Goal: Information Seeking & Learning: Check status

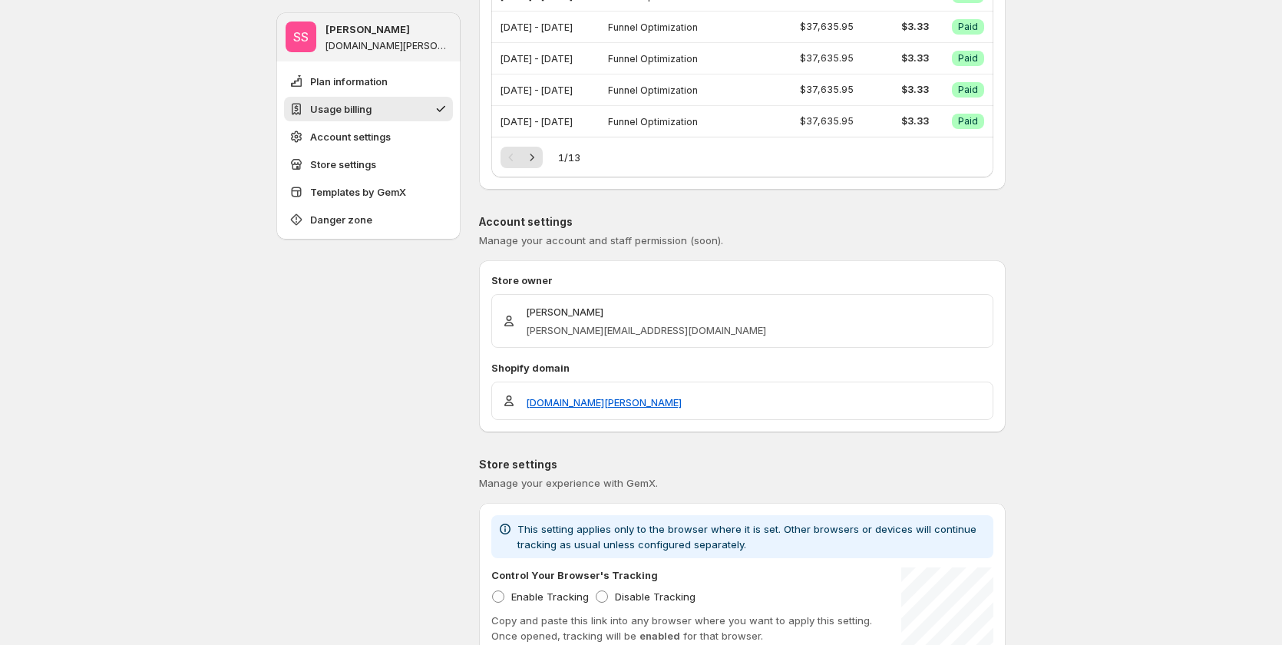
scroll to position [230, 0]
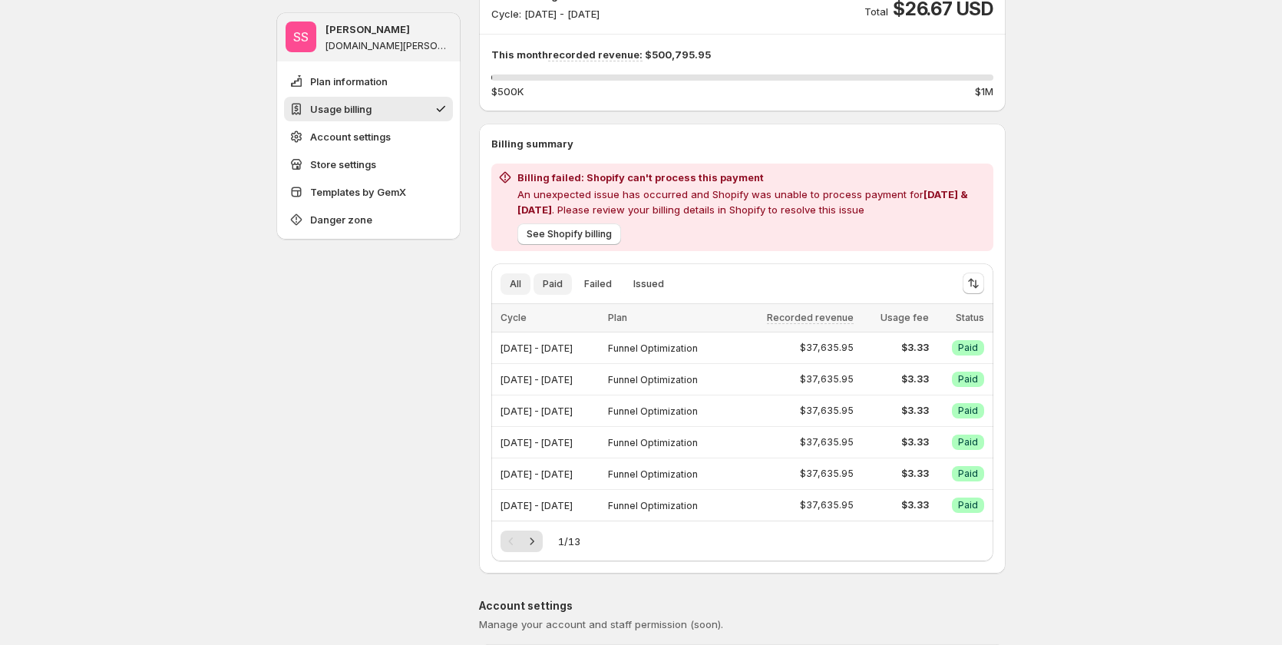
click at [542, 289] on button "Paid" at bounding box center [552, 283] width 38 height 21
click at [593, 284] on span "Failed" at bounding box center [598, 284] width 28 height 12
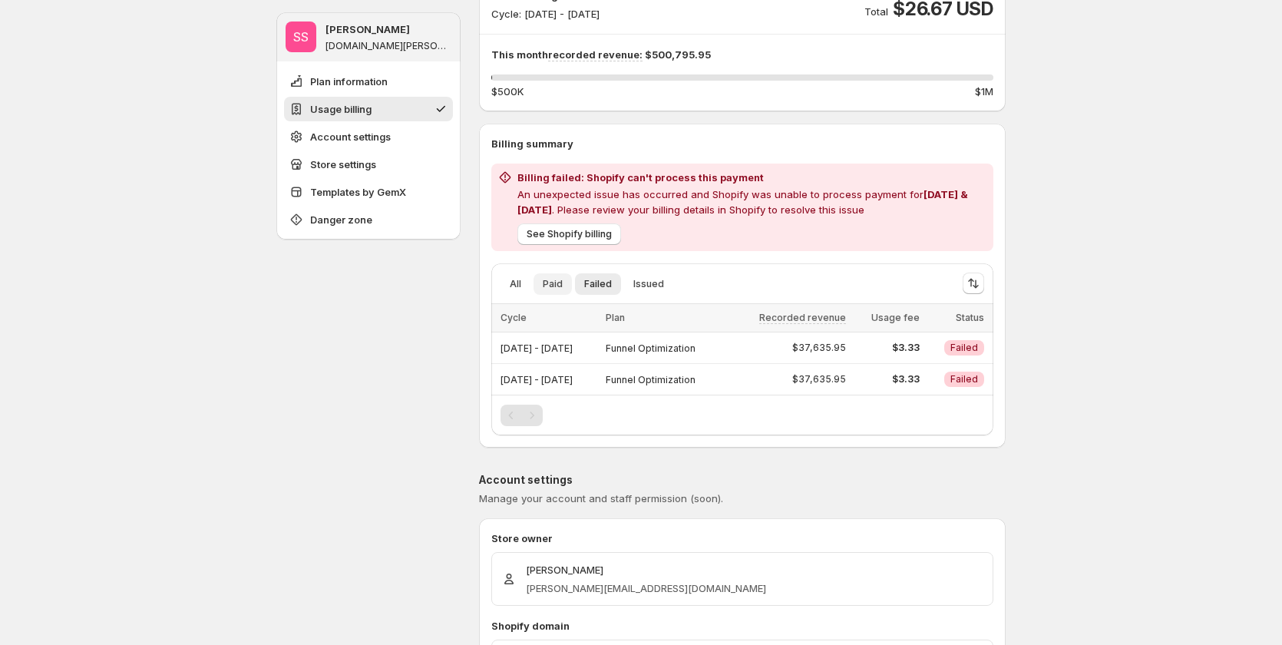
click at [554, 280] on span "Paid" at bounding box center [553, 284] width 20 height 12
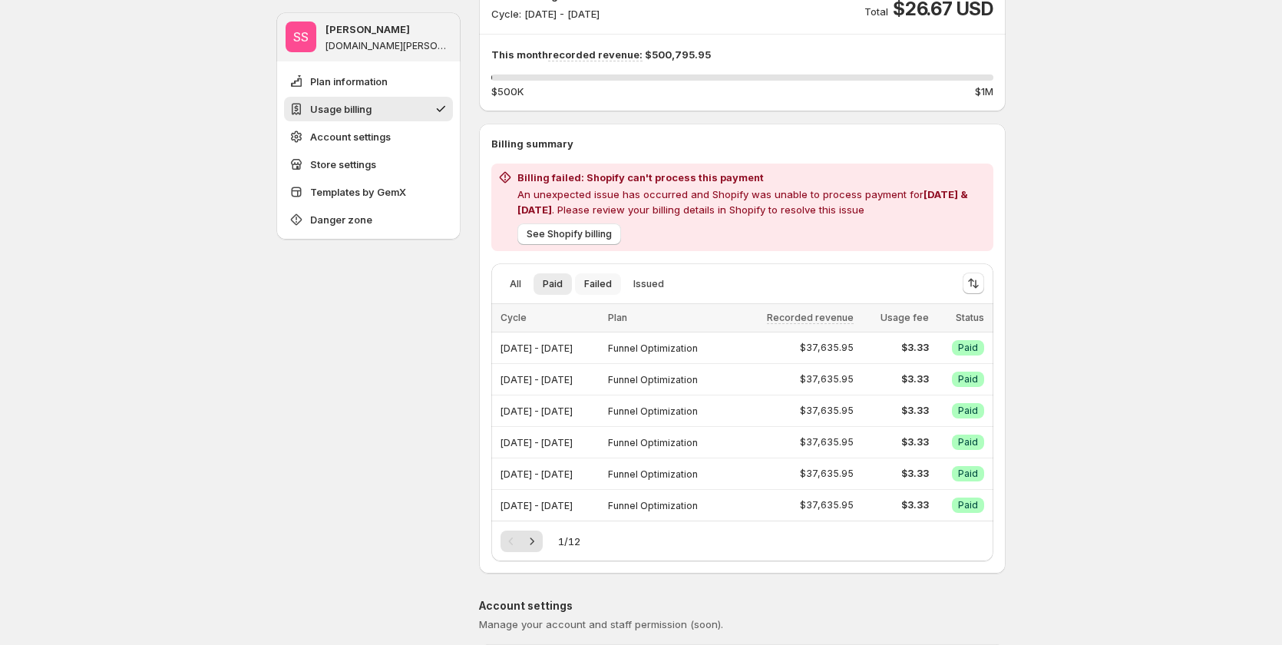
click at [597, 282] on span "Failed" at bounding box center [598, 284] width 28 height 12
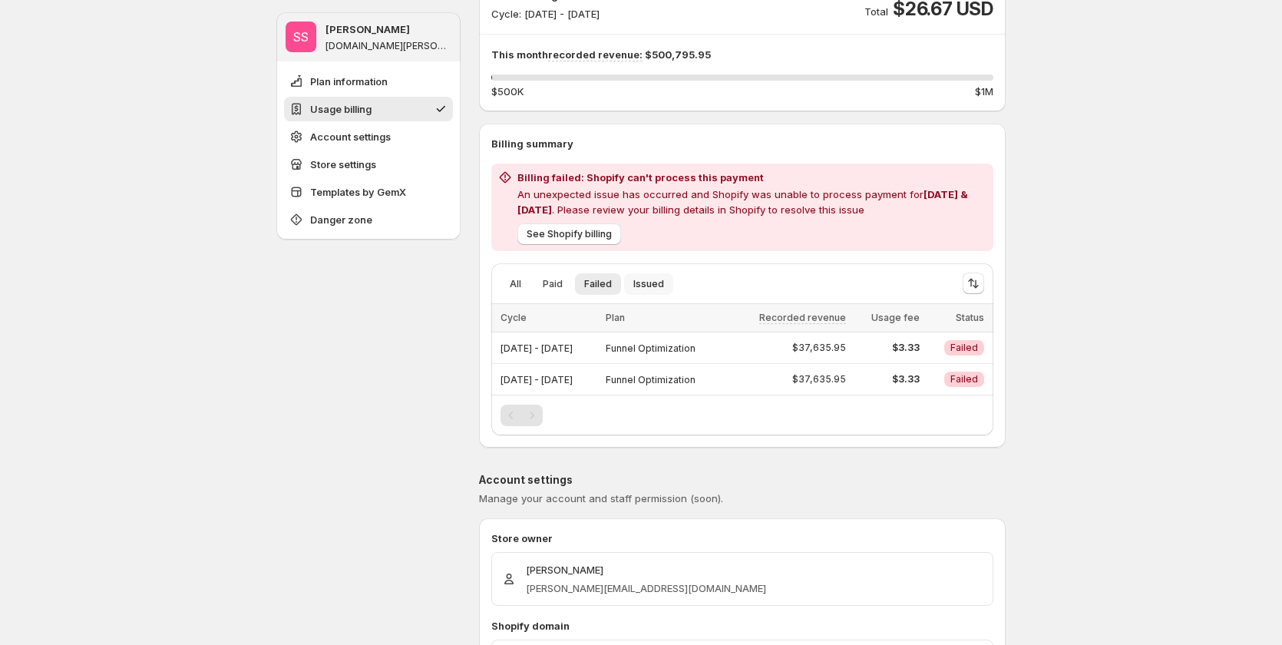
click at [635, 279] on span "Issued" at bounding box center [648, 284] width 31 height 12
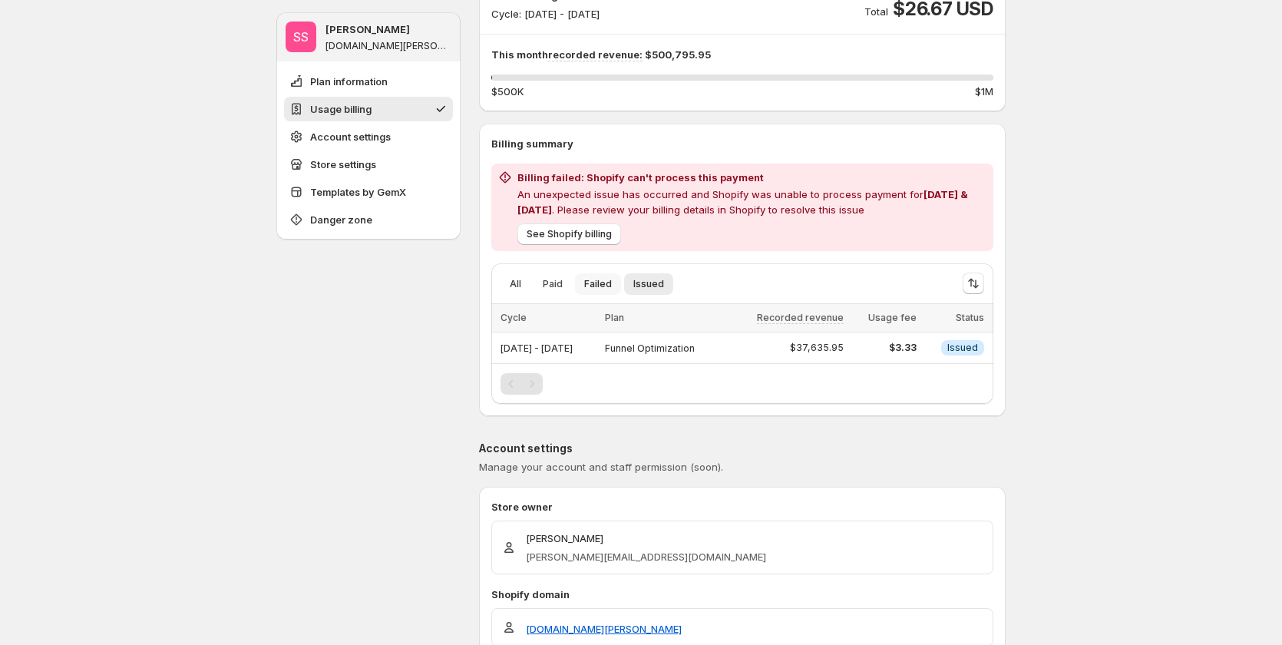
click at [601, 279] on span "Failed" at bounding box center [598, 284] width 28 height 12
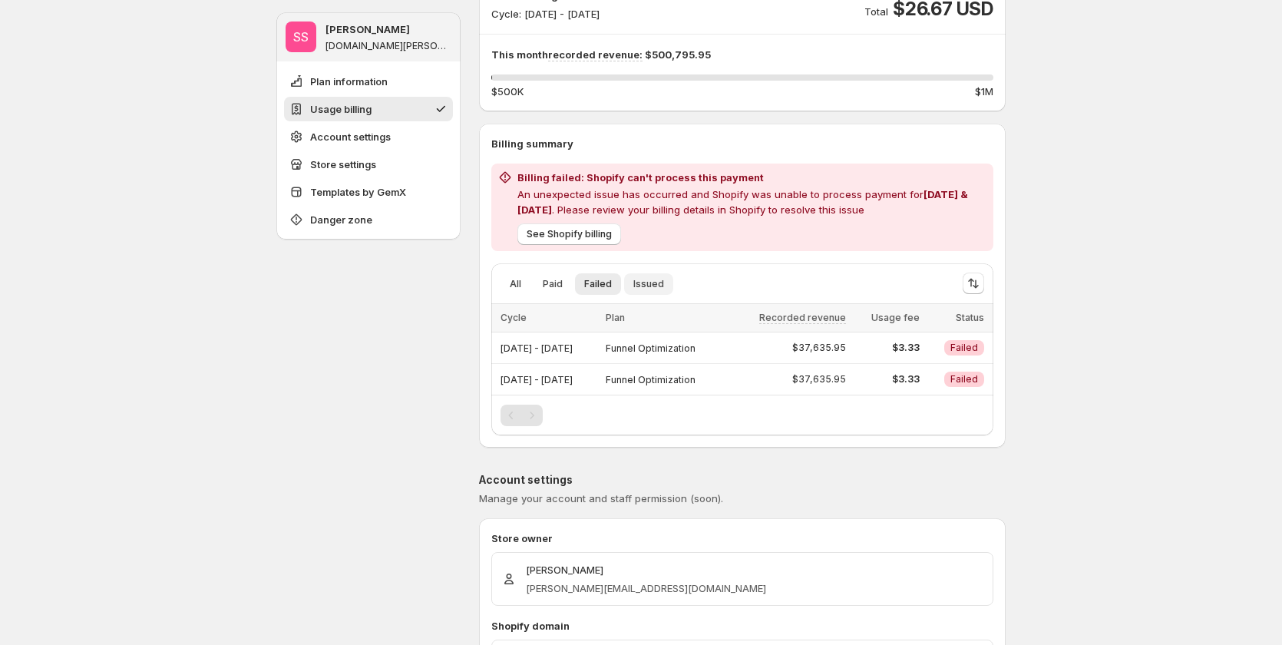
click at [643, 281] on span "Issued" at bounding box center [648, 284] width 31 height 12
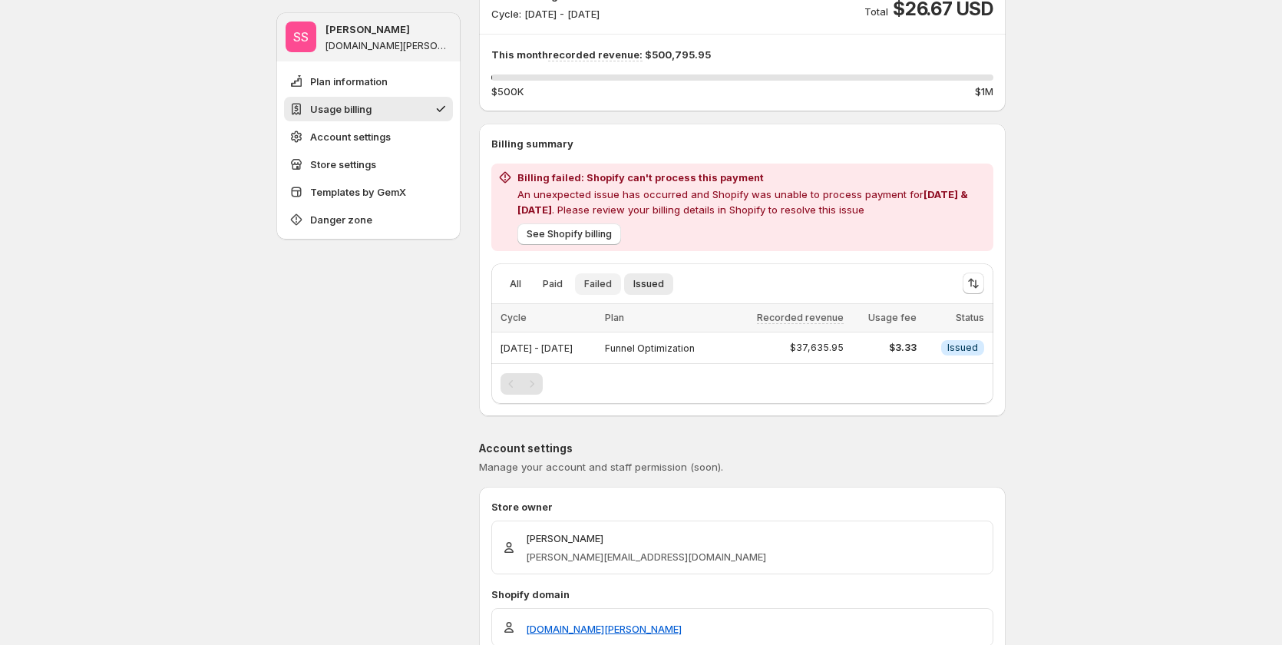
click at [579, 281] on button "Failed" at bounding box center [598, 283] width 46 height 21
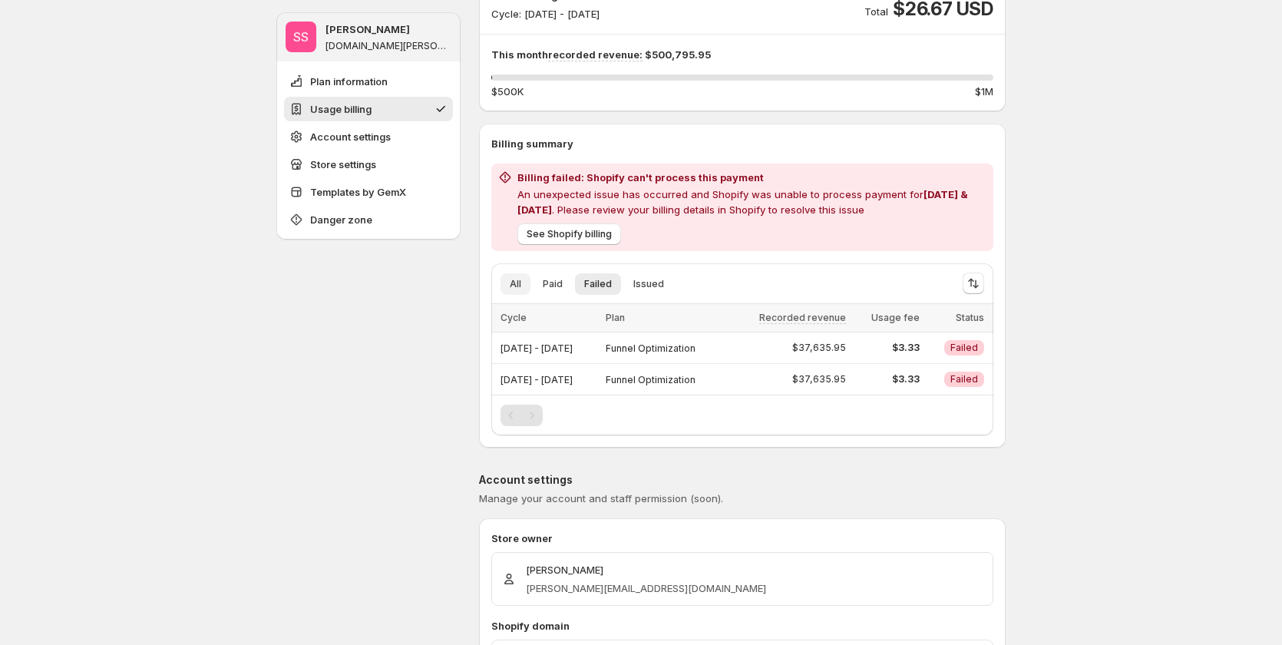
click at [513, 282] on span "All" at bounding box center [516, 284] width 12 height 12
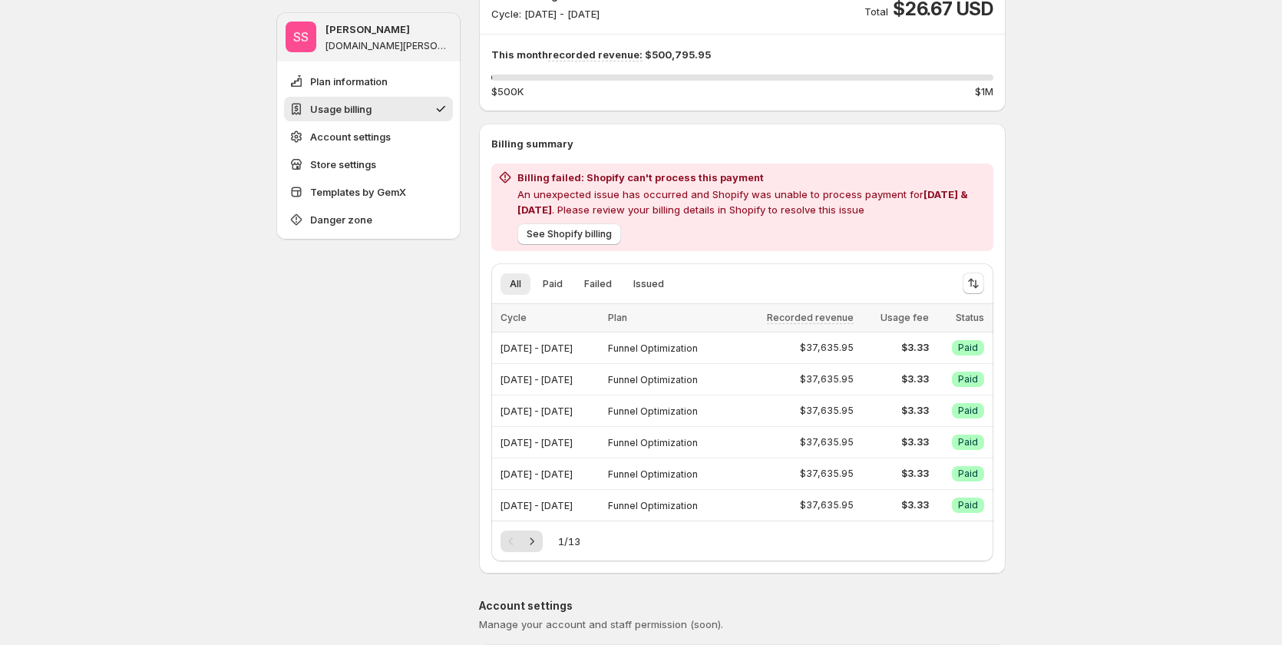
click at [546, 545] on div "1 / 13" at bounding box center [741, 540] width 483 height 21
click at [534, 542] on icon "Next" at bounding box center [532, 540] width 4 height 7
click at [537, 542] on div "Pagination" at bounding box center [531, 540] width 21 height 21
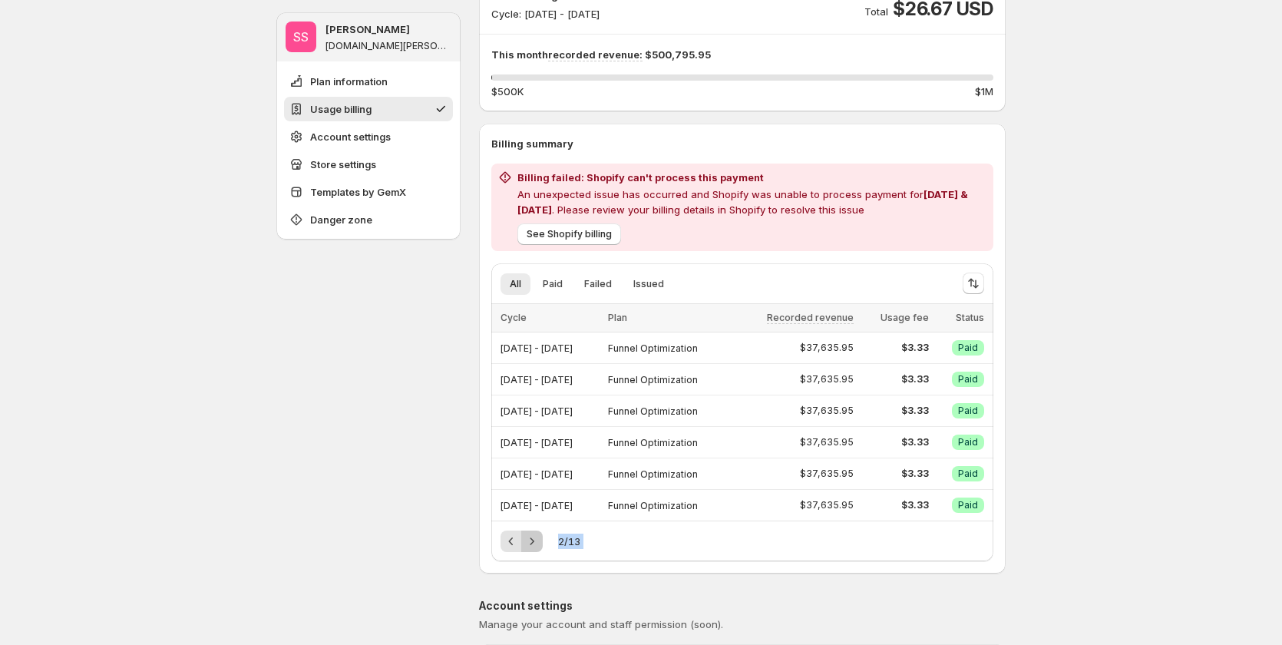
click at [534, 542] on icon "Next" at bounding box center [532, 540] width 4 height 7
click at [537, 542] on div "Pagination" at bounding box center [531, 540] width 21 height 21
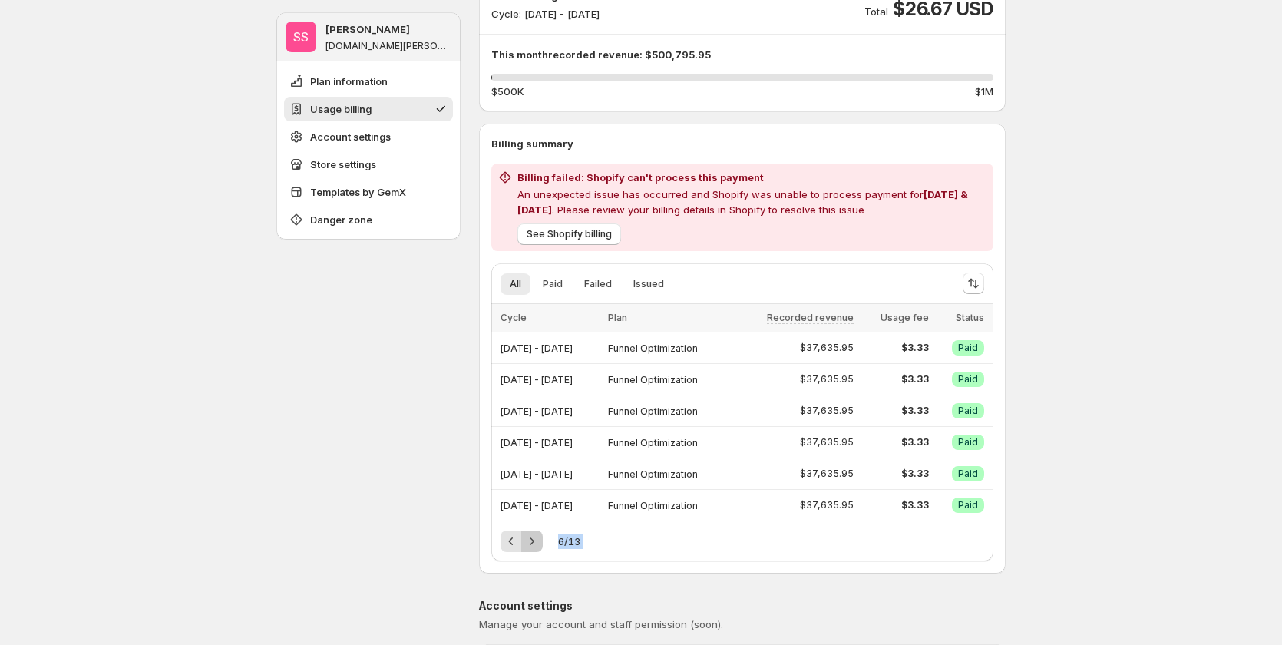
click at [534, 542] on icon "Next" at bounding box center [532, 540] width 4 height 7
click at [537, 542] on div "Pagination" at bounding box center [531, 540] width 21 height 21
click at [534, 542] on icon "Next" at bounding box center [532, 540] width 4 height 7
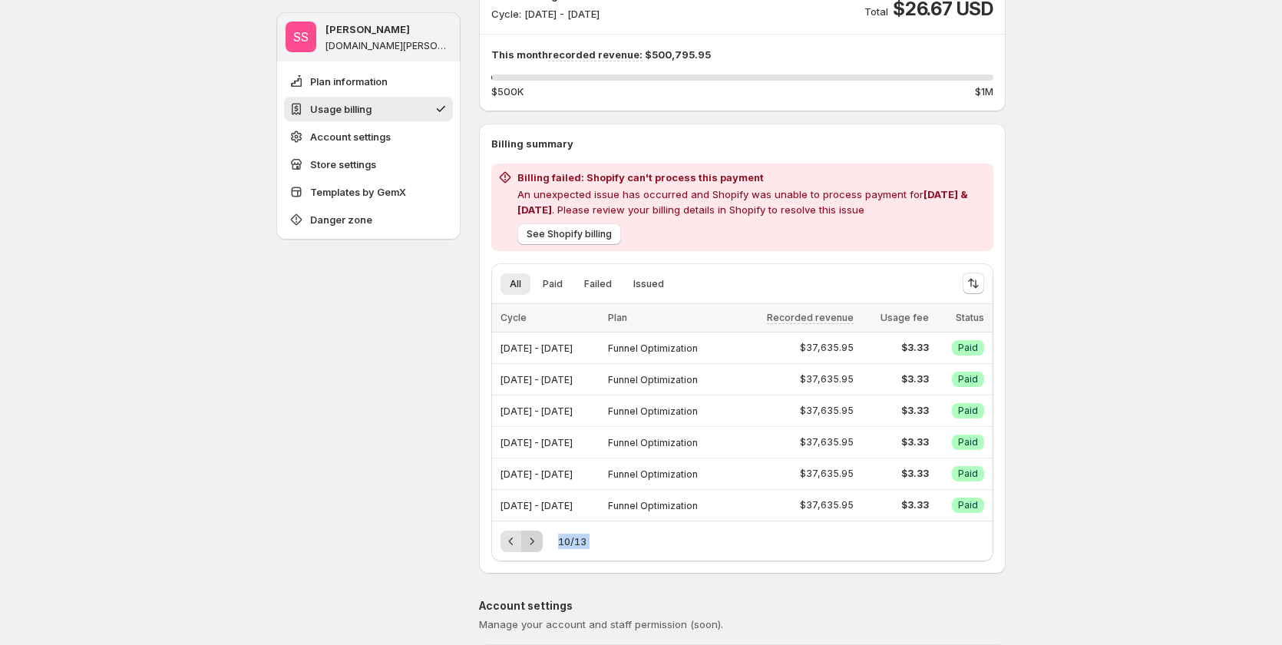
click at [537, 542] on div "Pagination" at bounding box center [531, 540] width 21 height 21
click at [534, 542] on icon "Next" at bounding box center [532, 540] width 4 height 7
click at [537, 543] on icon "Next" at bounding box center [531, 540] width 15 height 15
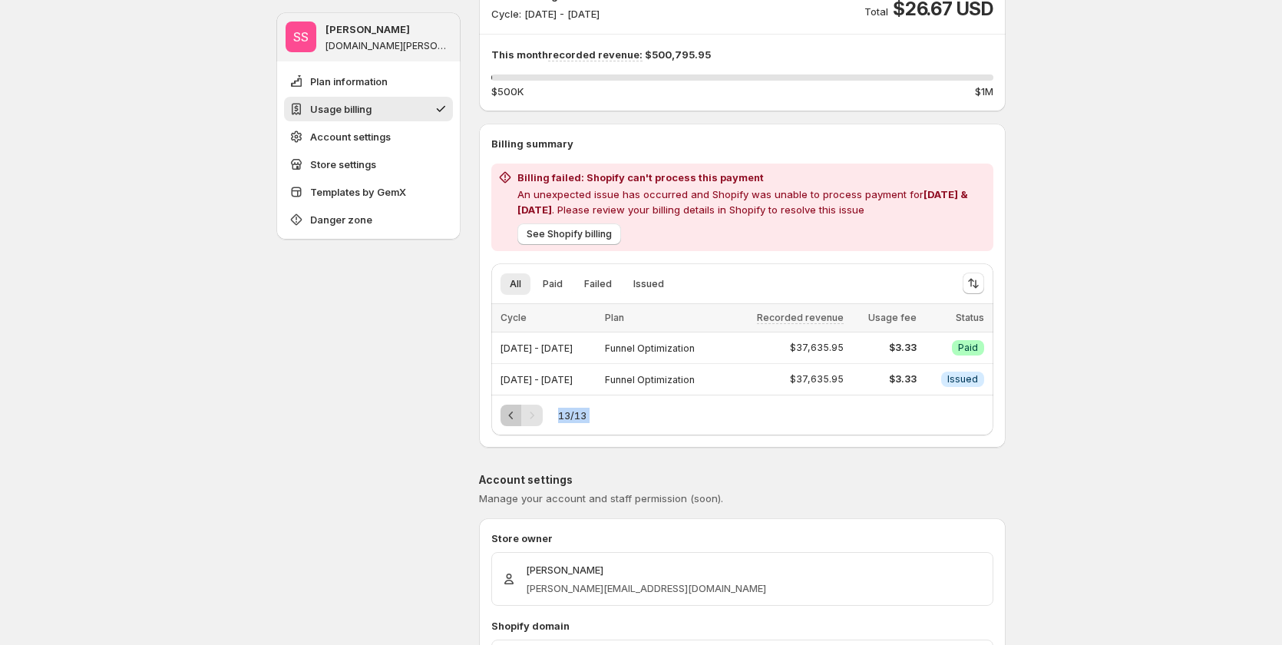
click at [509, 424] on button "Previous" at bounding box center [510, 414] width 21 height 21
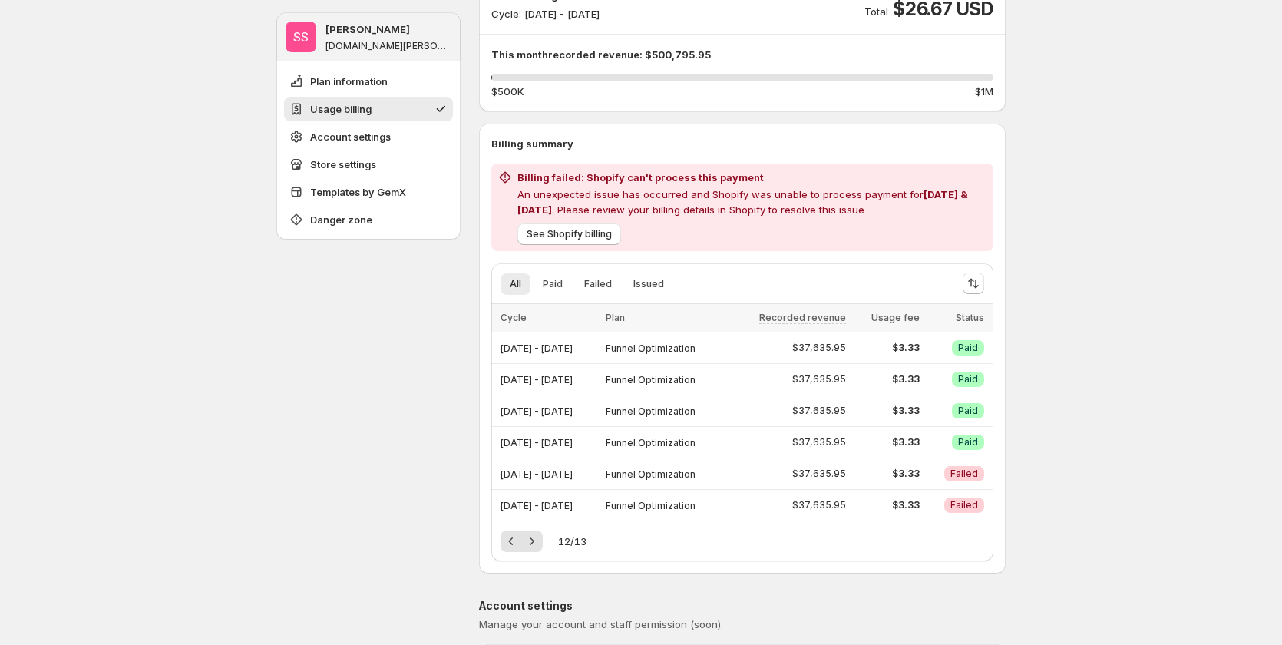
drag, startPoint x: 1125, startPoint y: 16, endPoint x: 1127, endPoint y: 2, distance: 14.0
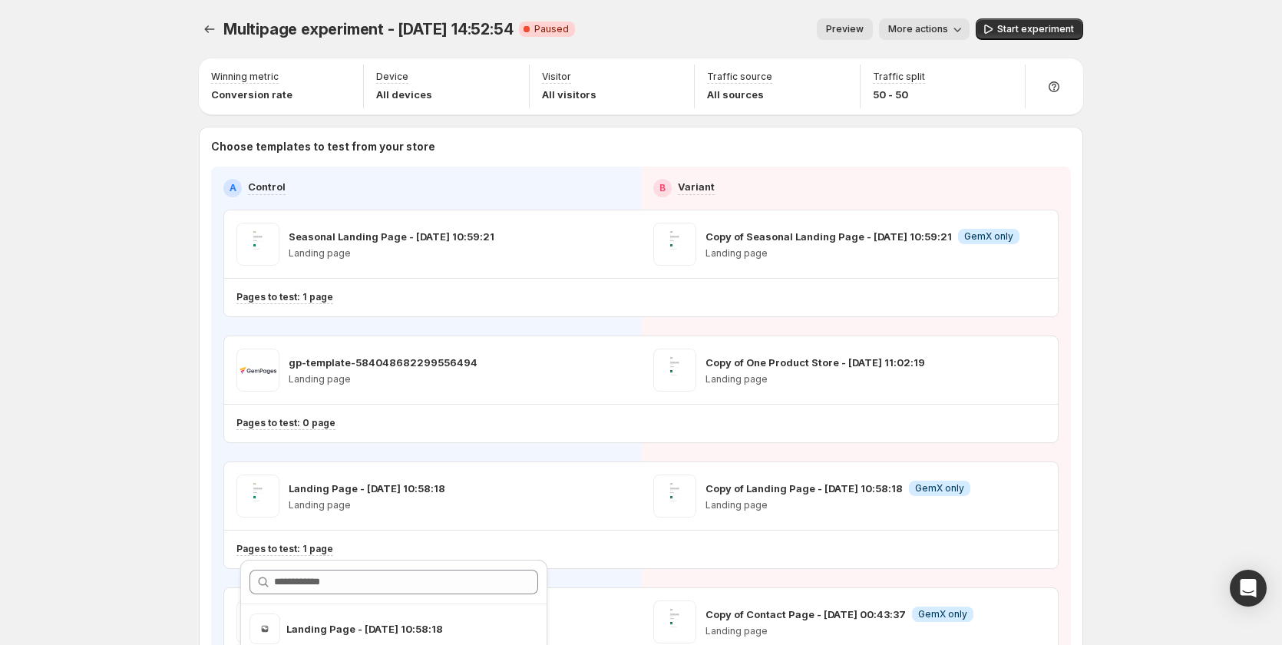
scroll to position [307, 0]
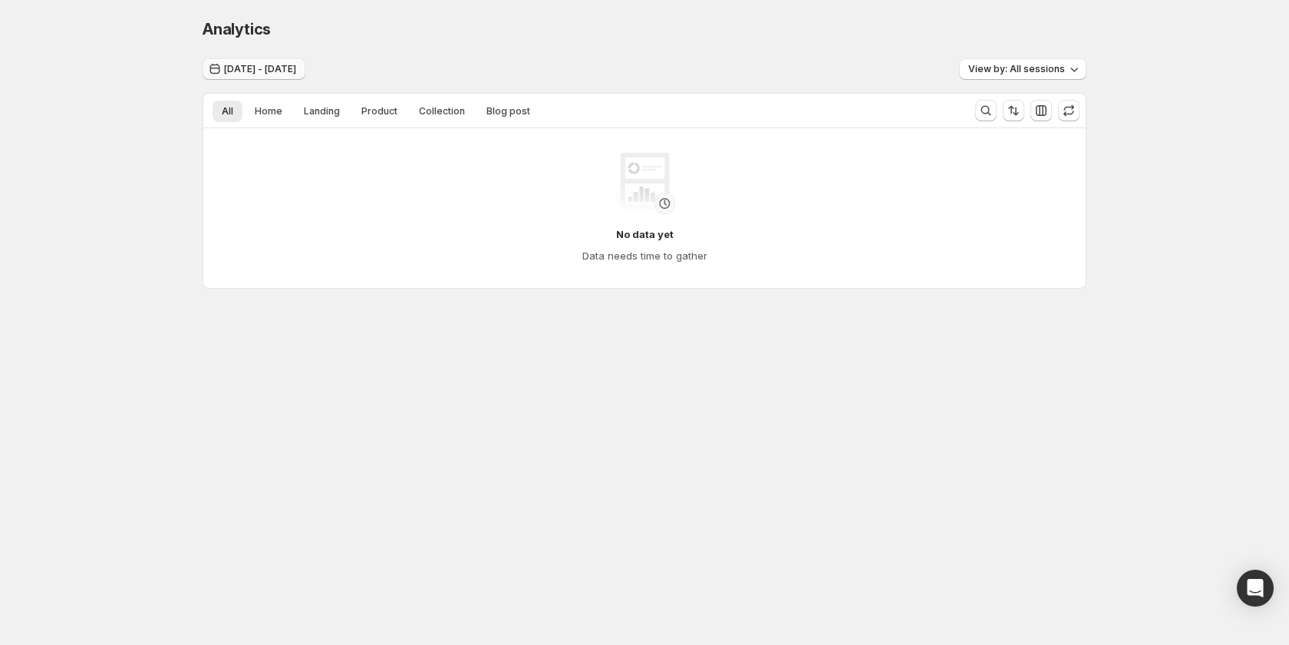
click at [305, 59] on button "Aug 14, 2025 - Aug 30, 2025" at bounding box center [254, 68] width 103 height 21
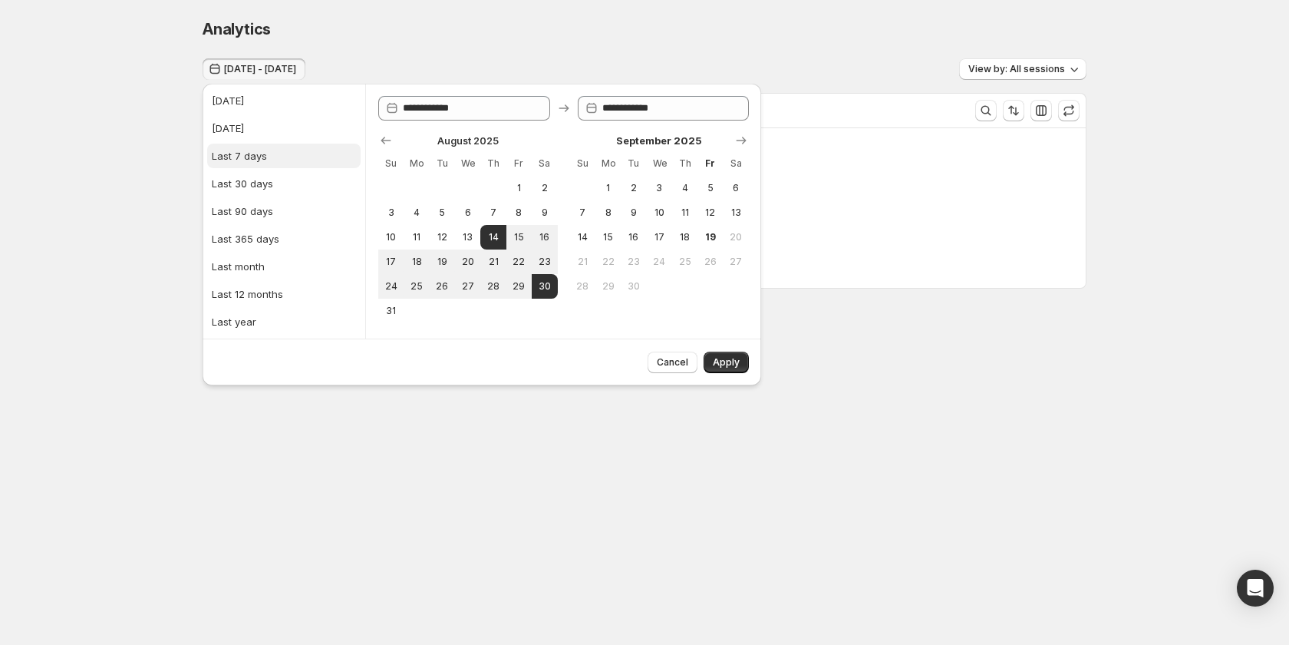
click at [277, 165] on button "Last 7 days" at bounding box center [283, 155] width 153 height 25
type input "**********"
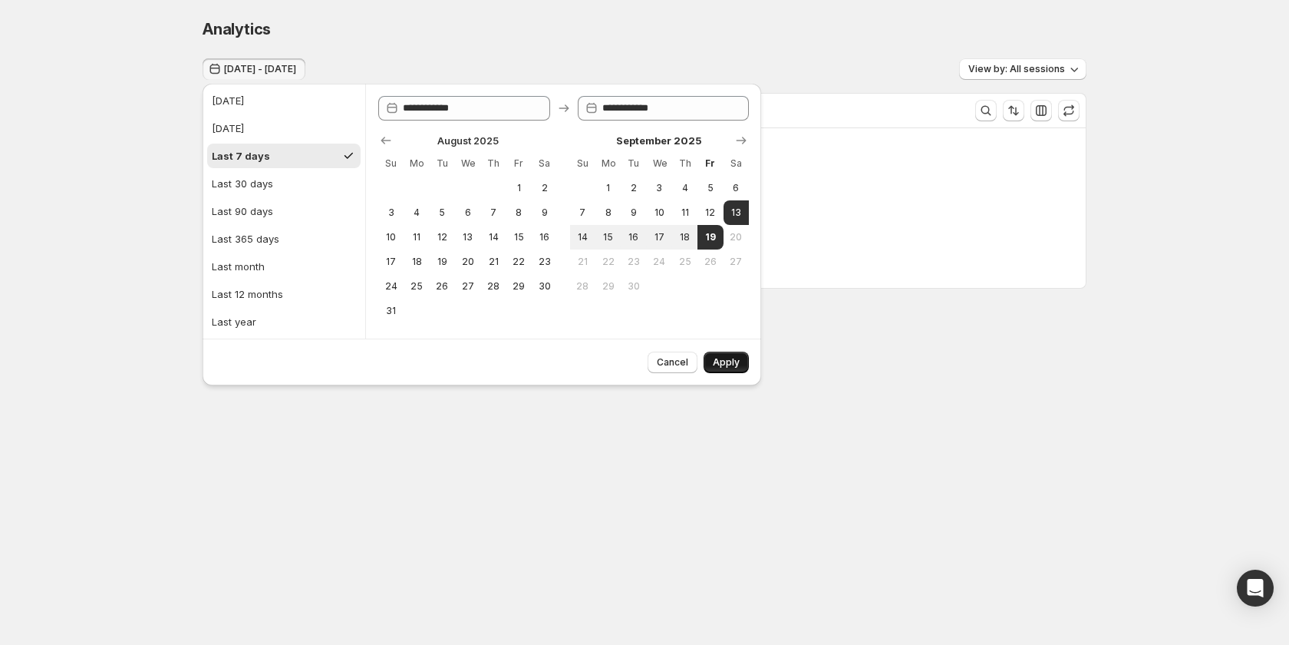
click at [706, 362] on button "Apply" at bounding box center [726, 361] width 45 height 21
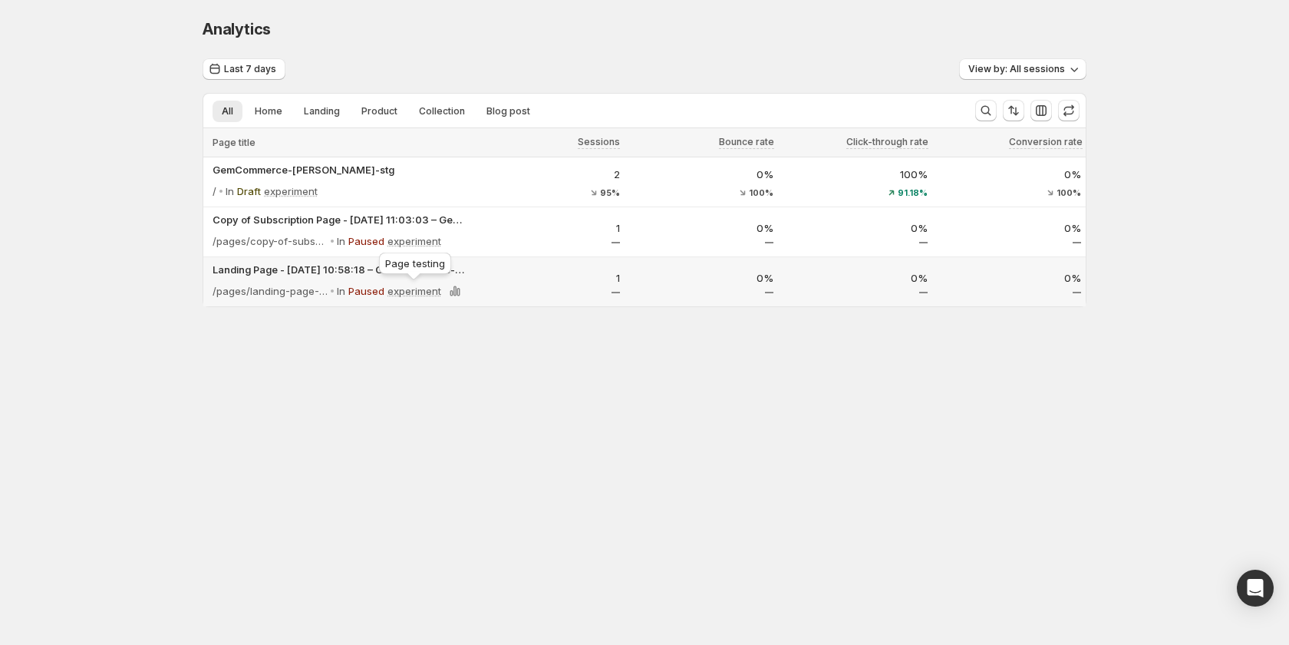
click at [417, 291] on p "experiment" at bounding box center [415, 290] width 54 height 15
click at [456, 292] on icon at bounding box center [455, 291] width 3 height 10
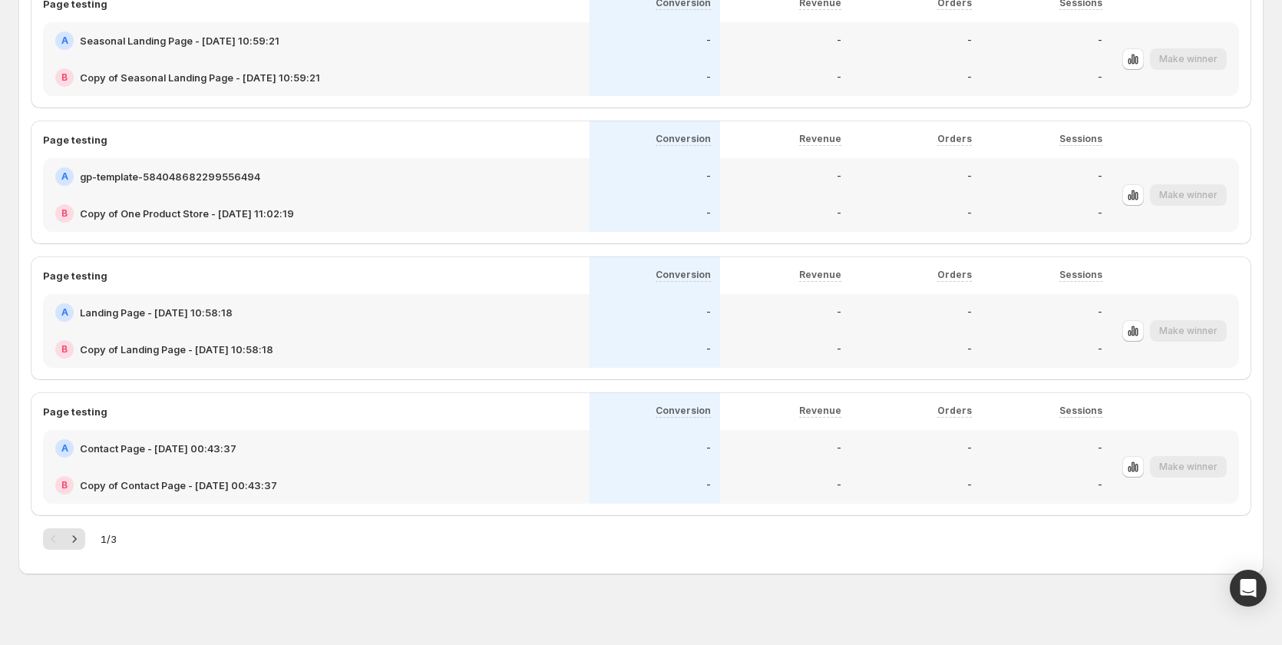
scroll to position [757, 0]
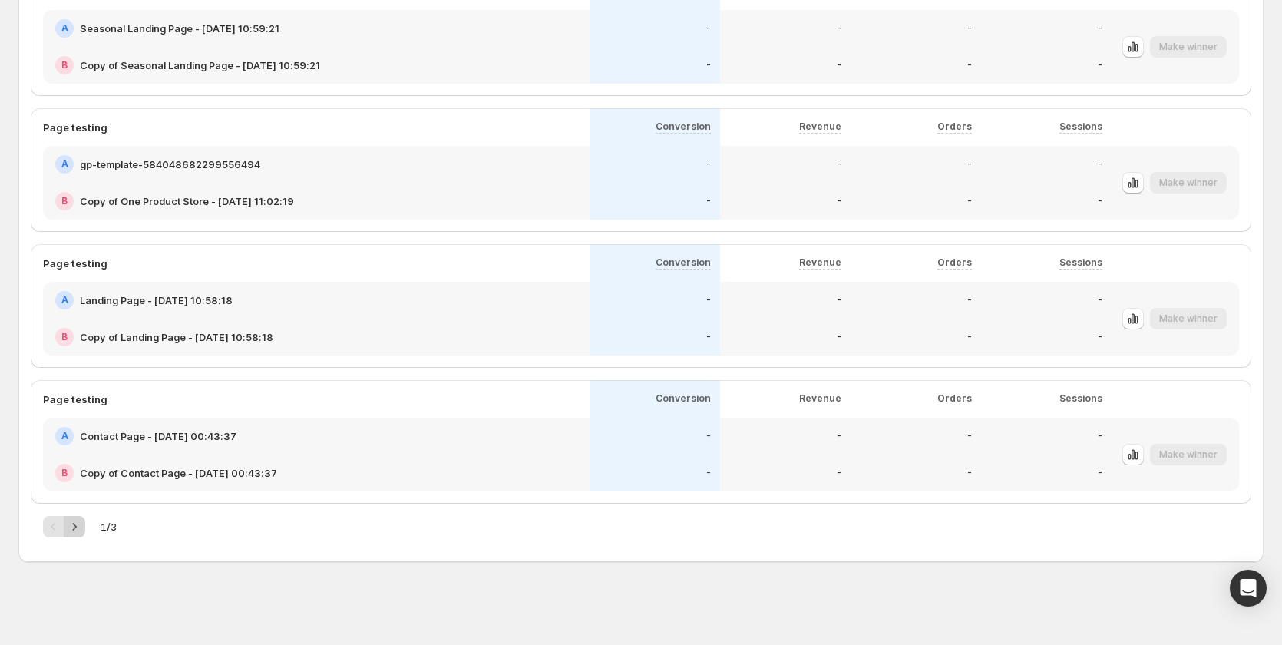
click at [70, 526] on icon "Next" at bounding box center [74, 526] width 15 height 15
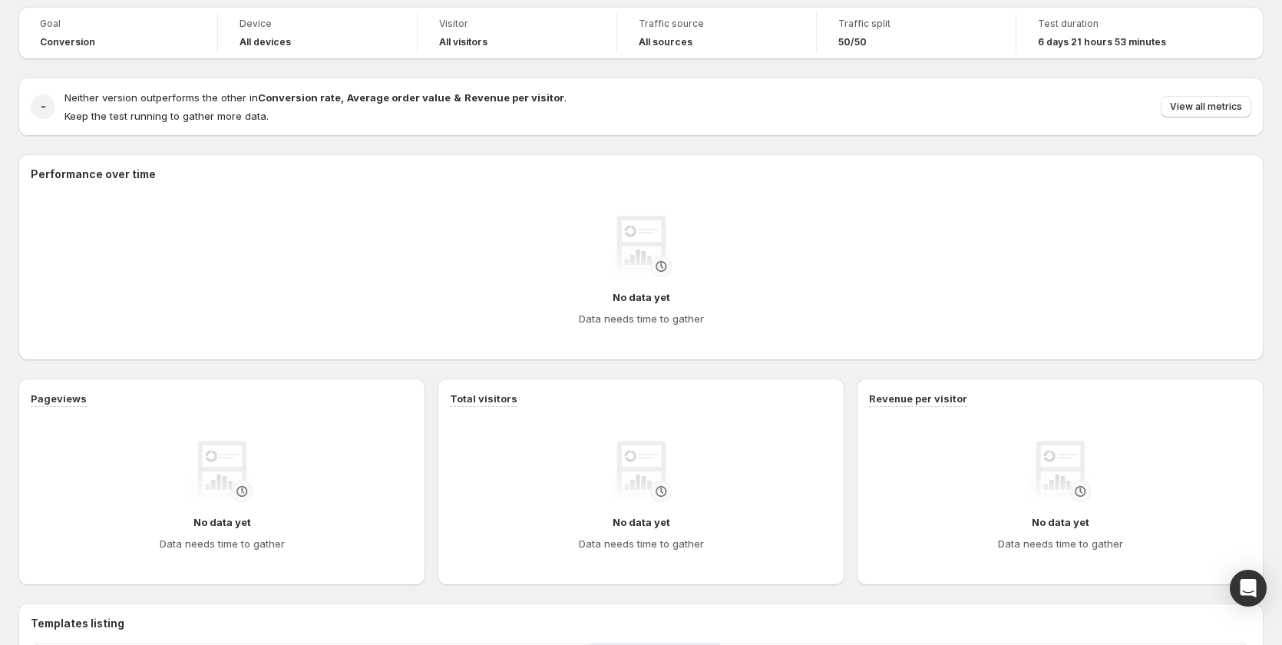
scroll to position [0, 0]
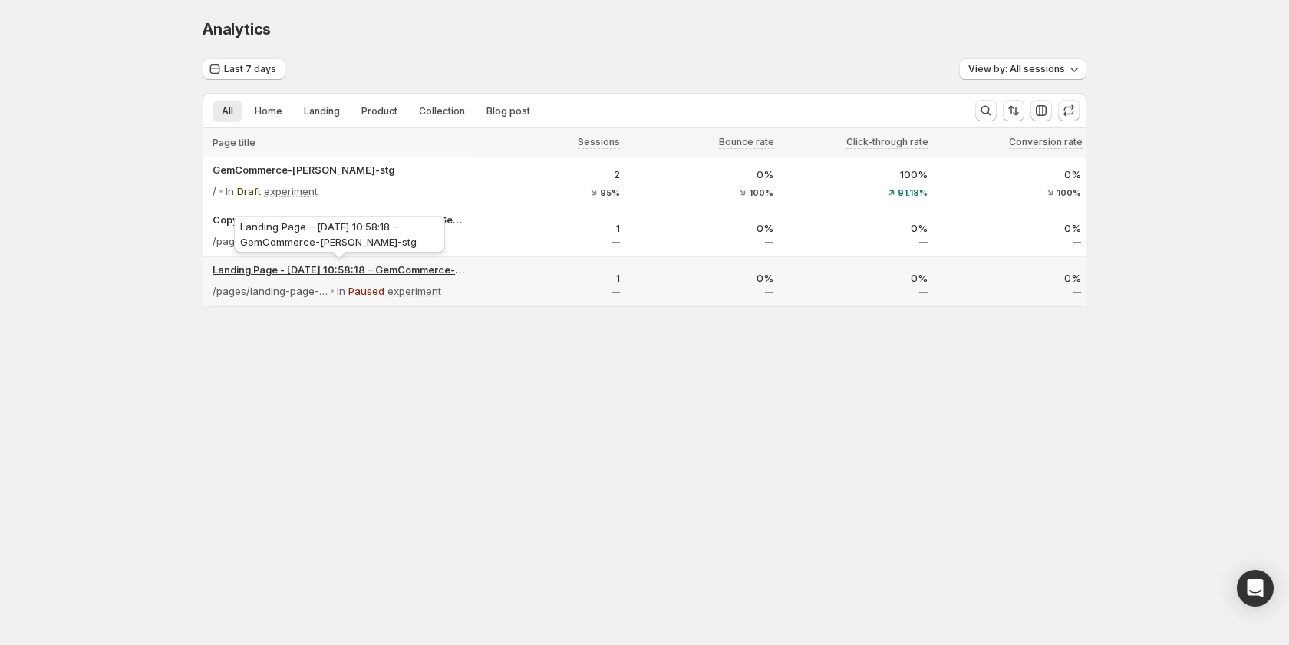
click at [358, 268] on p "Landing Page - Sep 12, 10:58:18 – GemCommerce-sandy-stg" at bounding box center [339, 269] width 253 height 15
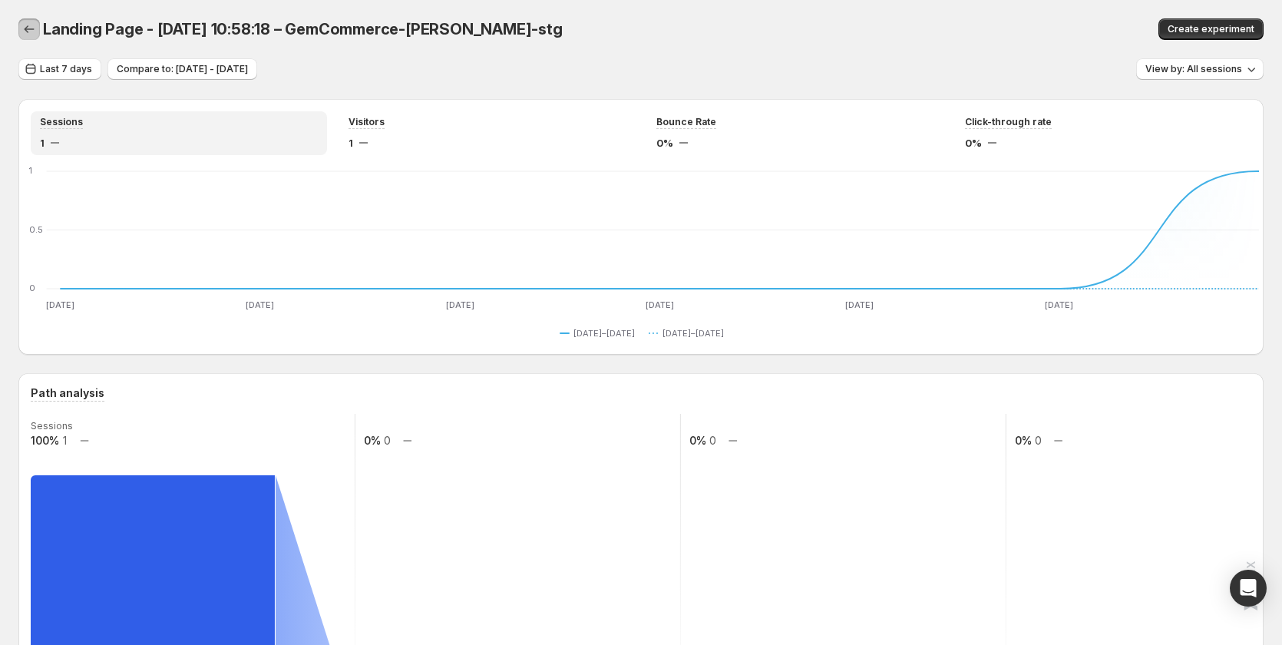
click at [28, 25] on icon "button" at bounding box center [28, 28] width 15 height 15
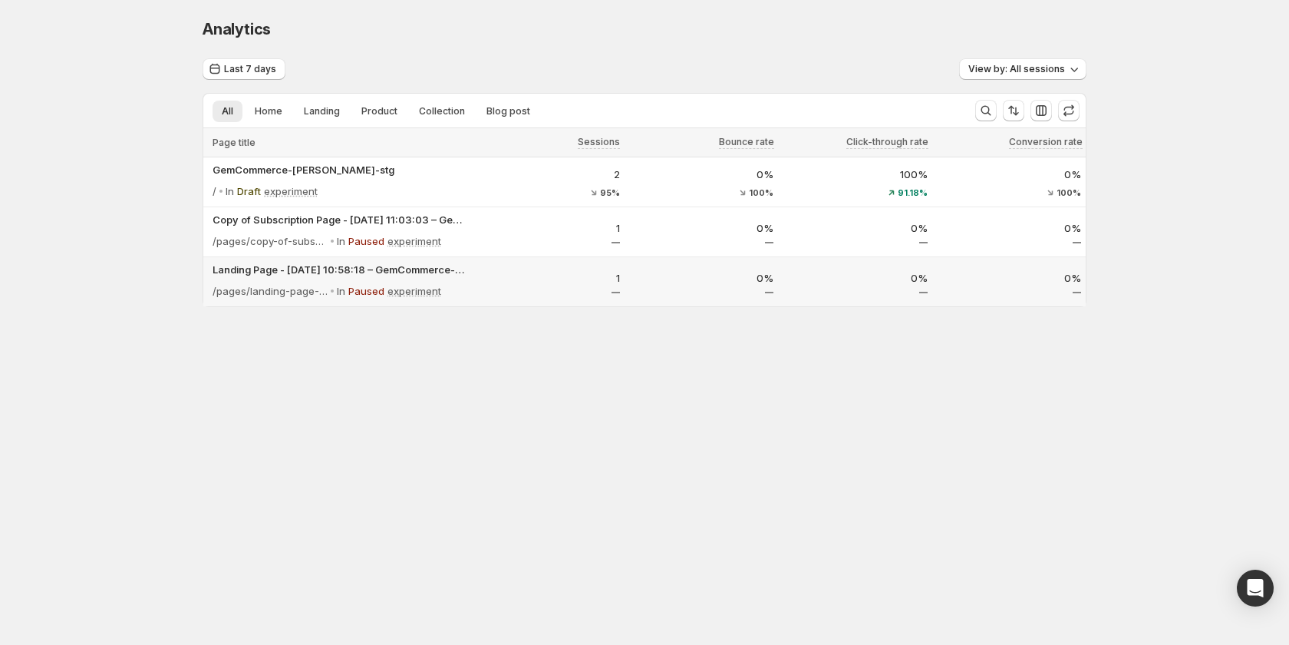
click at [713, 280] on p "0%" at bounding box center [701, 277] width 145 height 15
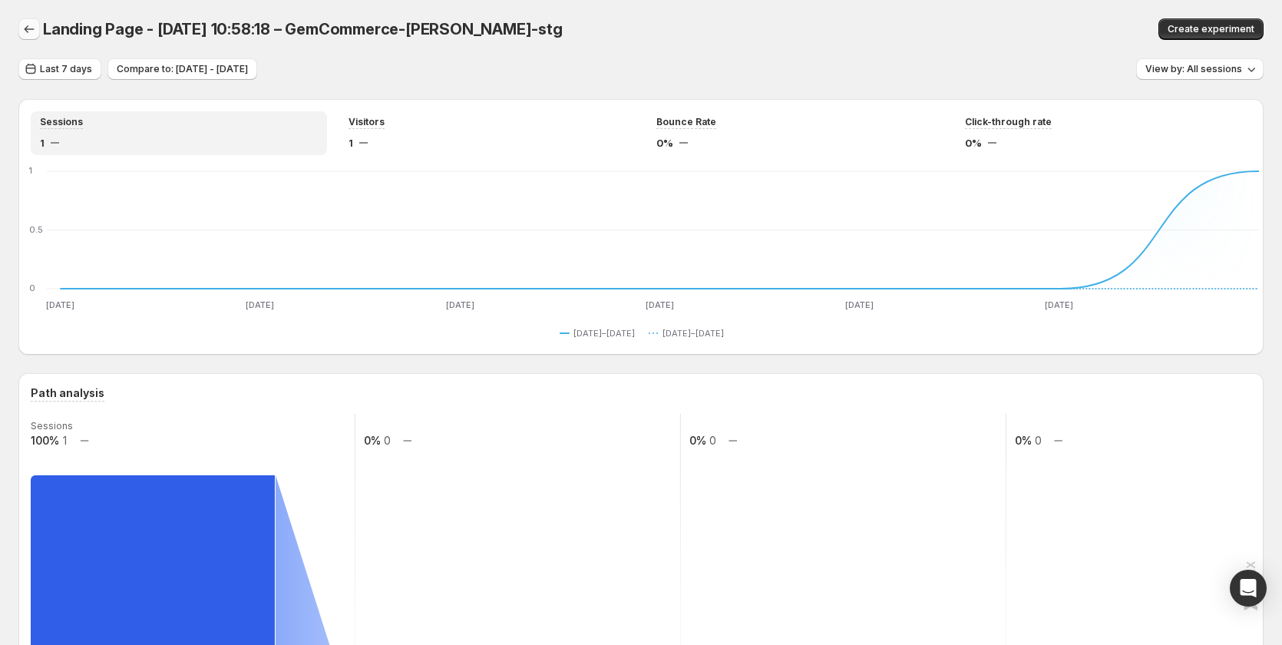
click at [35, 28] on icon "button" at bounding box center [28, 28] width 15 height 15
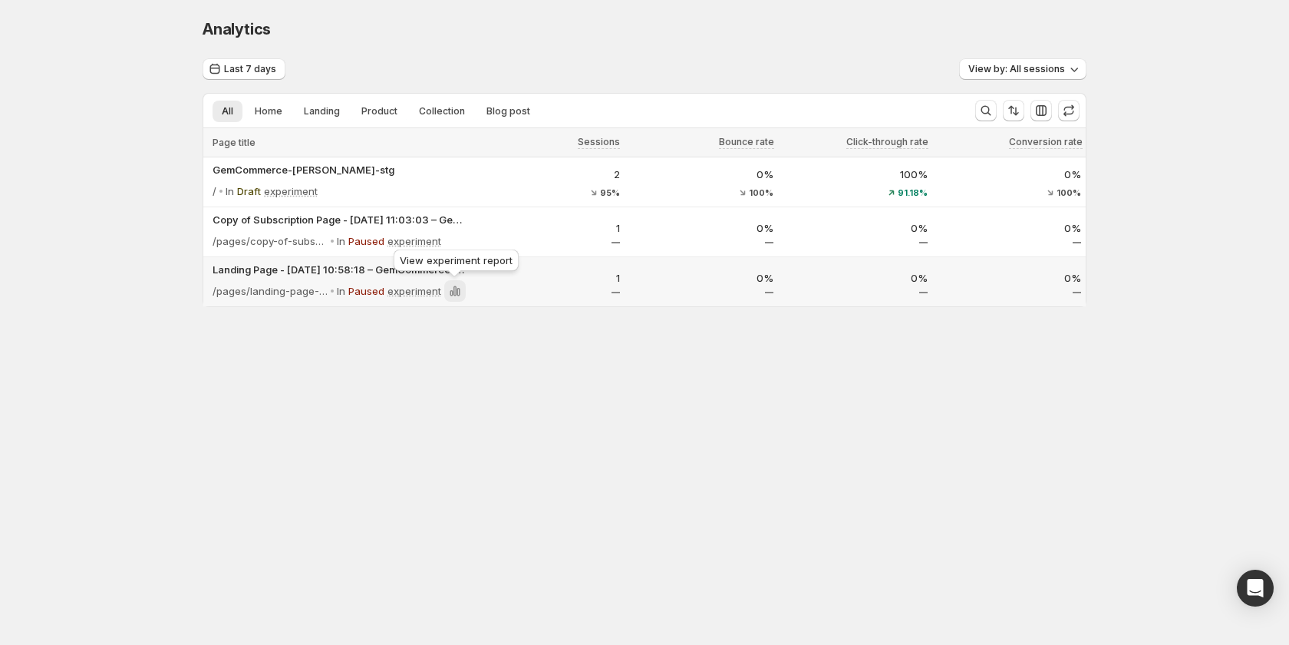
click at [454, 292] on icon at bounding box center [455, 291] width 3 height 10
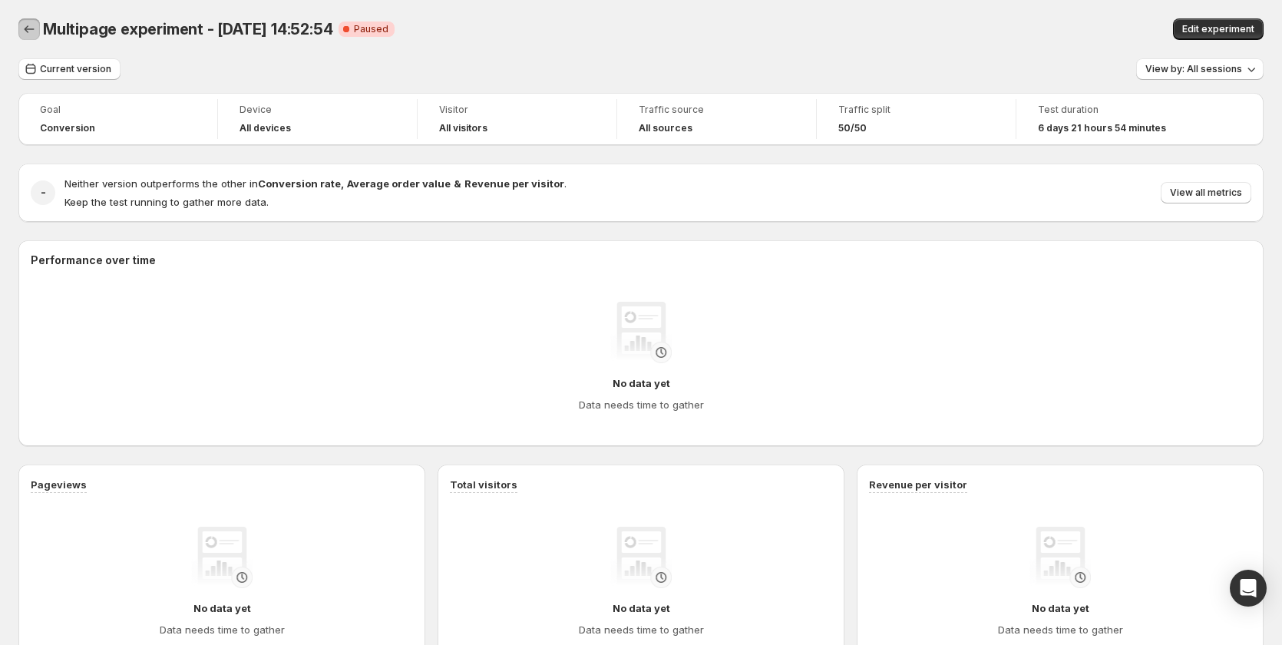
click at [24, 29] on icon "Back" at bounding box center [28, 28] width 15 height 15
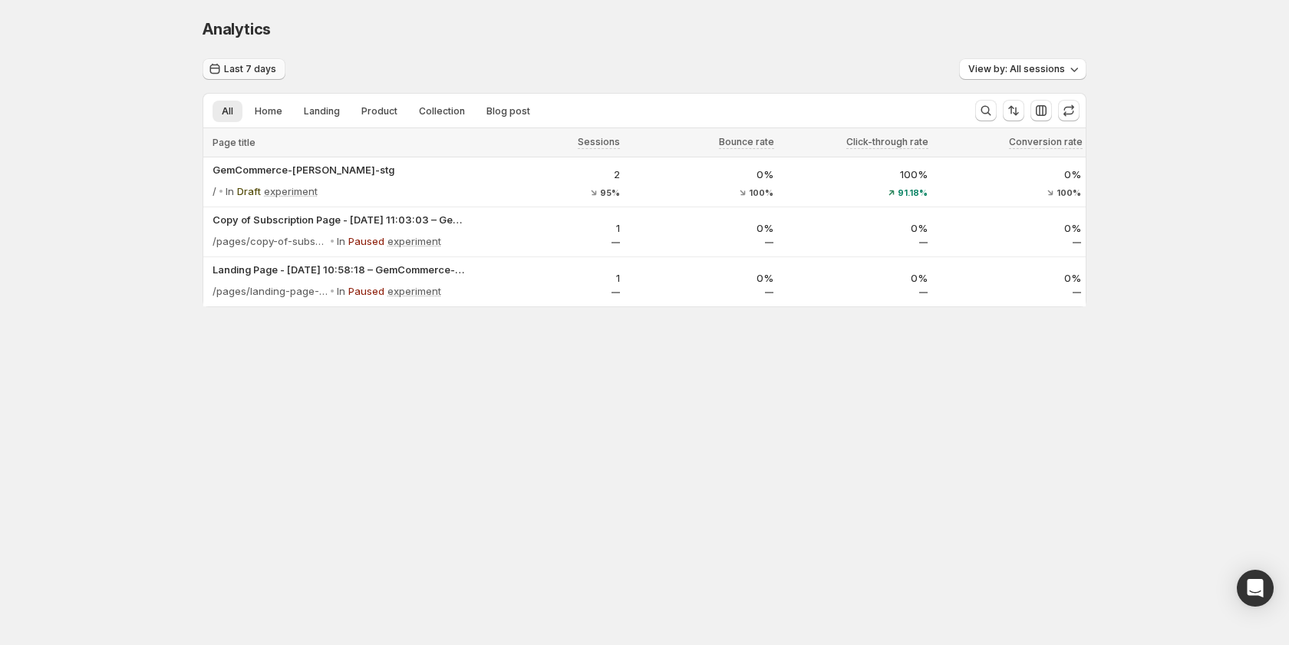
click at [229, 64] on span "Last 7 days" at bounding box center [250, 69] width 52 height 12
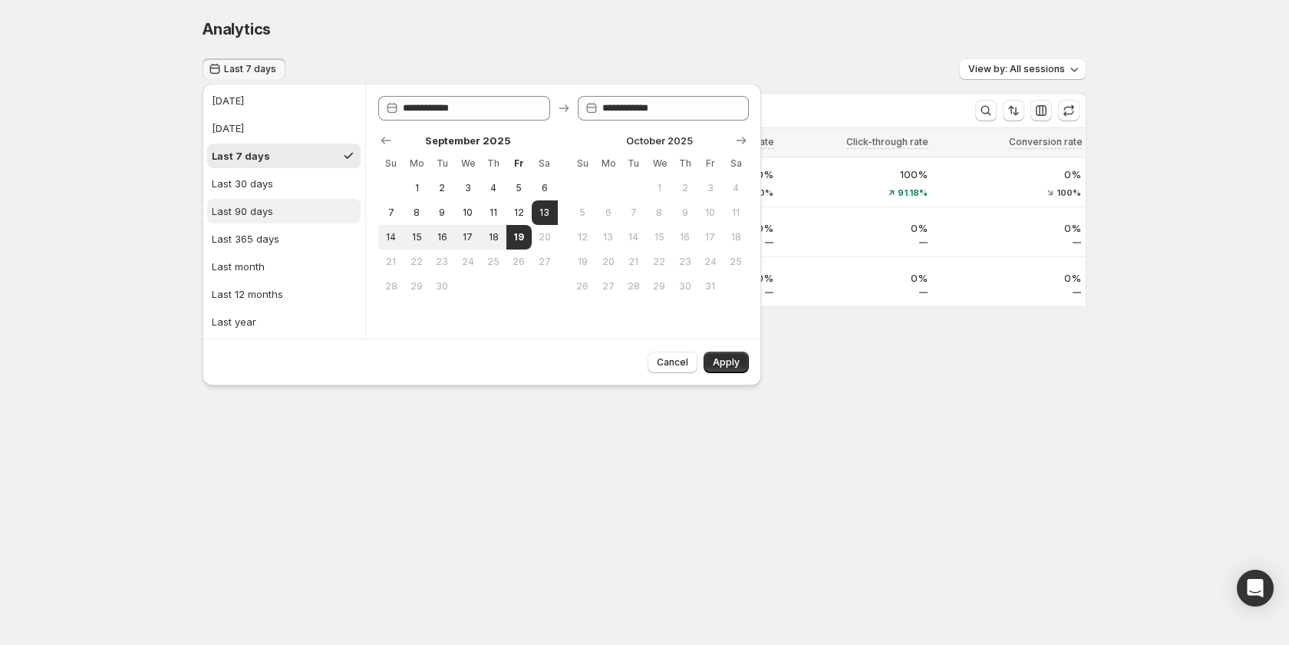
click at [248, 213] on div "Last 90 days" at bounding box center [242, 210] width 61 height 15
type input "**********"
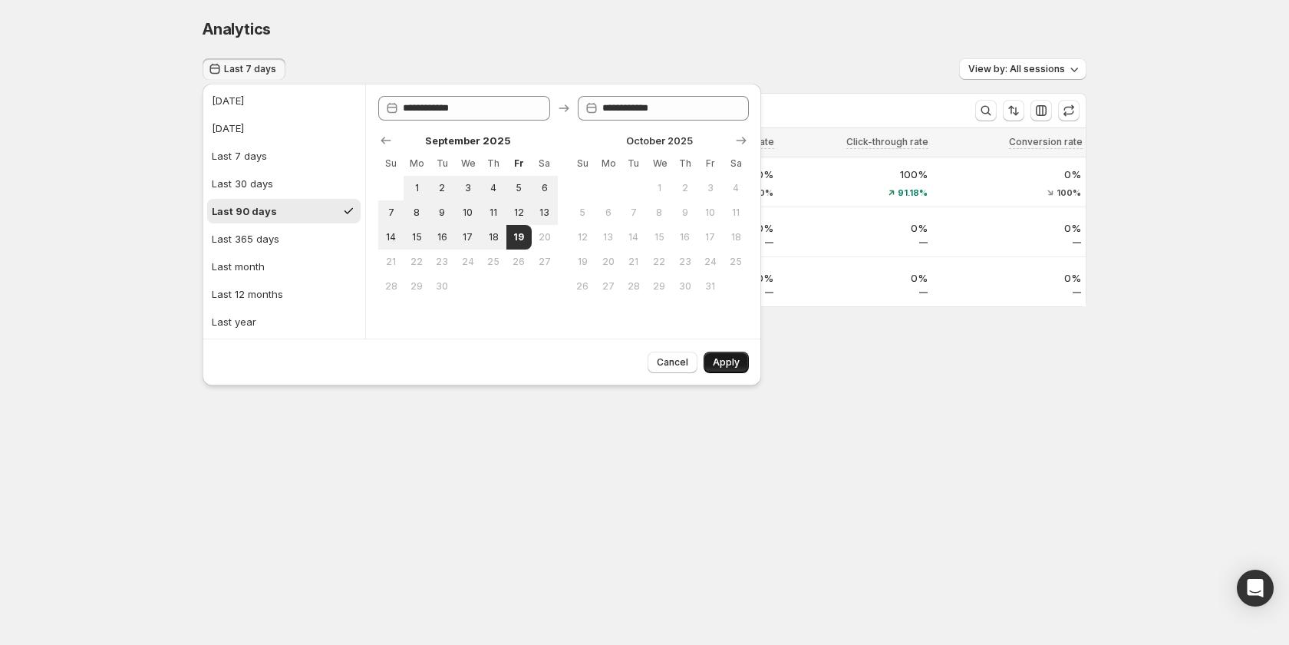
click at [736, 368] on span "Apply" at bounding box center [726, 362] width 27 height 12
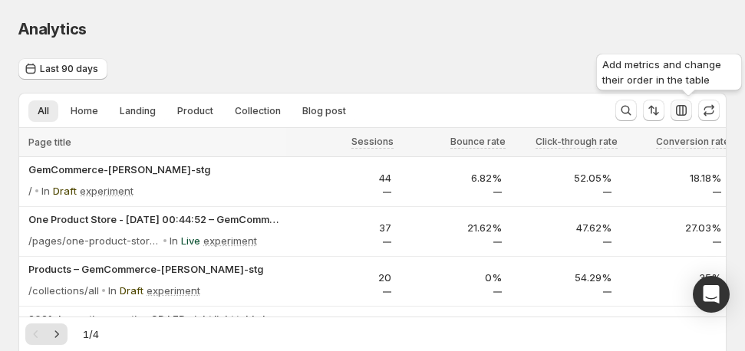
click at [685, 107] on icon "button" at bounding box center [681, 110] width 15 height 15
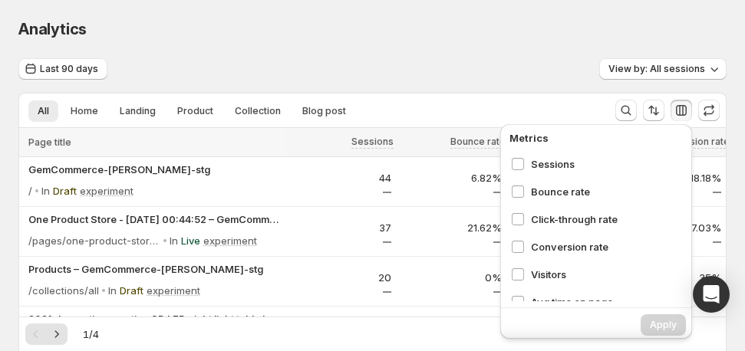
click at [549, 78] on div "Last 90 days View by: All sessions" at bounding box center [372, 69] width 708 height 22
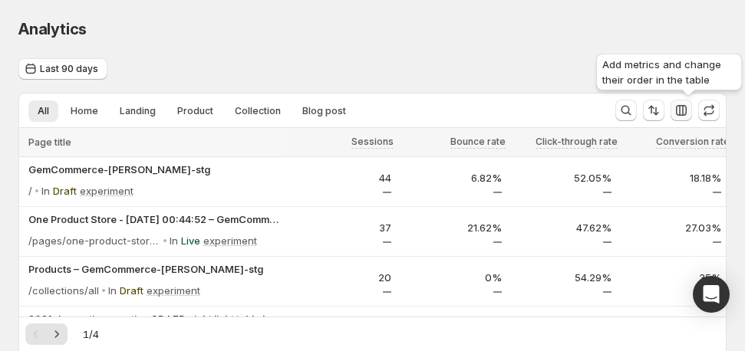
click at [681, 112] on icon "button" at bounding box center [681, 110] width 15 height 15
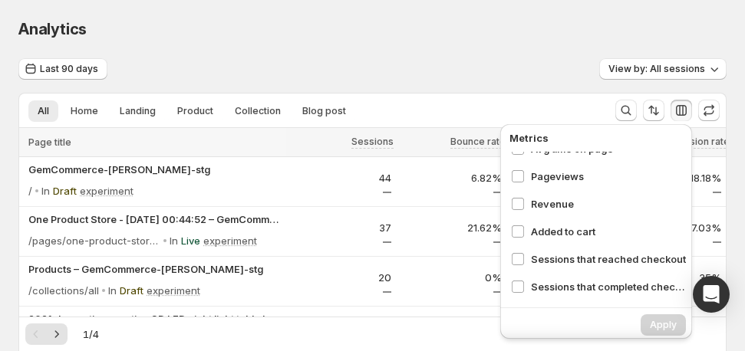
click at [497, 42] on div "Analytics. This page is ready Analytics" at bounding box center [372, 29] width 708 height 58
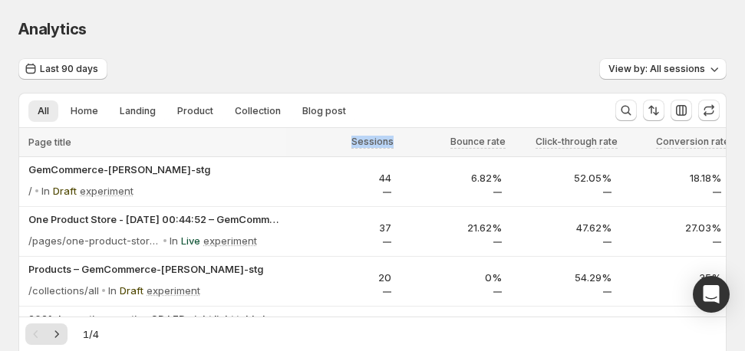
drag, startPoint x: 455, startPoint y: 139, endPoint x: 329, endPoint y: 140, distance: 125.9
click at [318, 140] on div "Page title Sessions Bounce rate Click-through rate Conversion rate" at bounding box center [372, 142] width 707 height 29
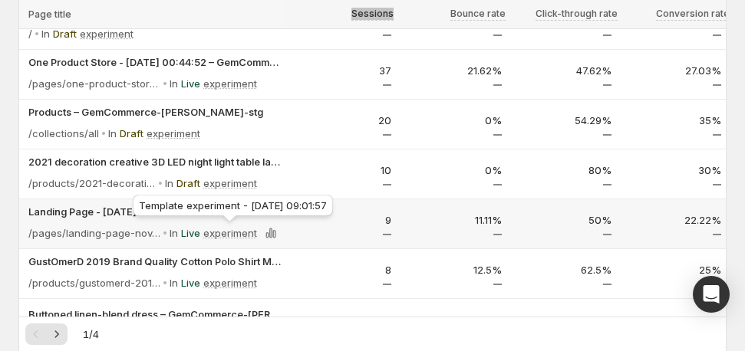
scroll to position [114, 0]
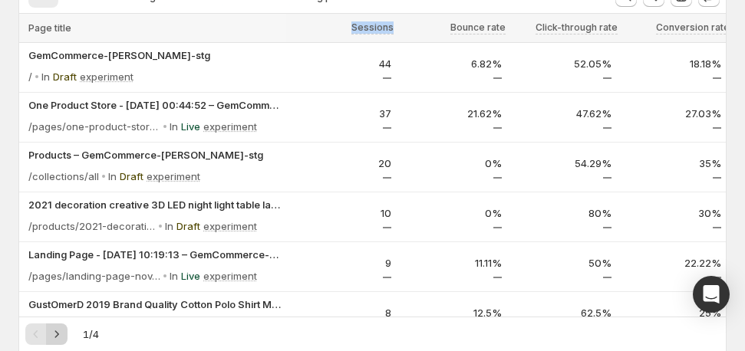
click at [58, 343] on button "Next" at bounding box center [56, 334] width 21 height 21
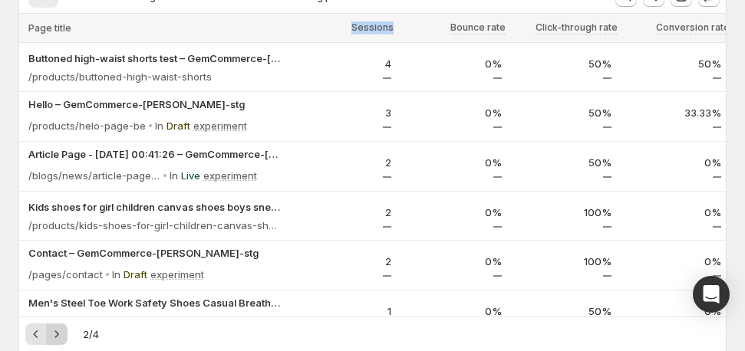
click at [56, 338] on icon "Next" at bounding box center [57, 334] width 4 height 7
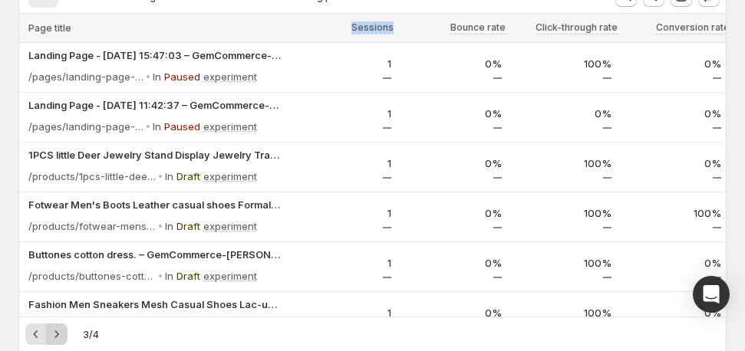
click at [56, 338] on icon "Next" at bounding box center [57, 334] width 4 height 7
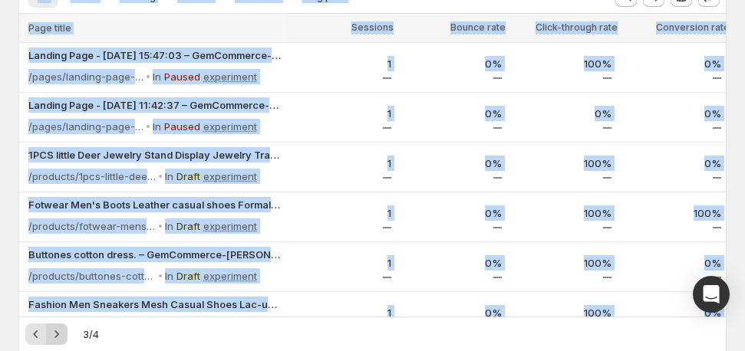
click at [56, 338] on div "Pagination" at bounding box center [56, 334] width 21 height 21
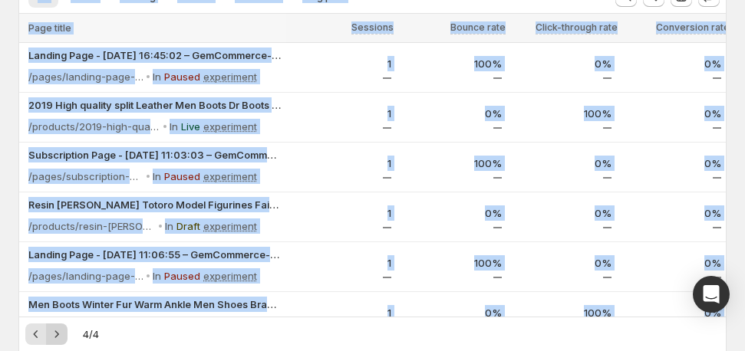
click at [56, 338] on div "Pagination" at bounding box center [56, 334] width 21 height 21
click at [140, 327] on div "4 / 4" at bounding box center [372, 334] width 694 height 21
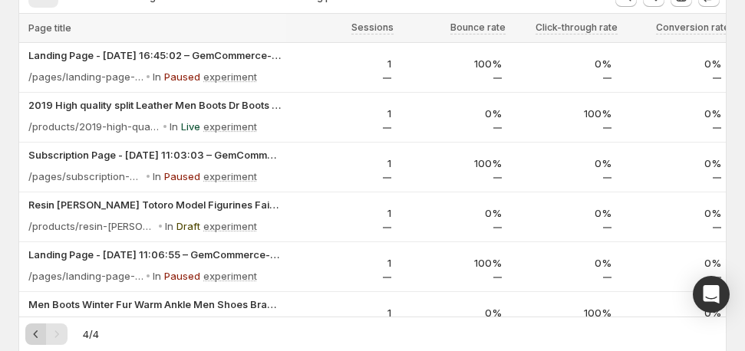
click at [28, 337] on button "Previous" at bounding box center [35, 334] width 21 height 21
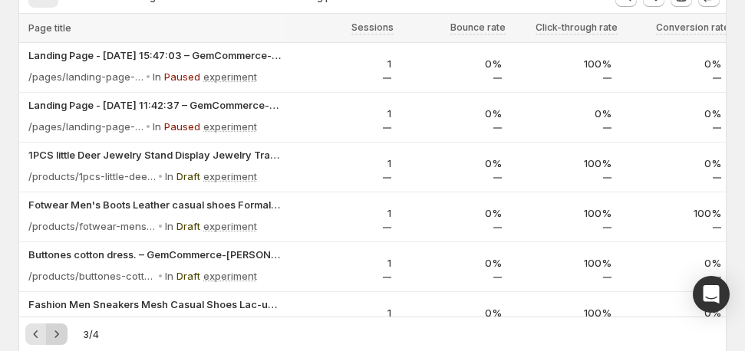
click at [53, 337] on icon "Next" at bounding box center [56, 334] width 15 height 15
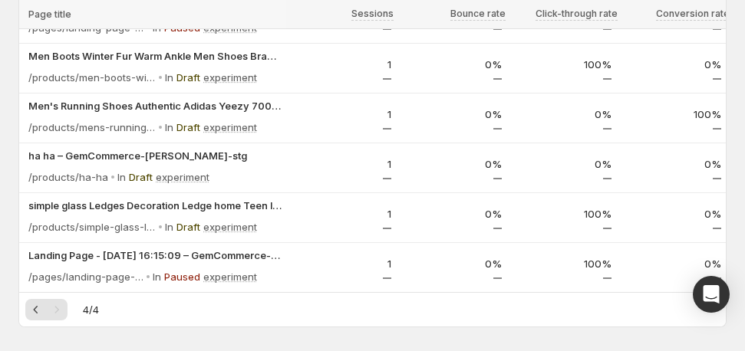
scroll to position [345, 0]
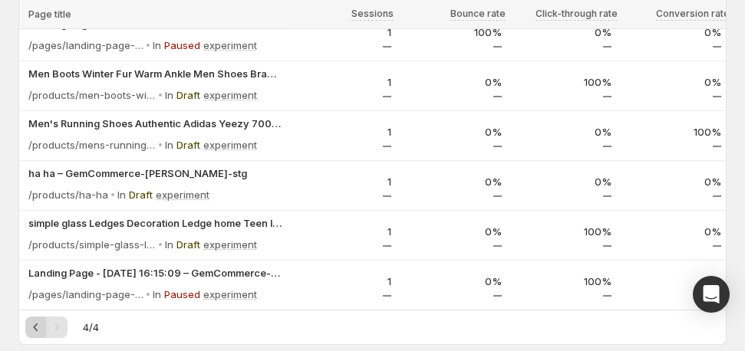
click at [38, 334] on icon "Previous" at bounding box center [35, 327] width 15 height 15
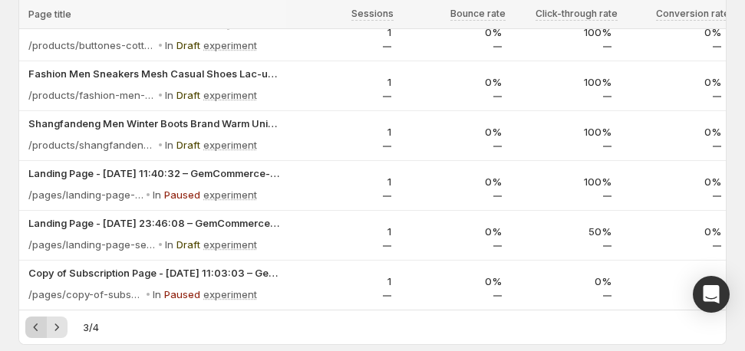
click at [38, 334] on icon "Previous" at bounding box center [35, 327] width 15 height 15
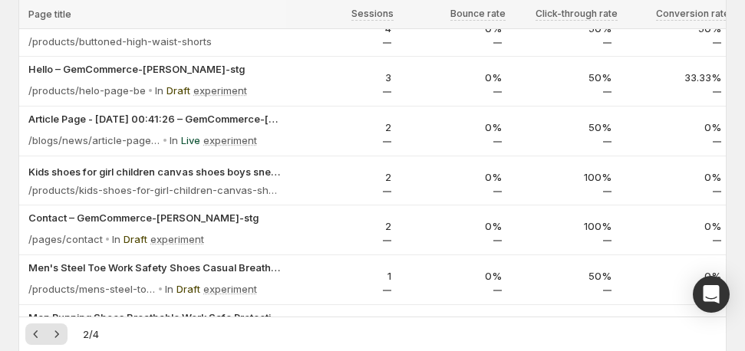
scroll to position [153, 0]
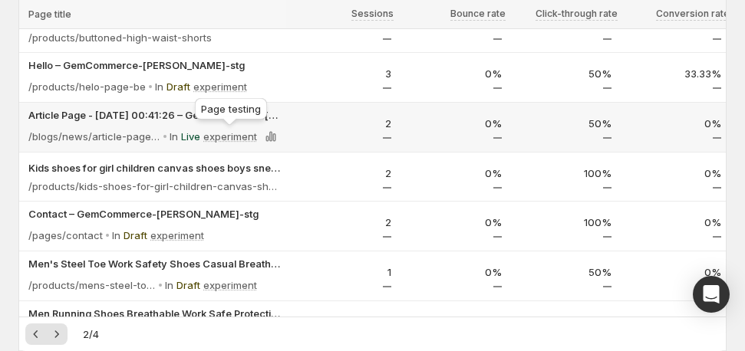
click at [239, 135] on p "experiment" at bounding box center [230, 136] width 54 height 15
click at [269, 134] on icon at bounding box center [270, 137] width 3 height 10
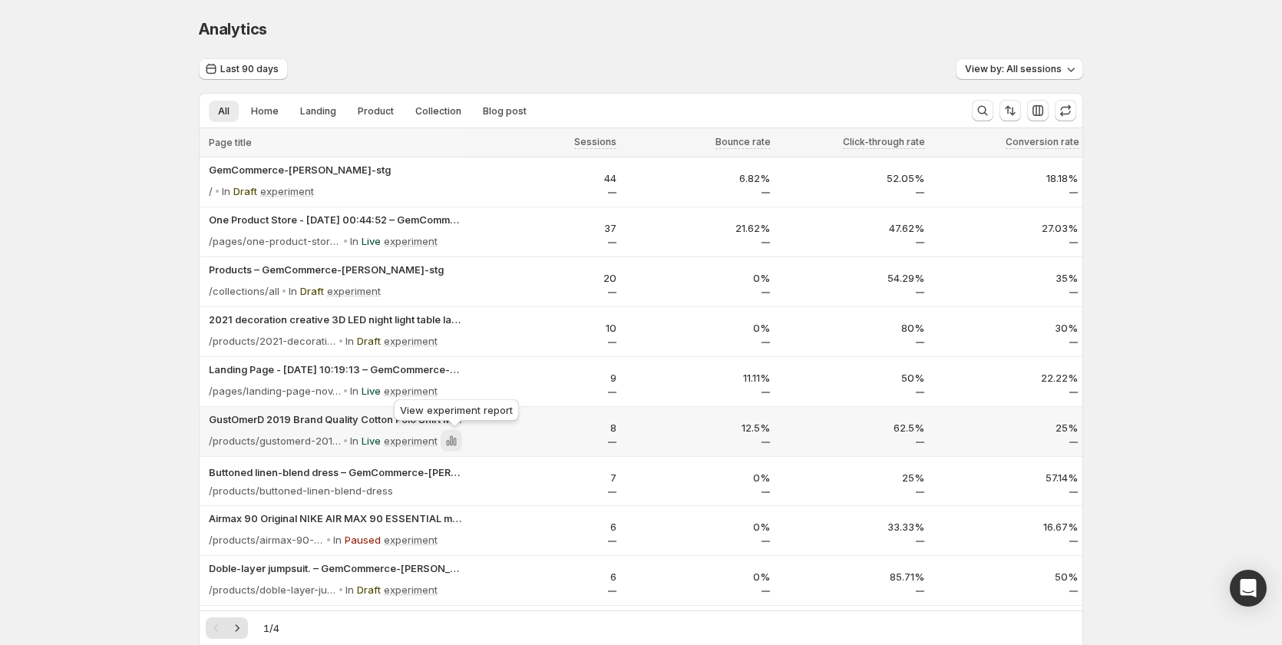
click at [459, 440] on icon at bounding box center [451, 440] width 15 height 15
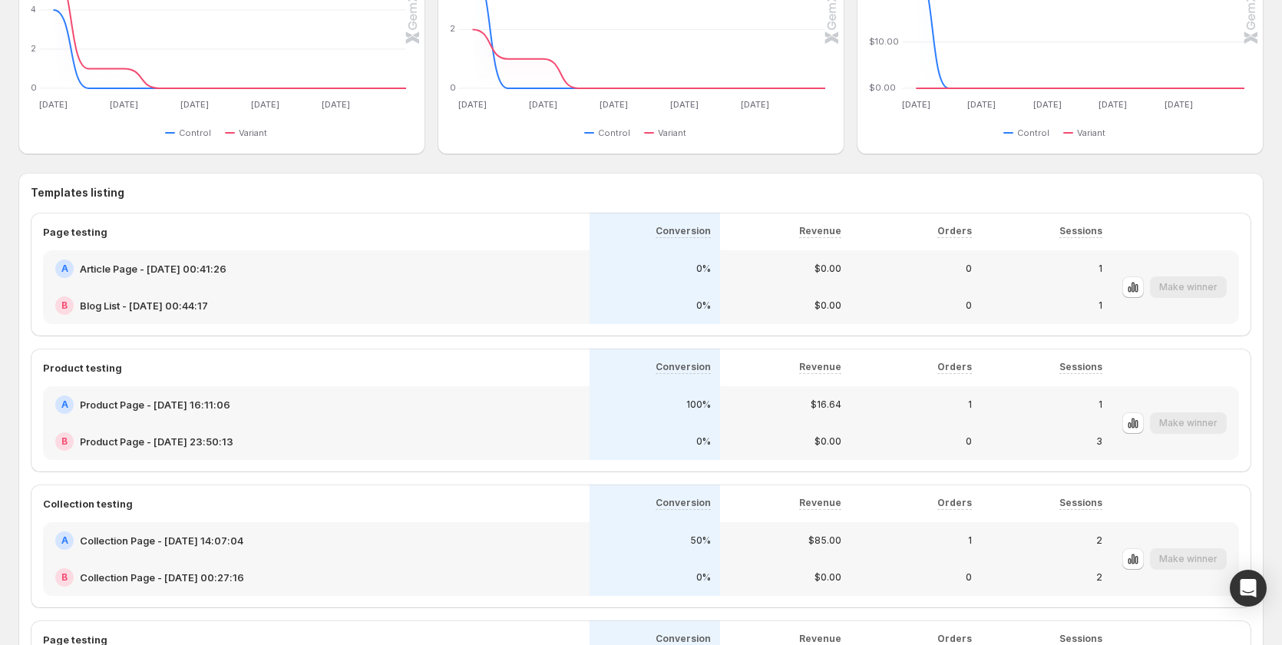
scroll to position [767, 0]
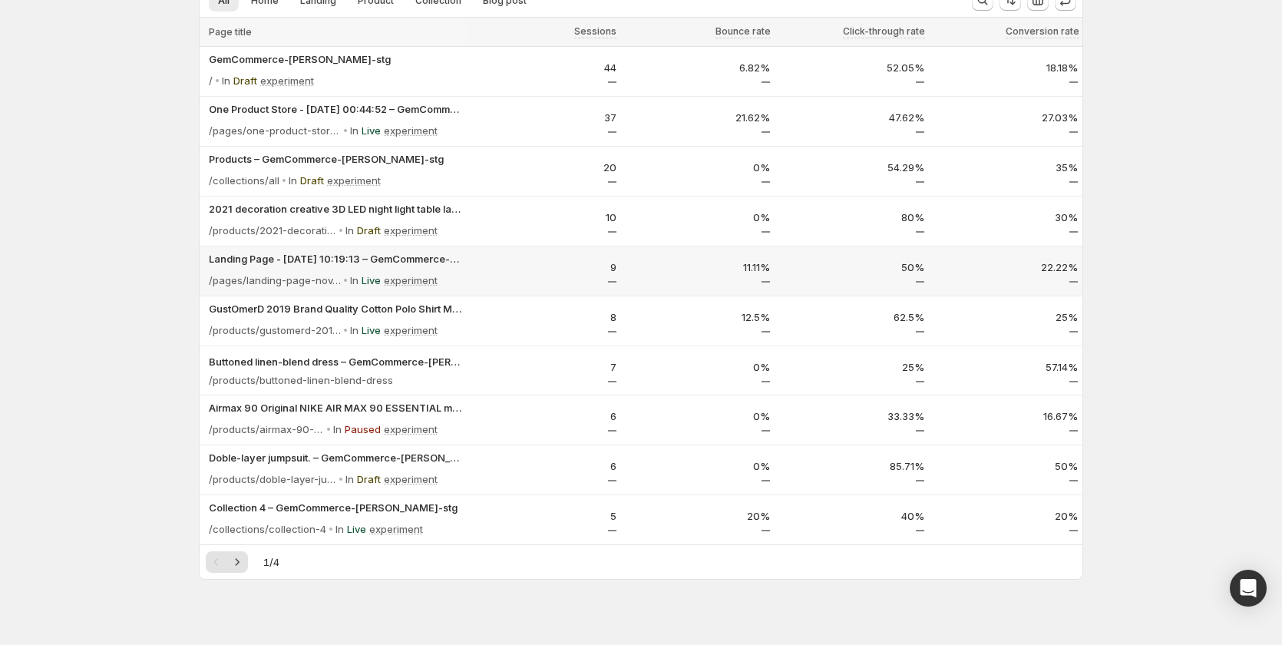
scroll to position [128, 0]
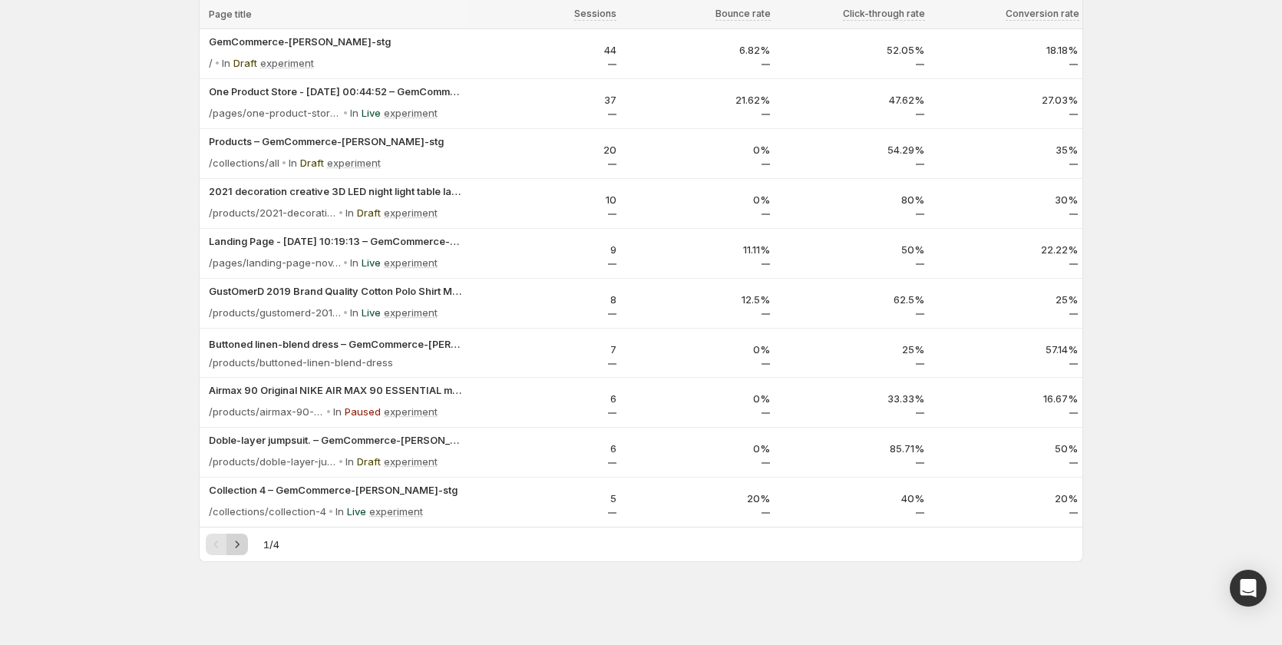
click at [245, 545] on icon "Next" at bounding box center [236, 543] width 15 height 15
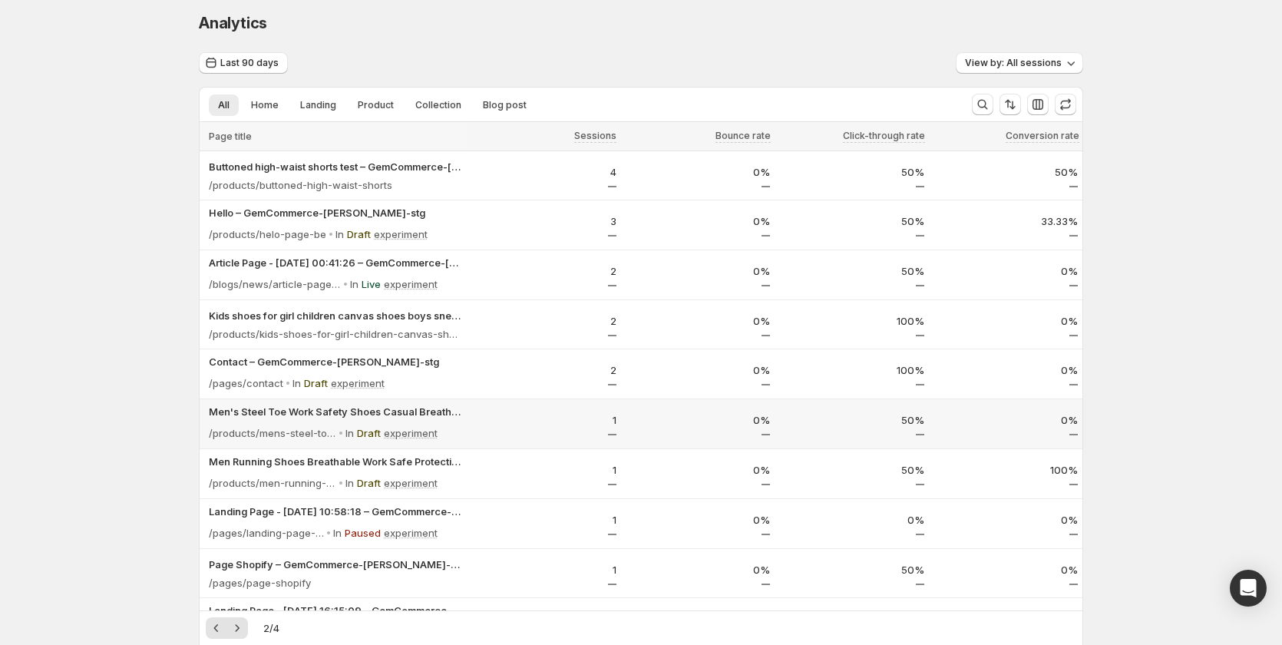
scroll to position [0, 0]
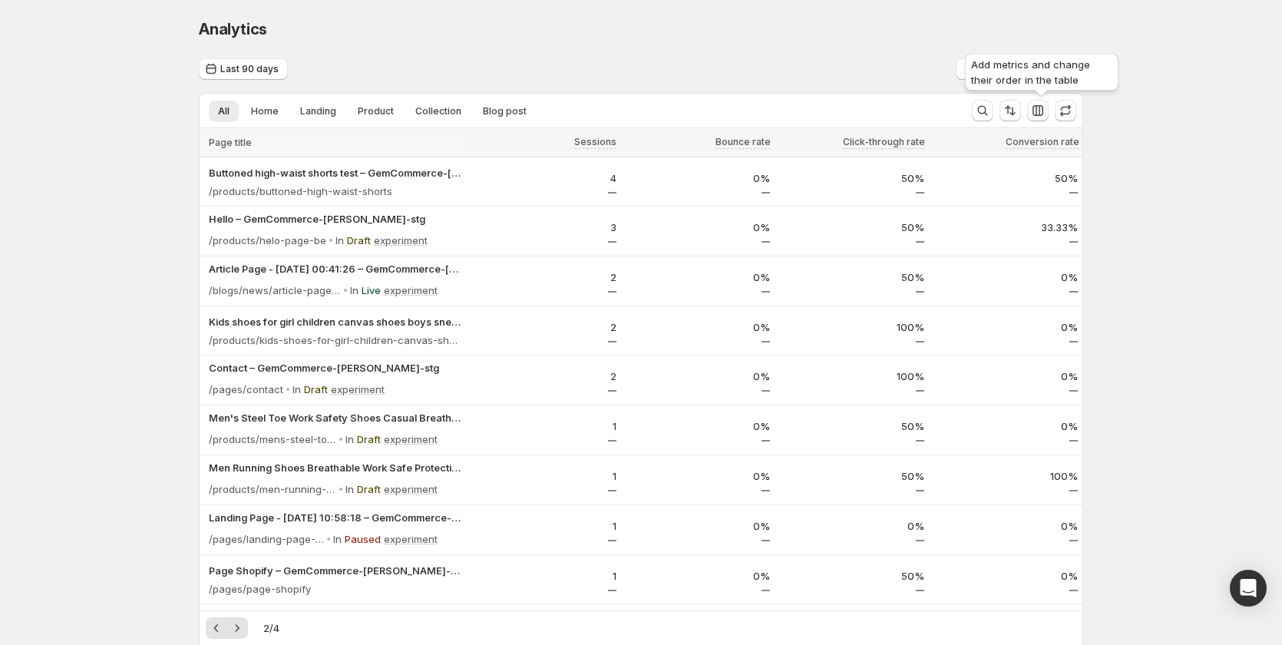
click at [1044, 111] on icon "button" at bounding box center [1037, 110] width 15 height 15
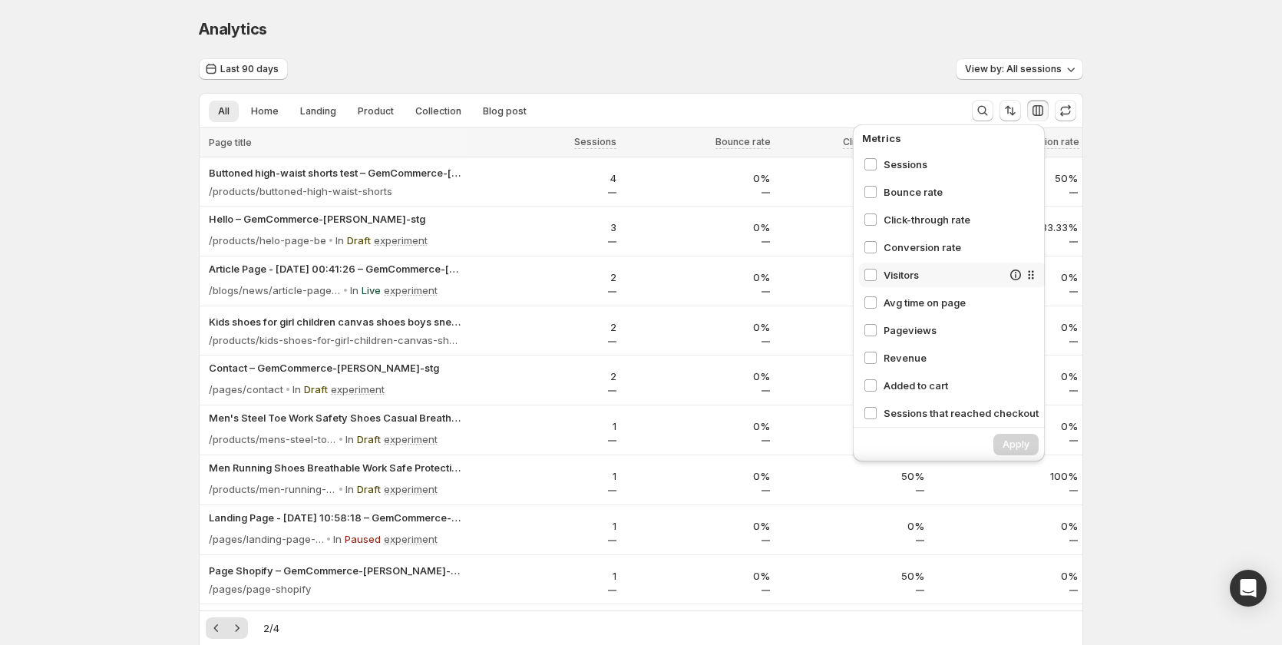
click at [928, 282] on span "Visitors" at bounding box center [942, 274] width 118 height 15
click at [929, 299] on span "Avg time on page" at bounding box center [942, 302] width 118 height 15
click at [932, 328] on span "Pageviews" at bounding box center [942, 329] width 118 height 15
click at [935, 362] on span "Revenue" at bounding box center [942, 357] width 118 height 15
click at [962, 394] on div "Added to cart" at bounding box center [952, 385] width 187 height 25
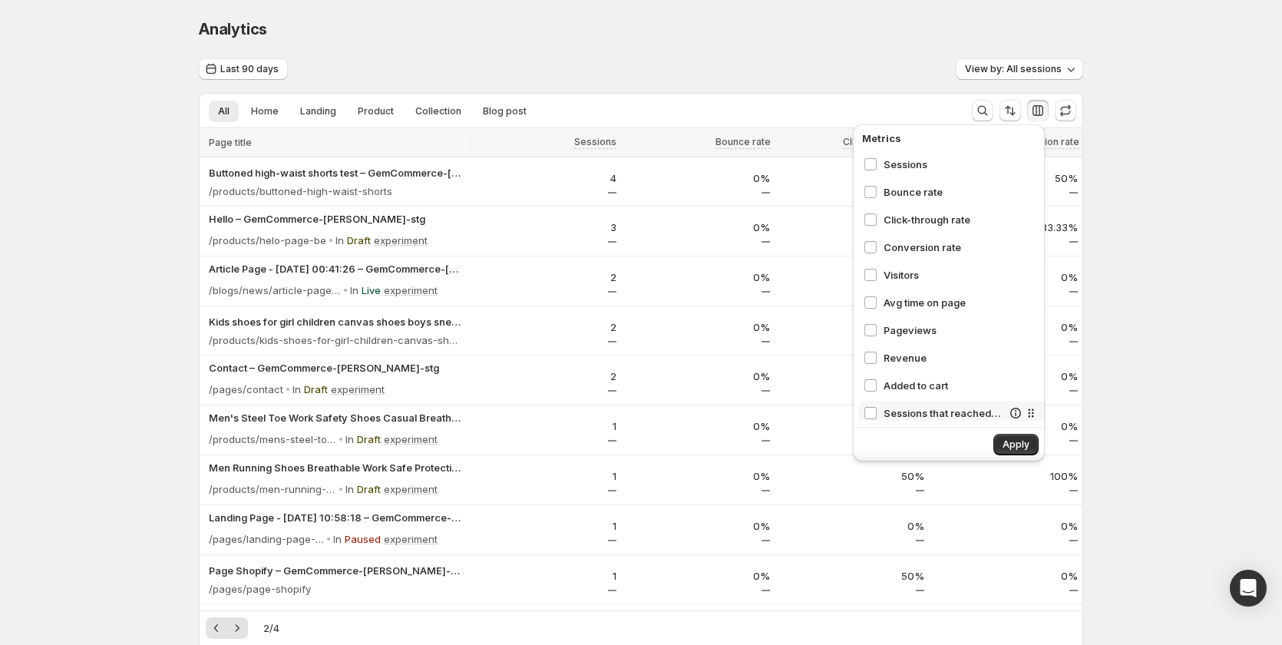
click at [964, 415] on span "Sessions that reached checkout" at bounding box center [942, 412] width 118 height 15
click at [1020, 436] on button "Apply" at bounding box center [1015, 444] width 45 height 21
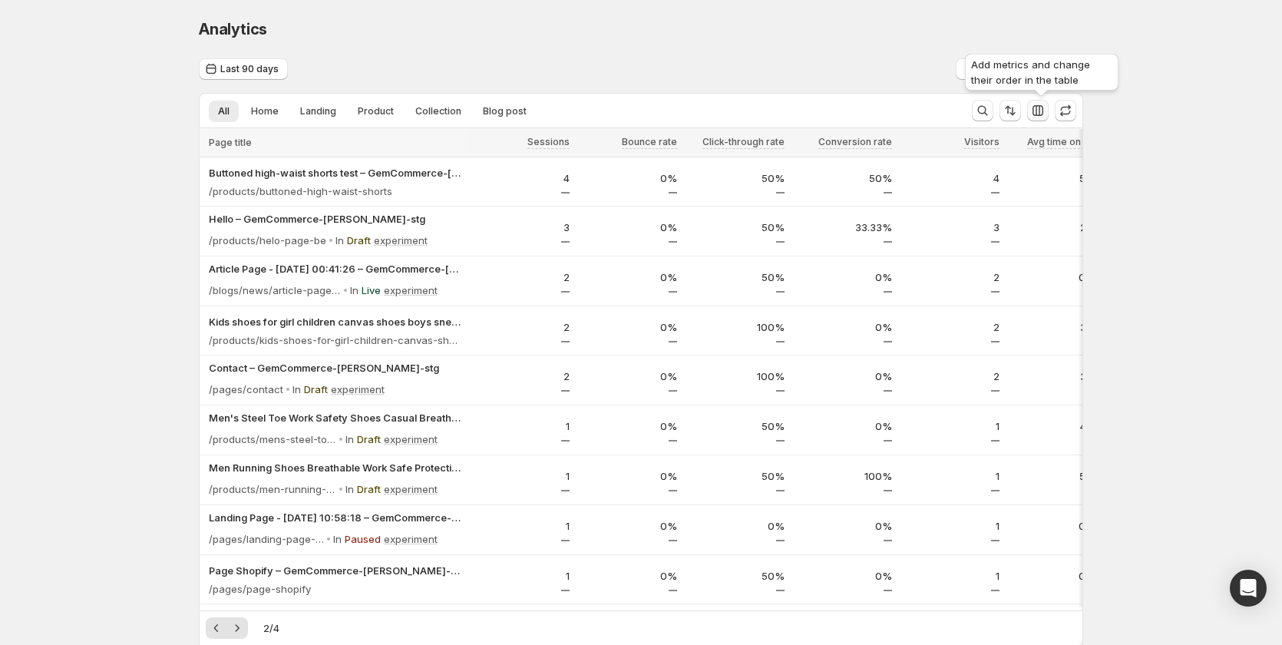
click at [1039, 111] on icon "button" at bounding box center [1037, 110] width 15 height 15
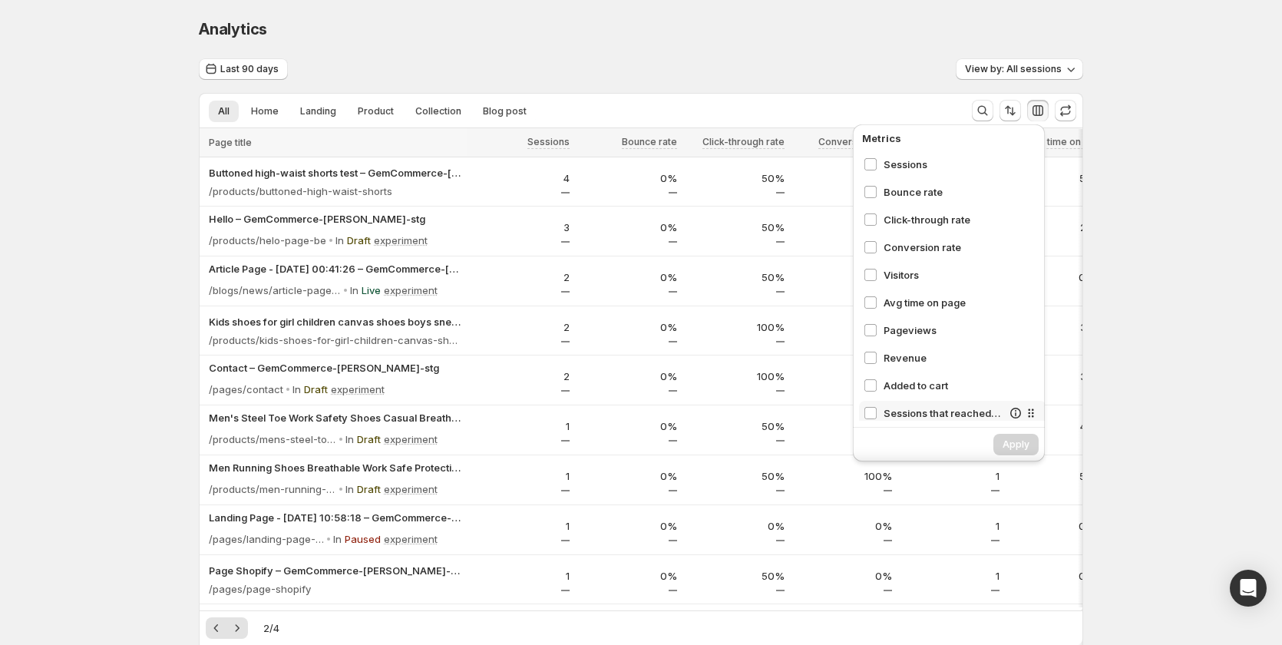
click at [903, 401] on div "Sessions that reached checkout" at bounding box center [952, 413] width 187 height 25
click at [908, 388] on span "Added to cart" at bounding box center [942, 385] width 118 height 15
drag, startPoint x: 912, startPoint y: 359, endPoint x: 914, endPoint y: 328, distance: 31.5
click at [912, 358] on span "Revenue" at bounding box center [942, 357] width 118 height 15
click at [915, 326] on span "Pageviews" at bounding box center [942, 329] width 118 height 15
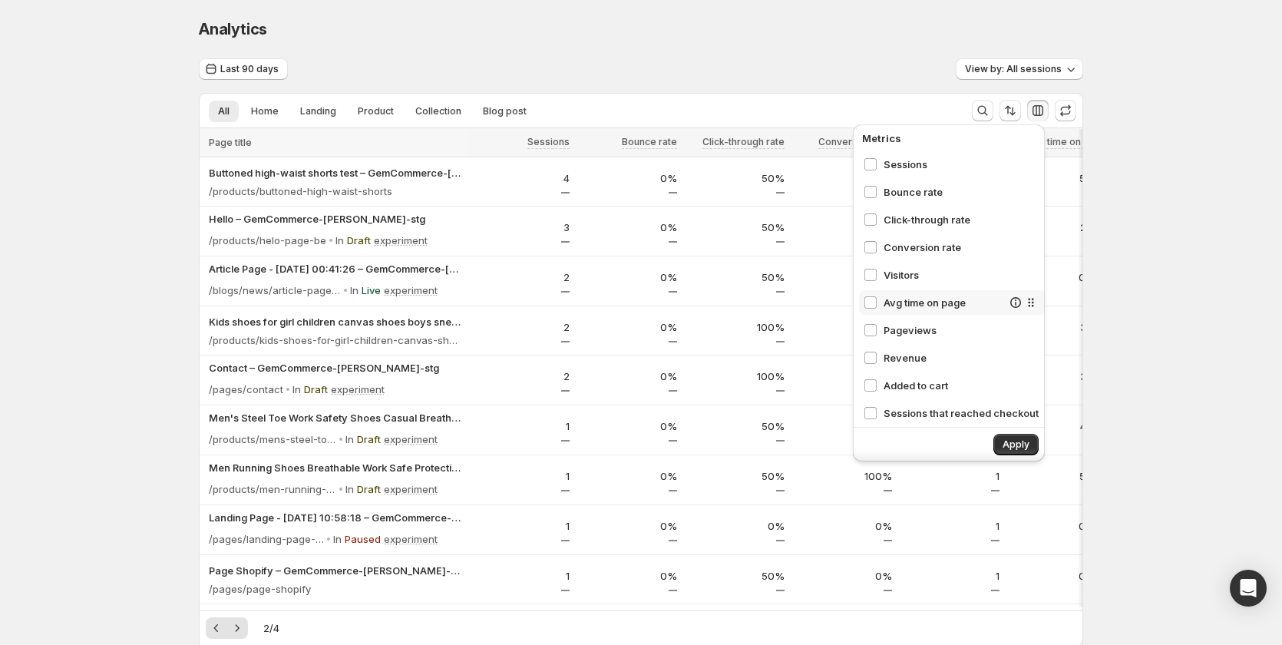
click at [923, 305] on span "Avg time on page" at bounding box center [942, 302] width 118 height 15
click at [914, 276] on span "Visitors" at bounding box center [942, 274] width 118 height 15
click at [1019, 447] on span "Apply" at bounding box center [1015, 444] width 27 height 12
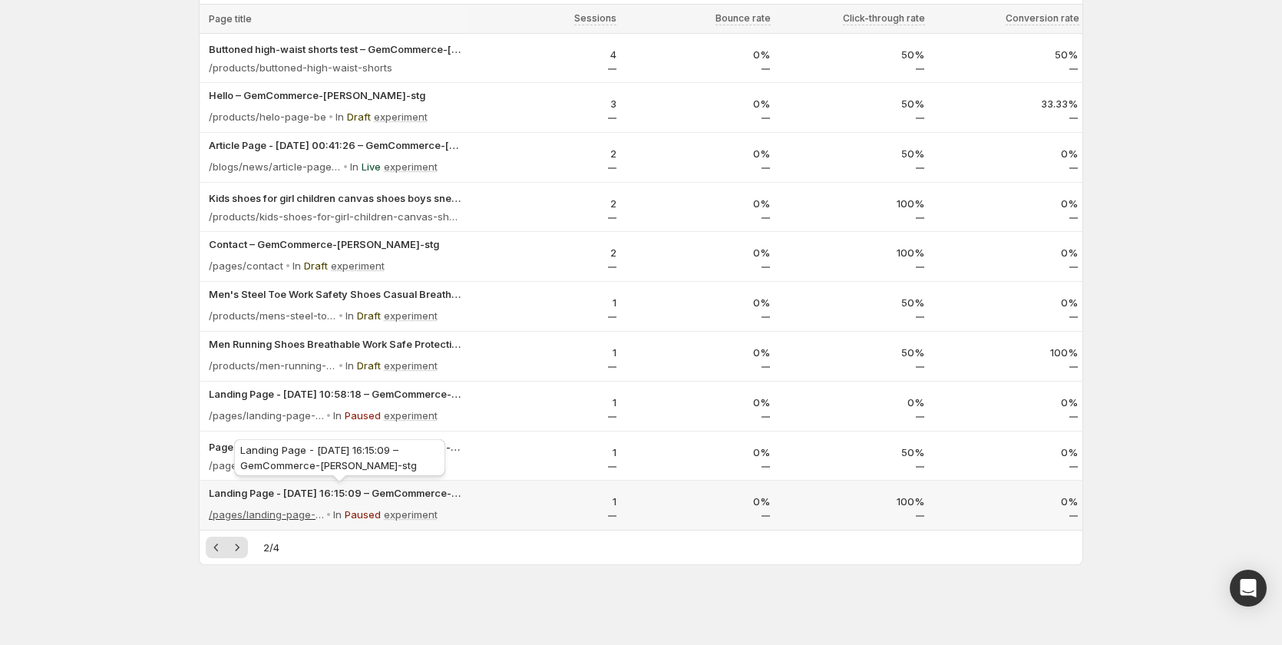
scroll to position [127, 0]
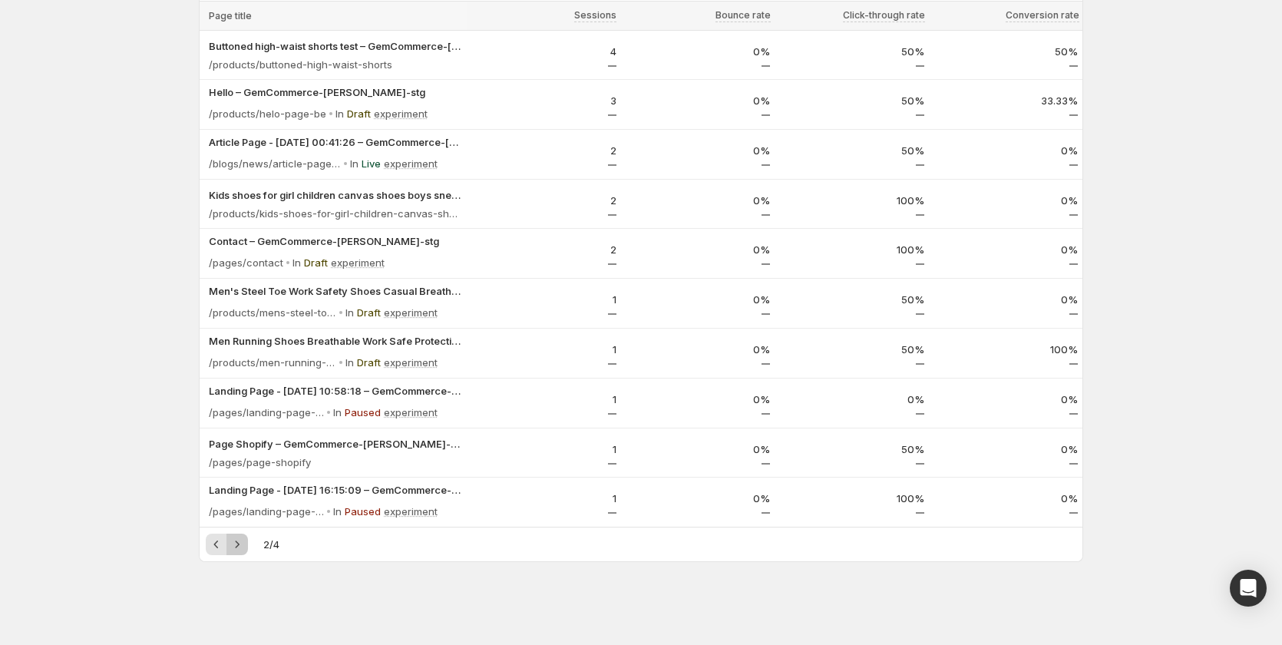
click at [241, 545] on icon "Next" at bounding box center [236, 543] width 15 height 15
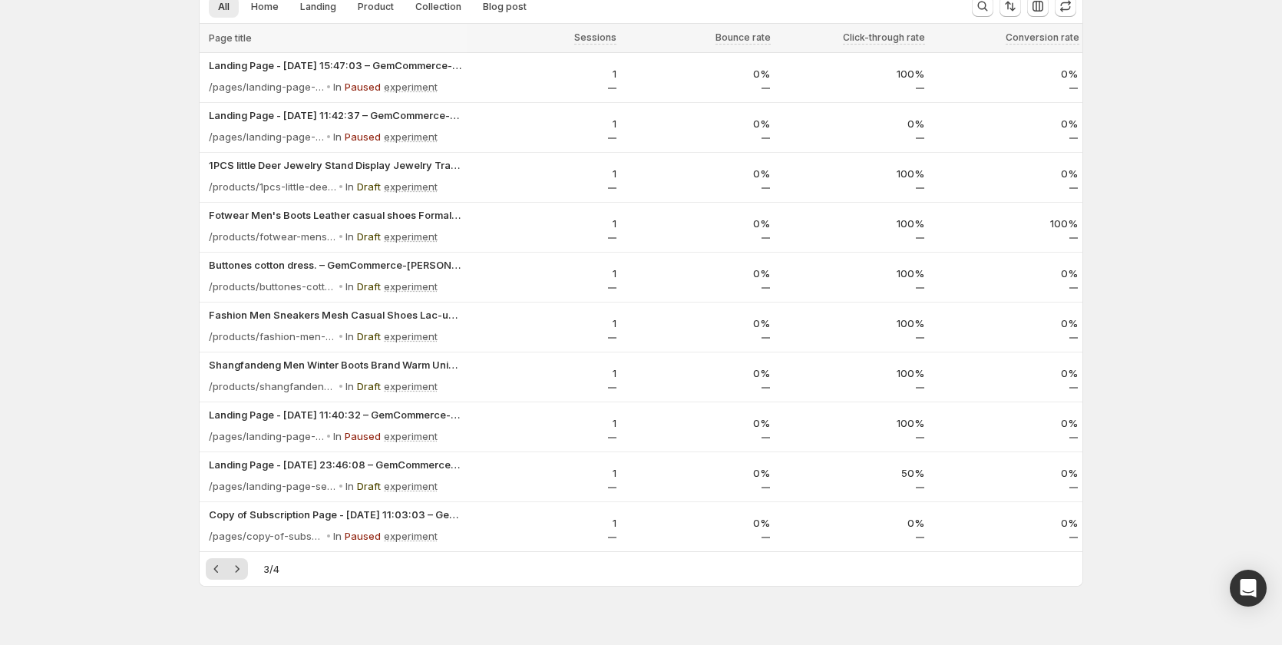
scroll to position [0, 0]
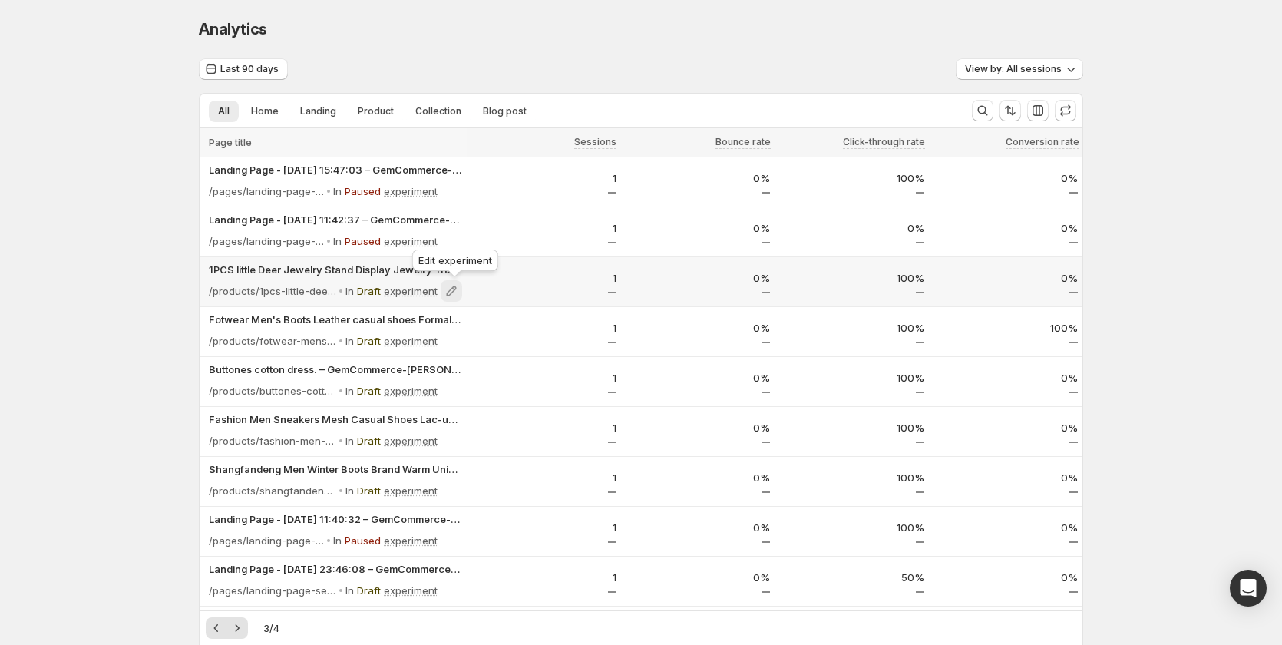
click at [455, 294] on icon at bounding box center [451, 290] width 15 height 15
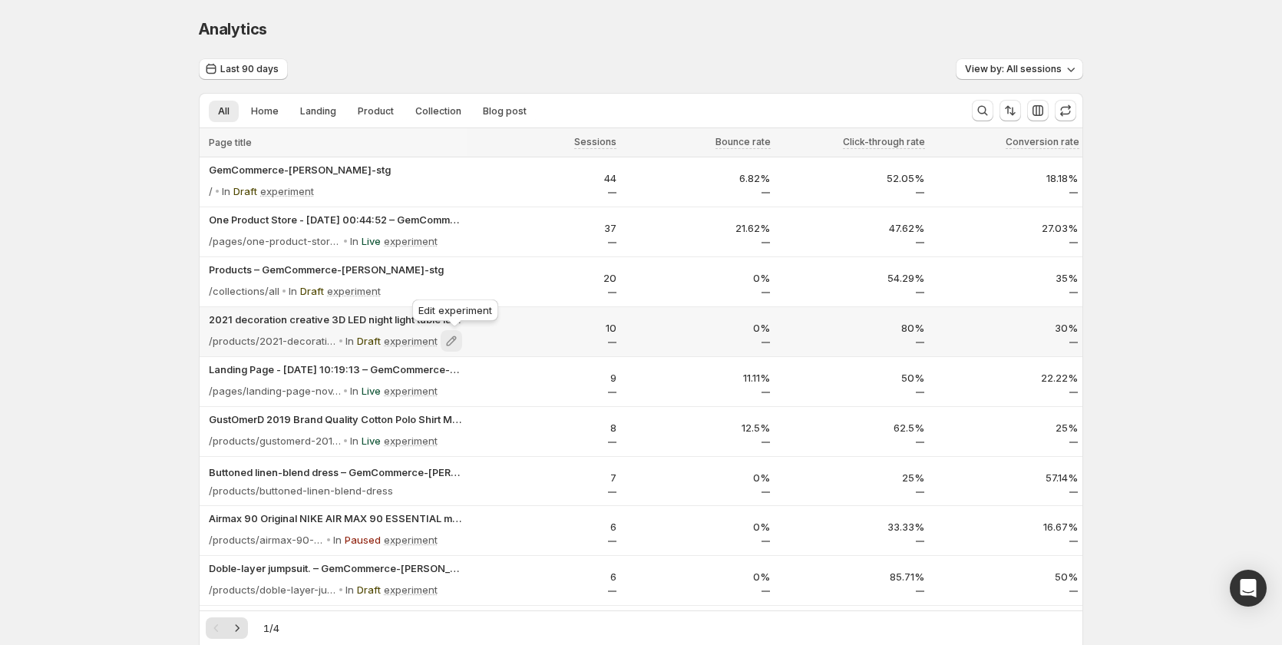
click at [457, 344] on icon at bounding box center [451, 340] width 15 height 15
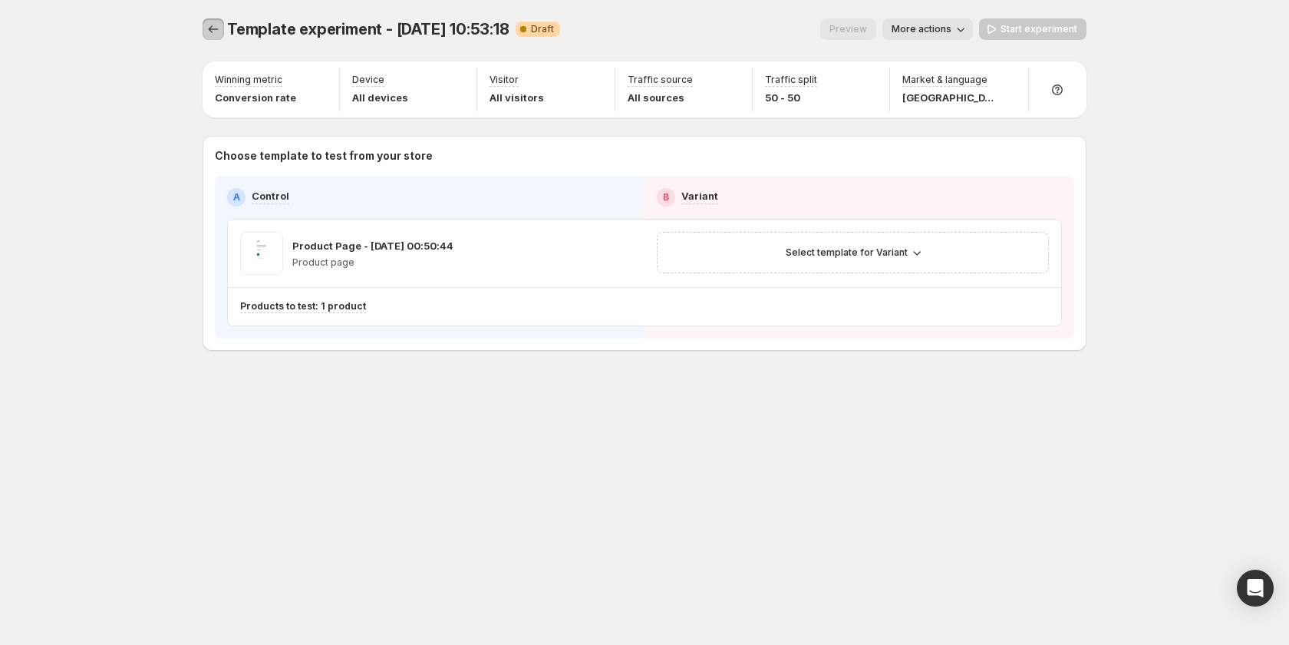
click at [215, 25] on icon "Experiments" at bounding box center [213, 28] width 15 height 15
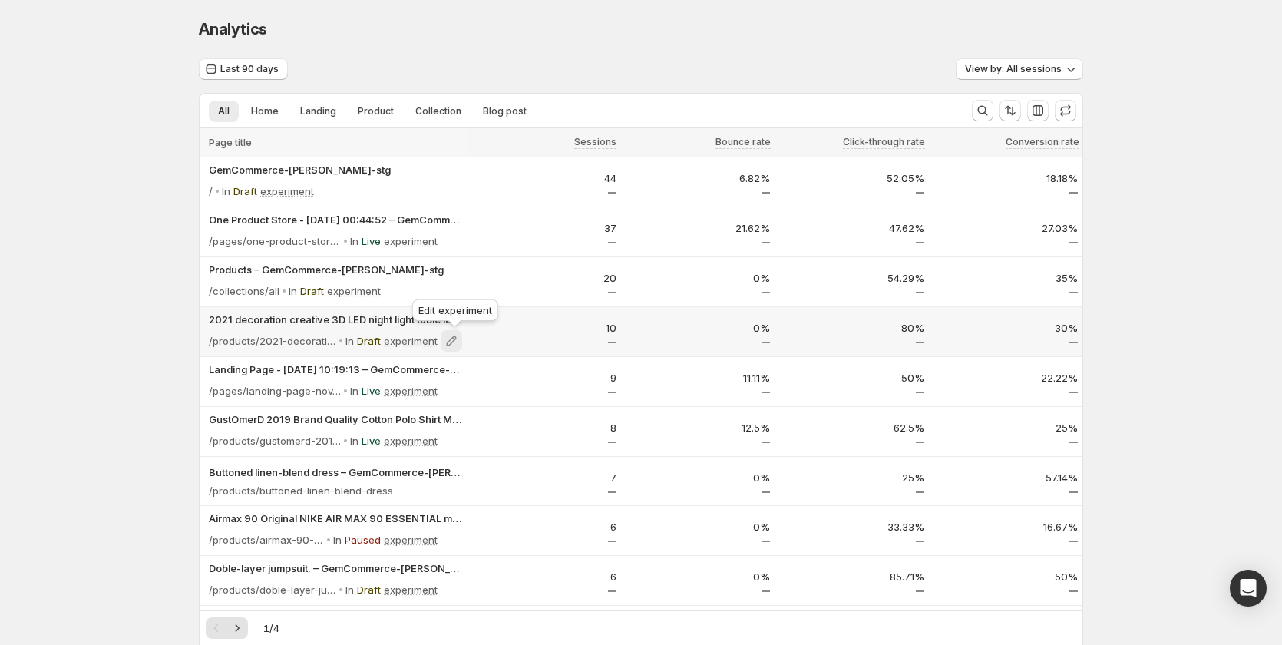
click at [447, 341] on icon at bounding box center [451, 340] width 15 height 15
click at [239, 621] on icon "Next" at bounding box center [236, 627] width 15 height 15
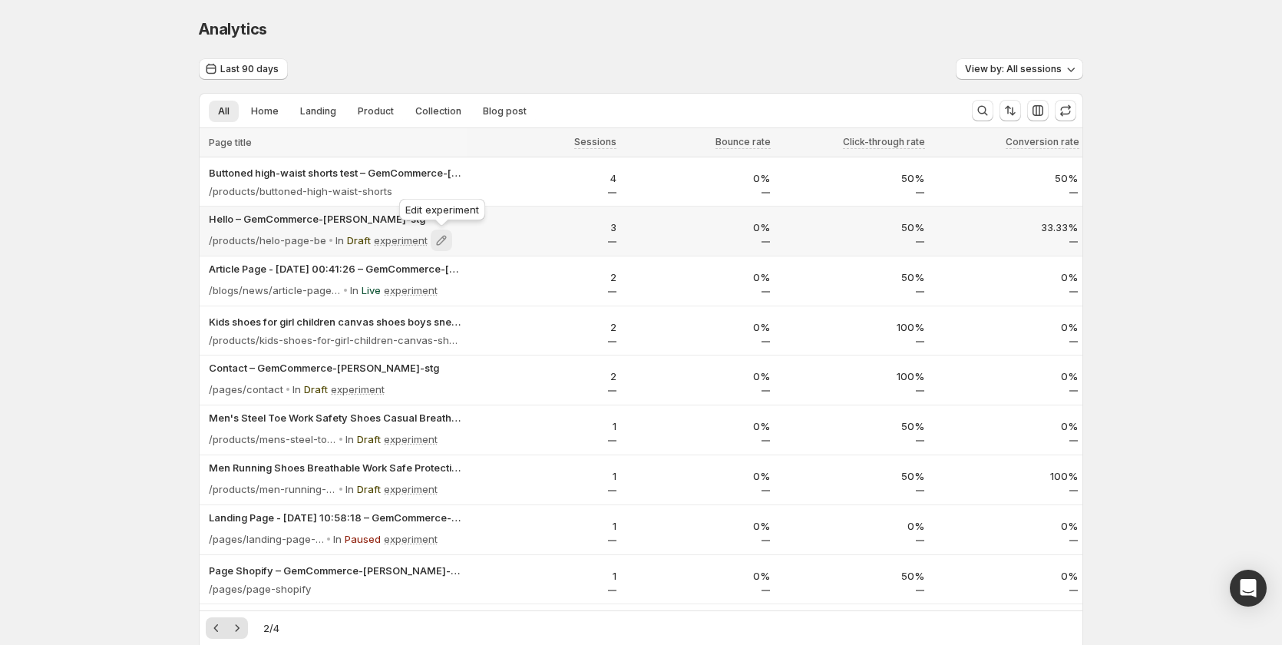
click at [445, 235] on icon at bounding box center [441, 240] width 15 height 15
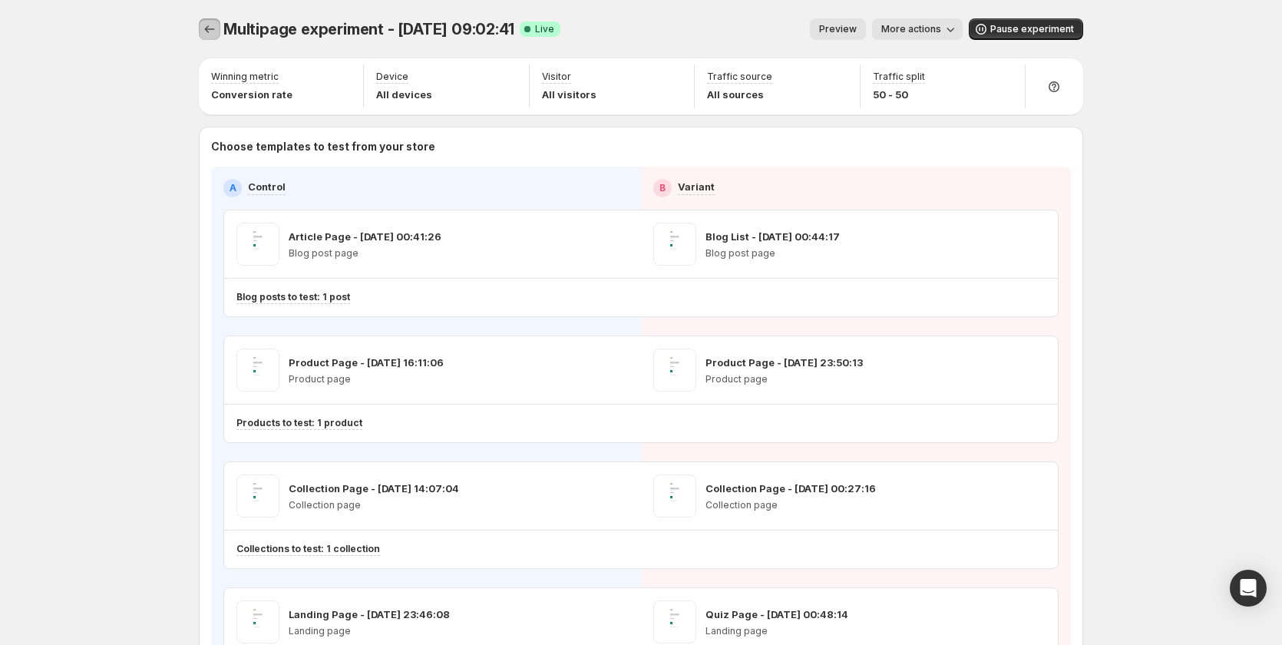
click at [217, 25] on icon "Experiments" at bounding box center [209, 28] width 15 height 15
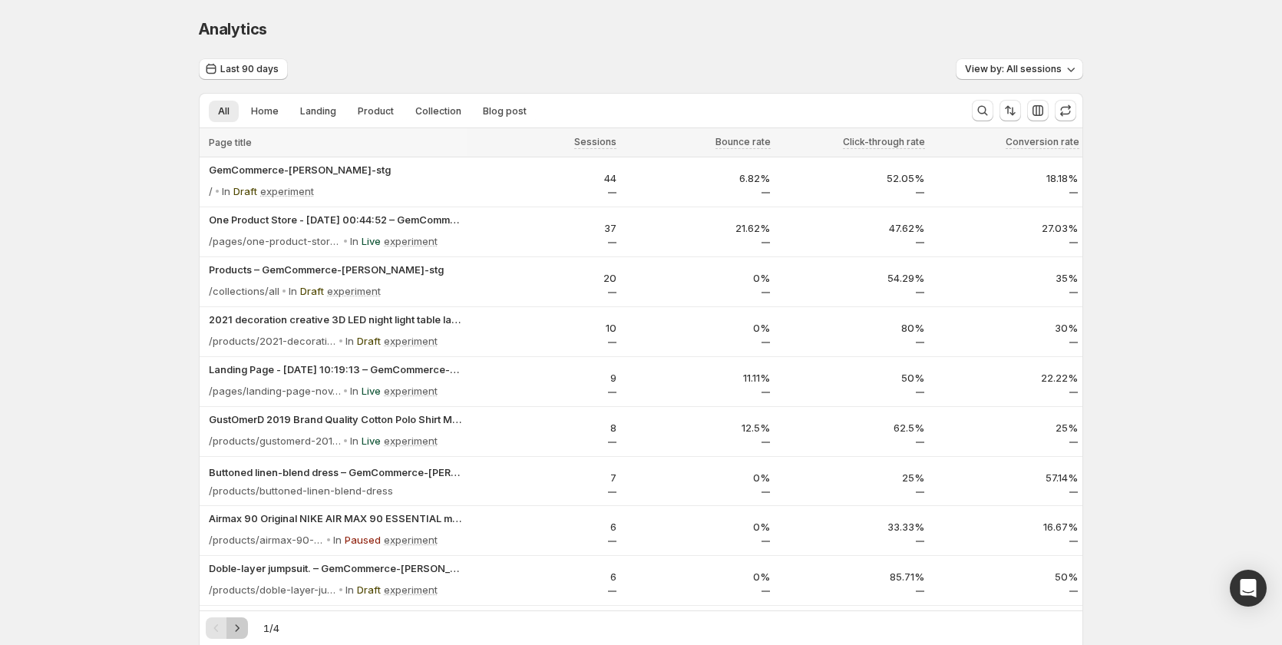
drag, startPoint x: 246, startPoint y: 626, endPoint x: 245, endPoint y: 618, distance: 8.5
click at [245, 626] on icon "Next" at bounding box center [236, 627] width 15 height 15
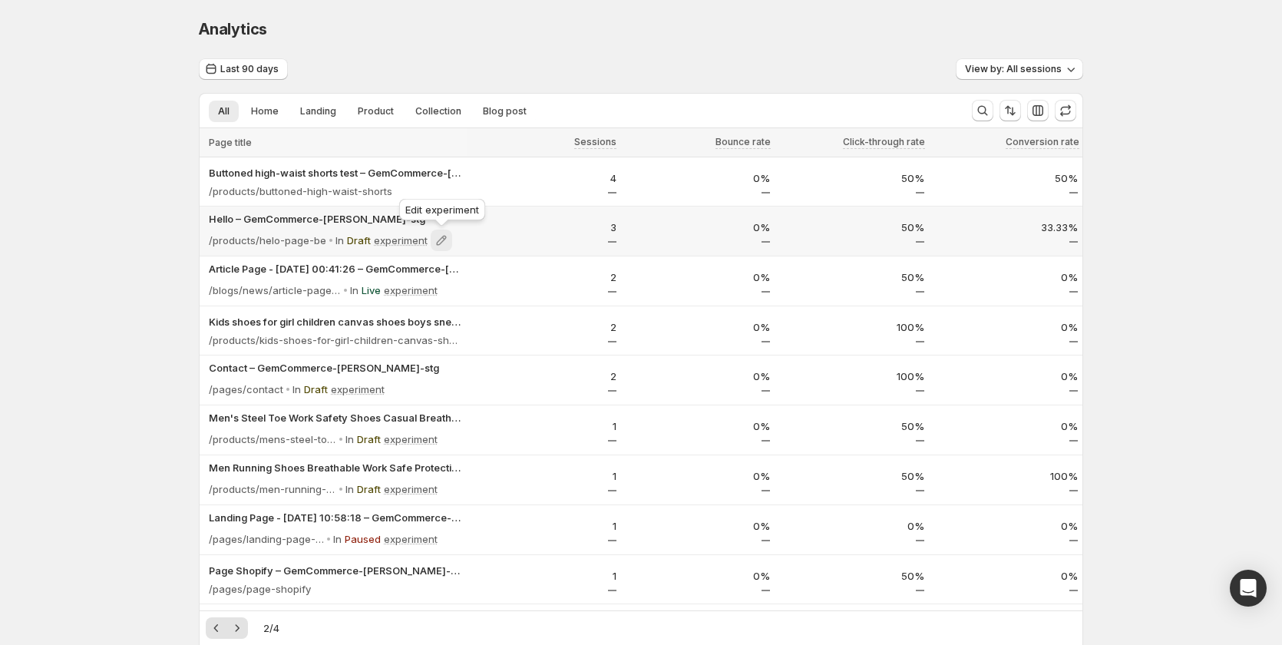
click at [446, 244] on icon at bounding box center [441, 240] width 15 height 15
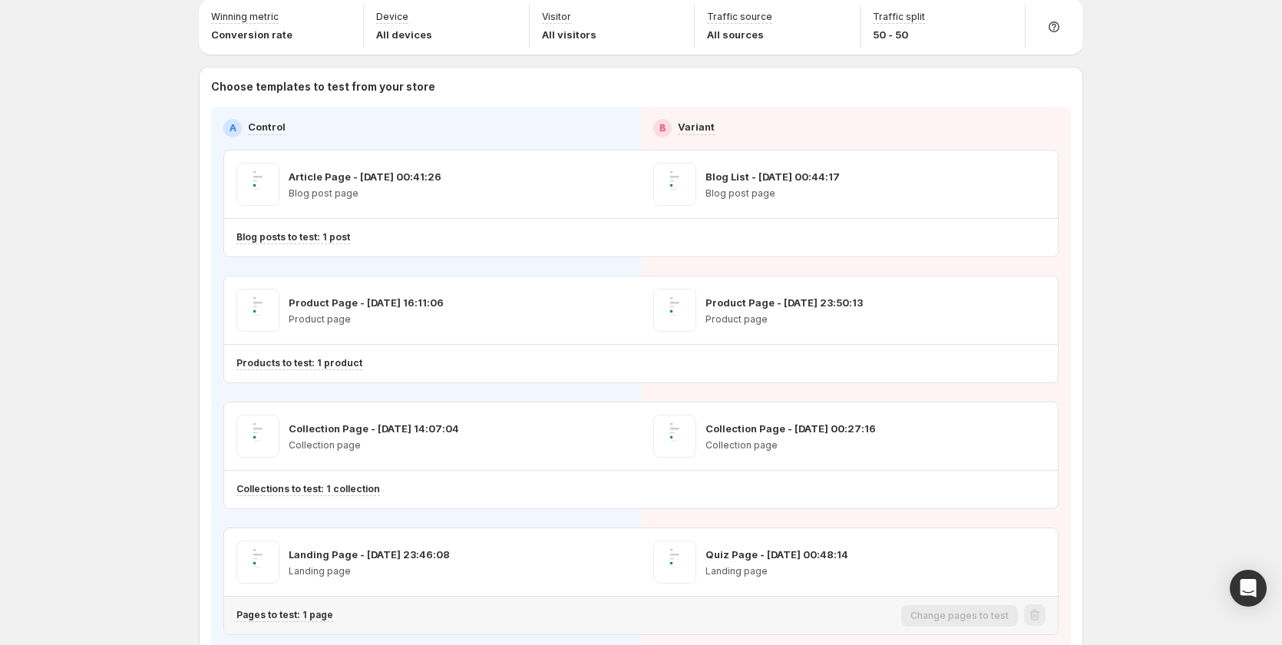
scroll to position [77, 0]
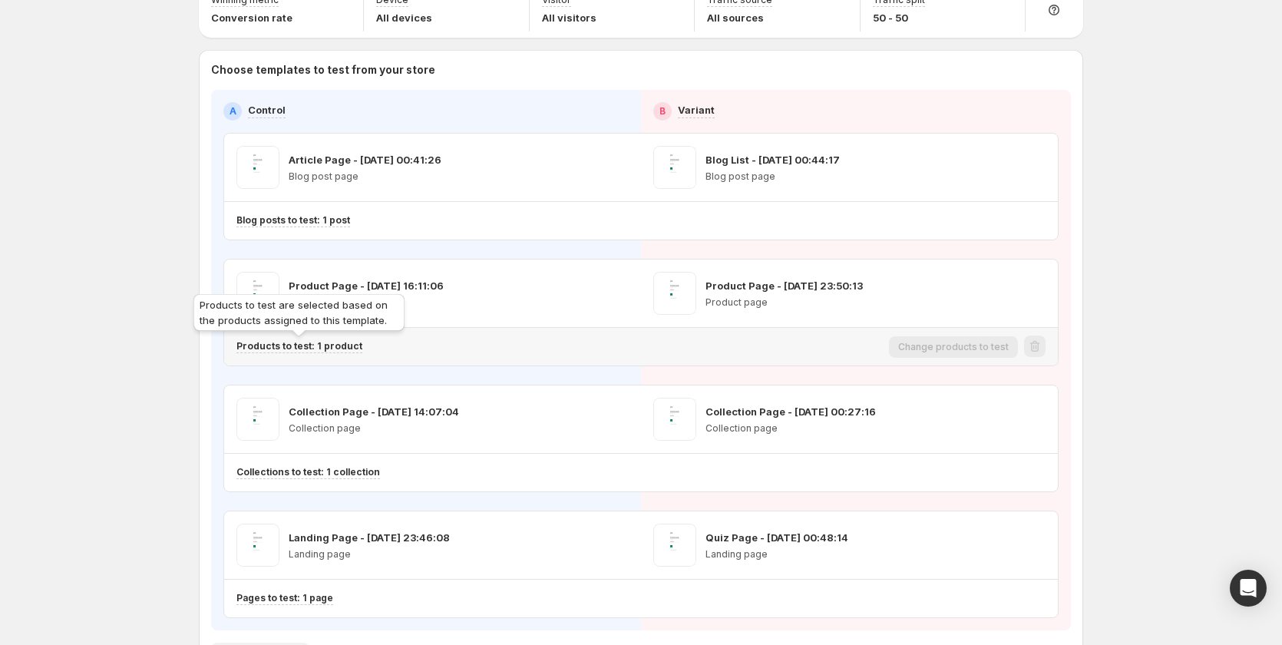
click at [338, 349] on p "Products to test: 1 product" at bounding box center [299, 346] width 126 height 12
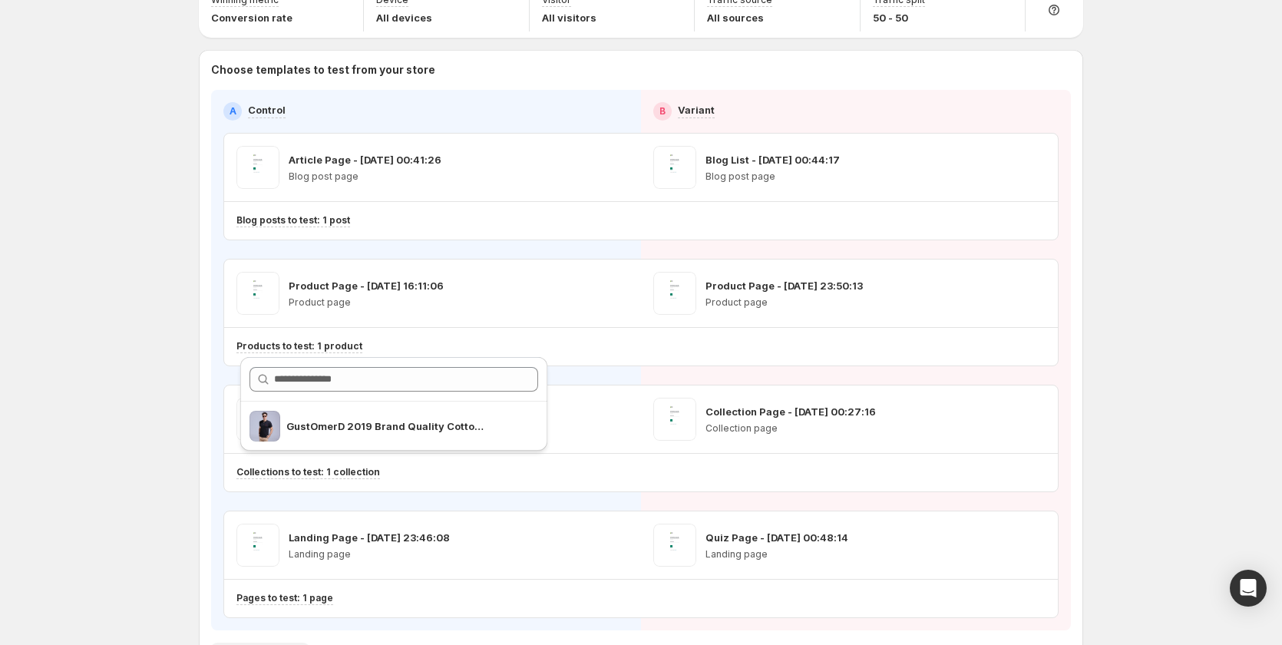
click at [171, 541] on div "Multipage experiment - Sep 3, 09:02:41. This page is ready Multipage experiment…" at bounding box center [641, 341] width 1282 height 836
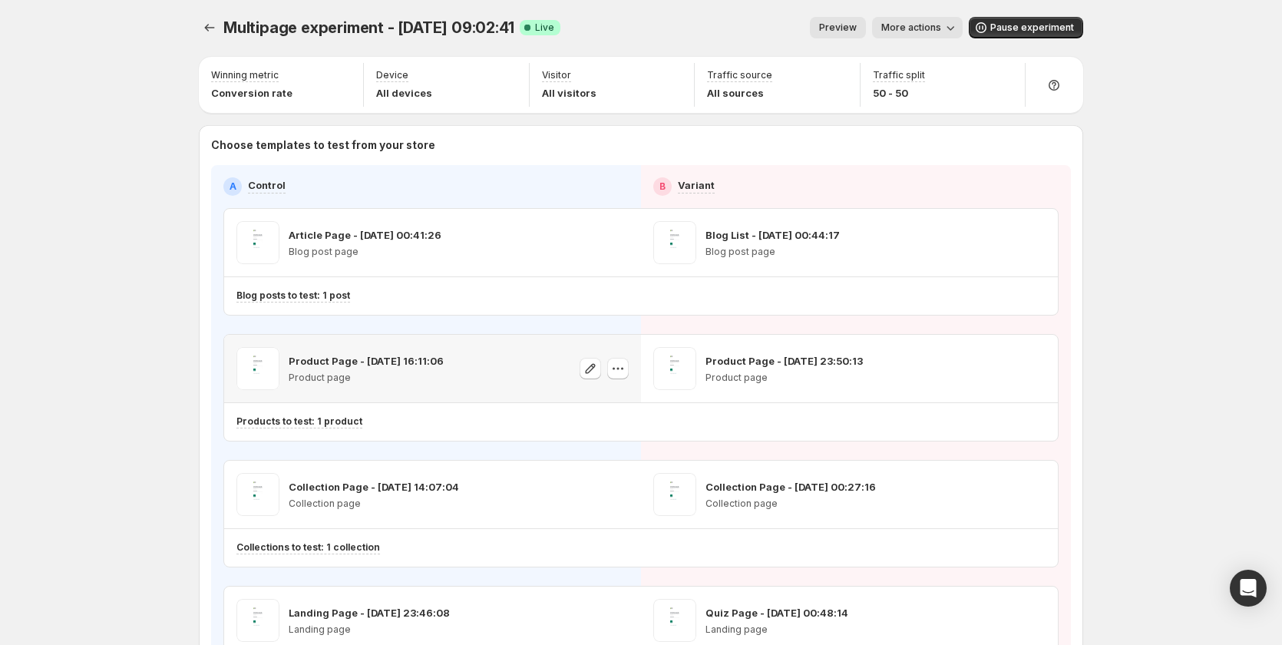
scroll to position [0, 0]
click at [209, 28] on icon "Experiments" at bounding box center [209, 28] width 15 height 15
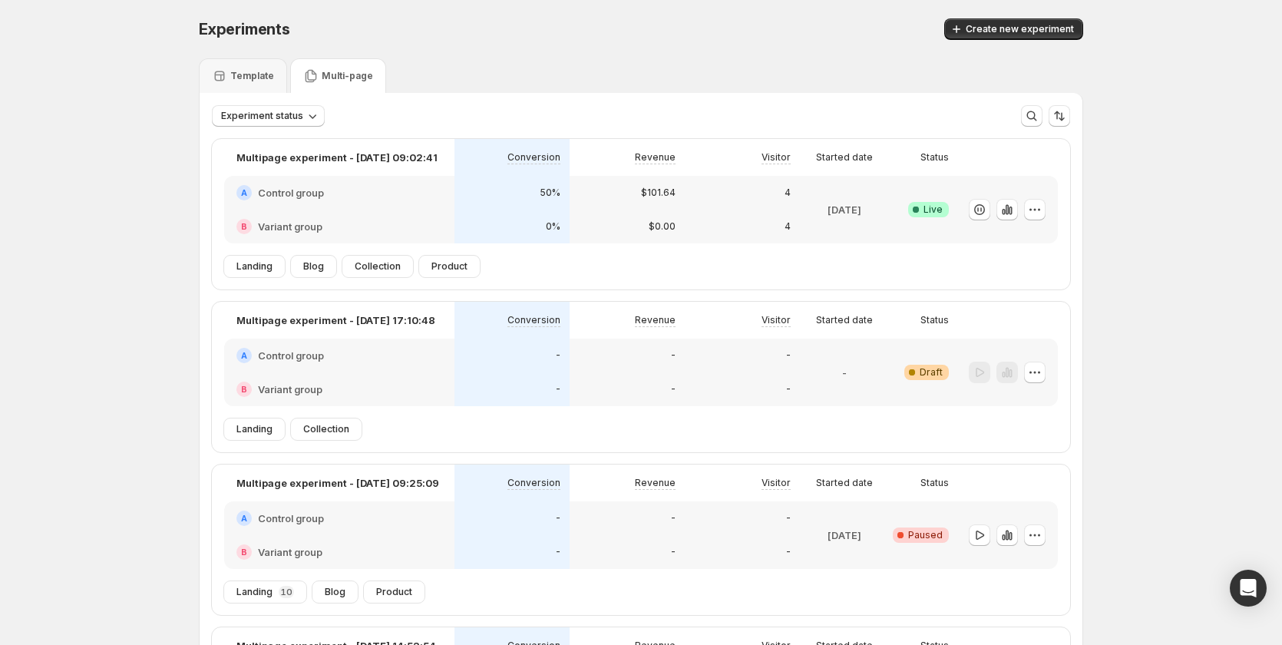
click at [440, 400] on div "B Variant group" at bounding box center [339, 389] width 230 height 34
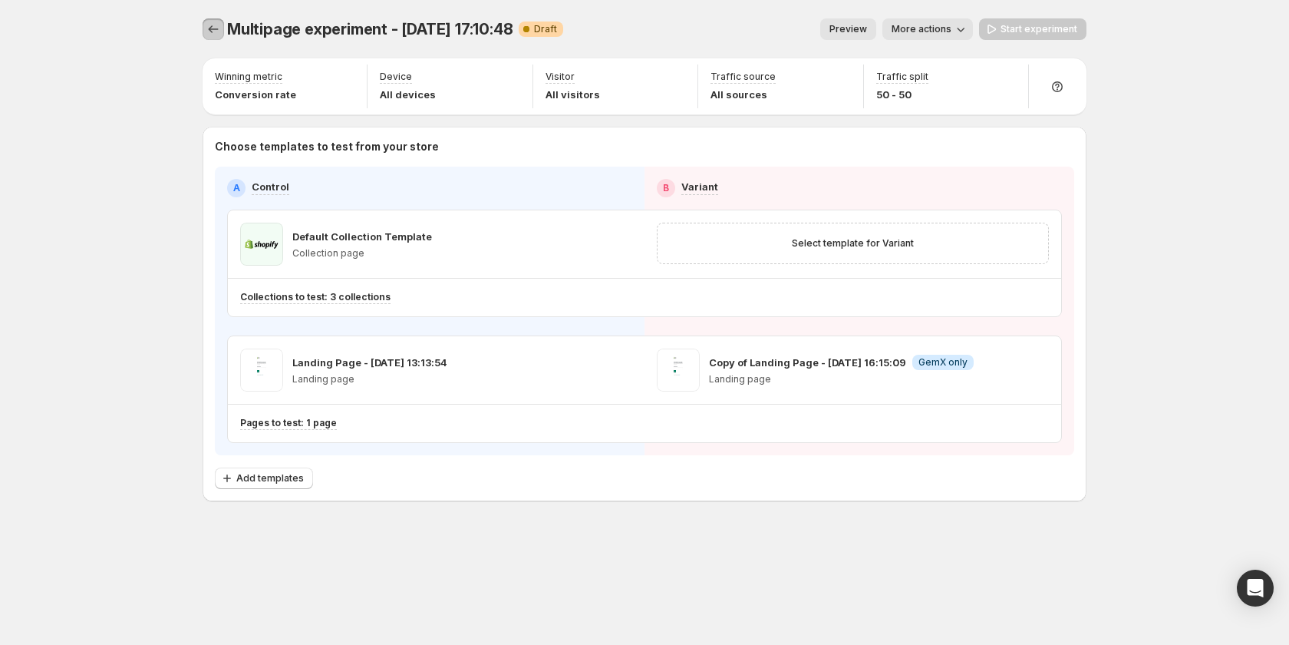
click at [216, 31] on icon "Experiments" at bounding box center [213, 28] width 15 height 15
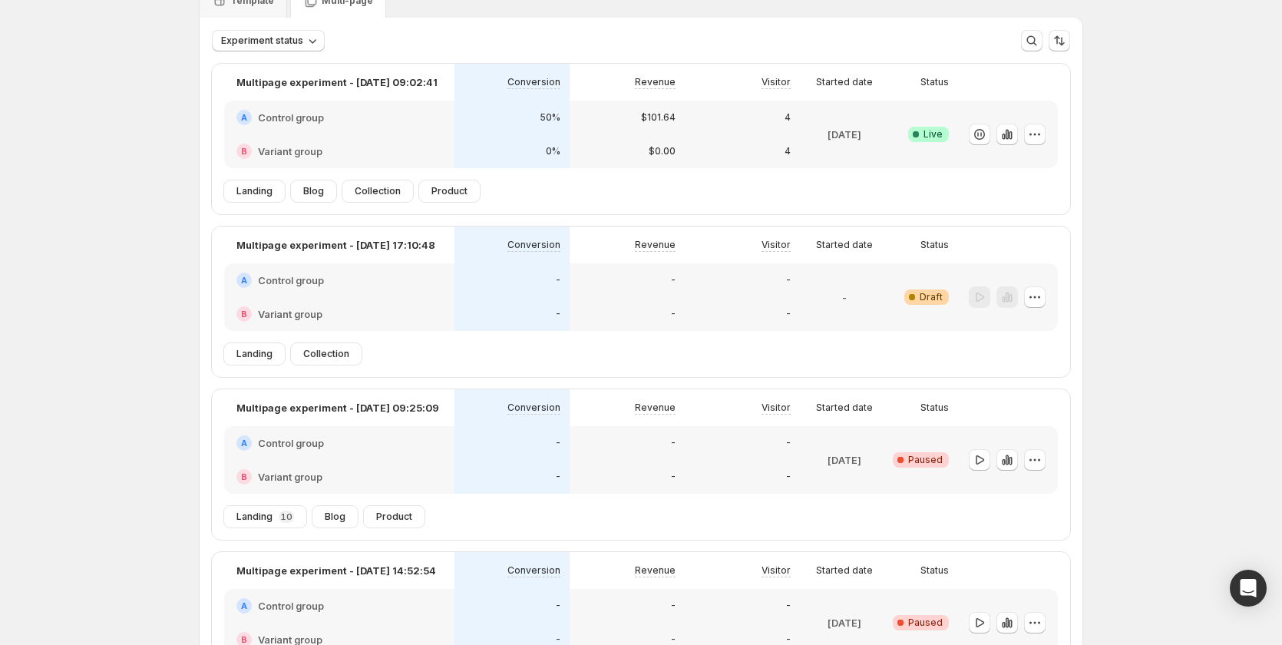
scroll to position [77, 0]
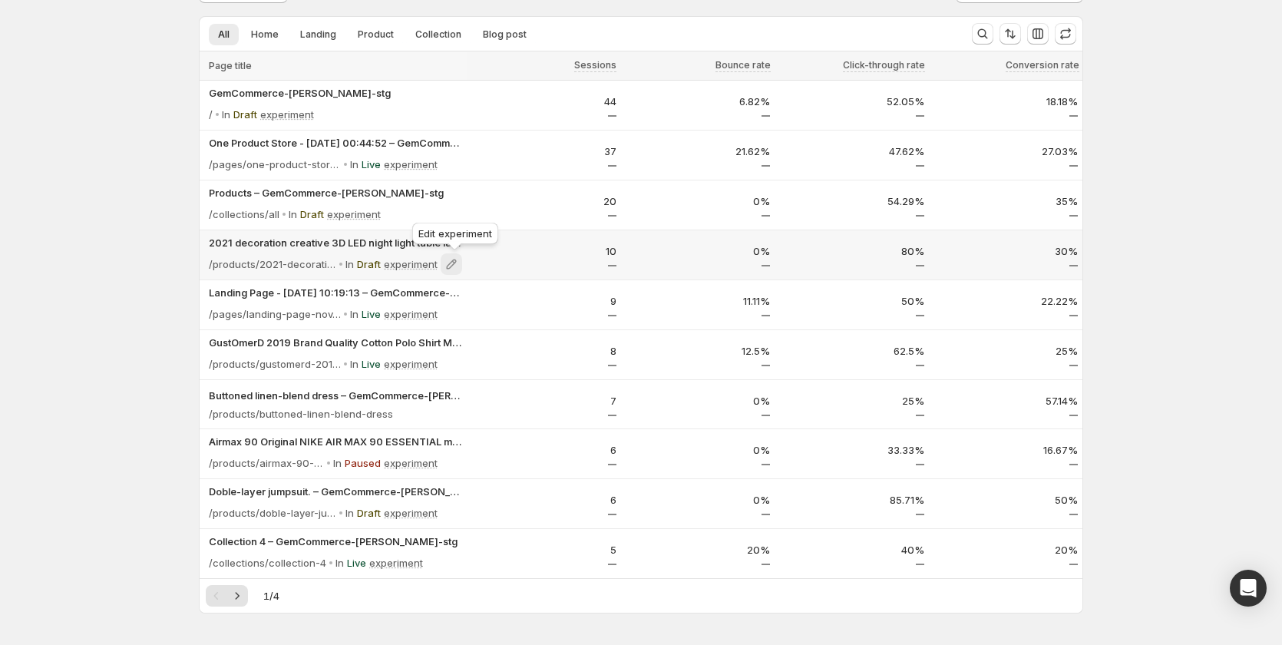
click at [455, 262] on icon at bounding box center [452, 264] width 10 height 10
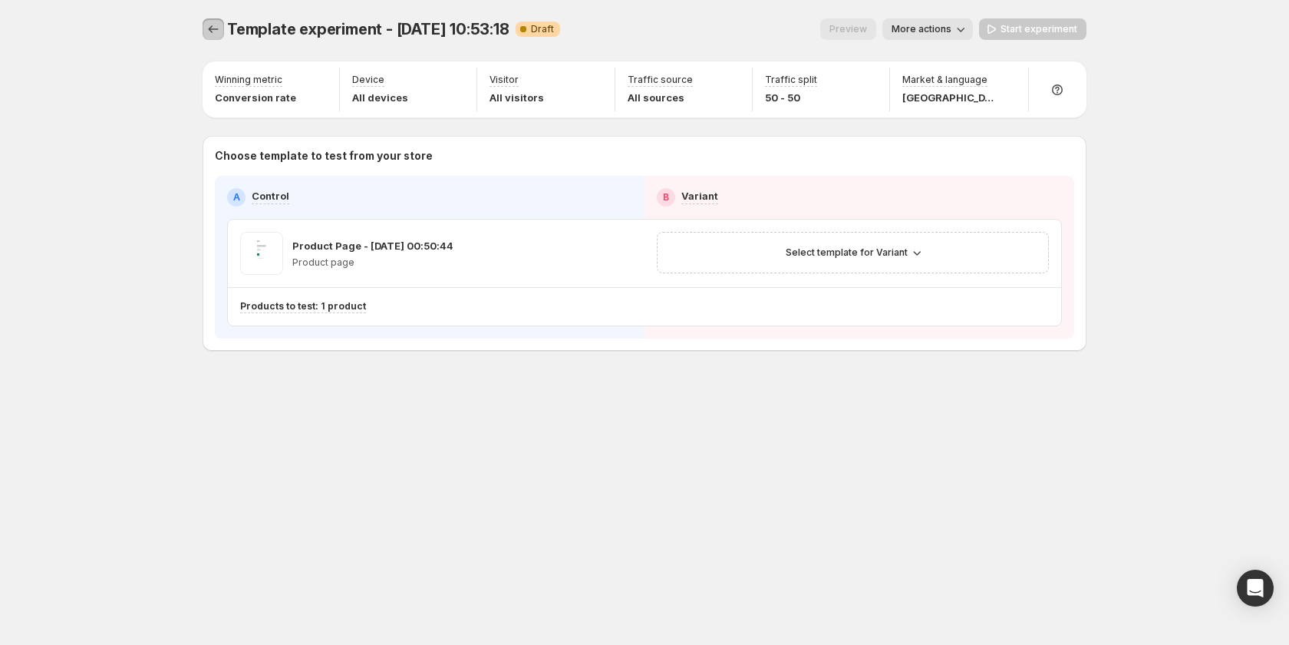
click at [206, 25] on icon "Experiments" at bounding box center [213, 28] width 15 height 15
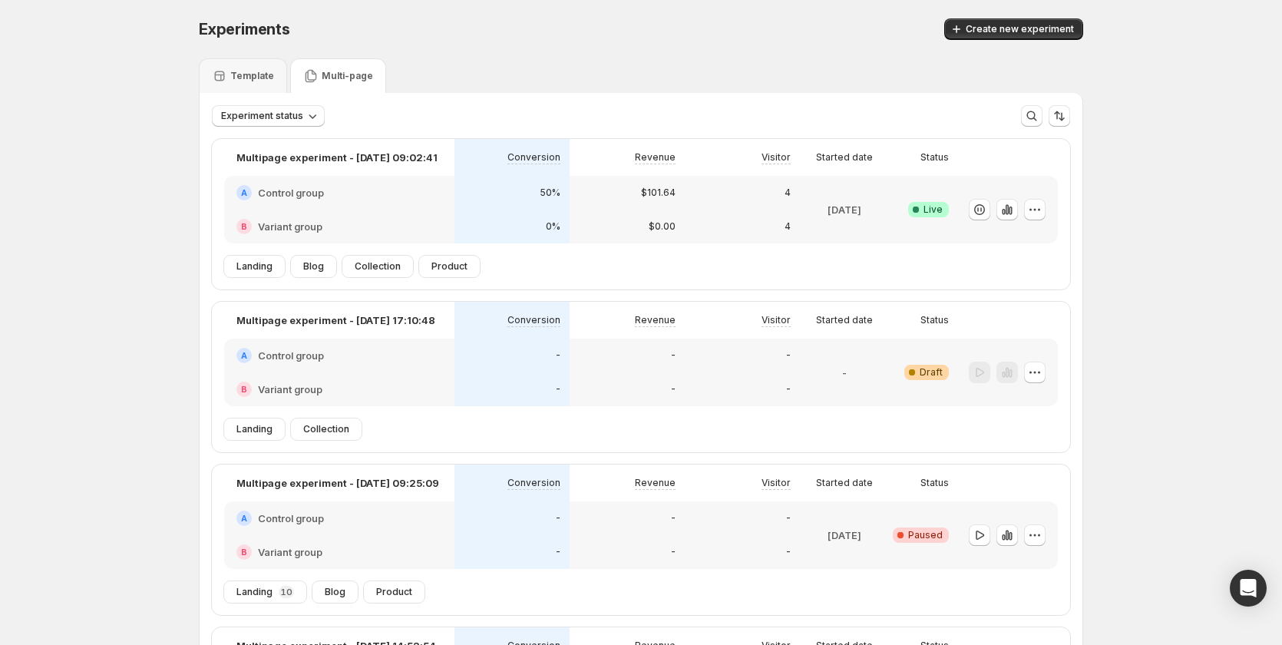
click at [444, 218] on div "B Variant group" at bounding box center [339, 226] width 230 height 34
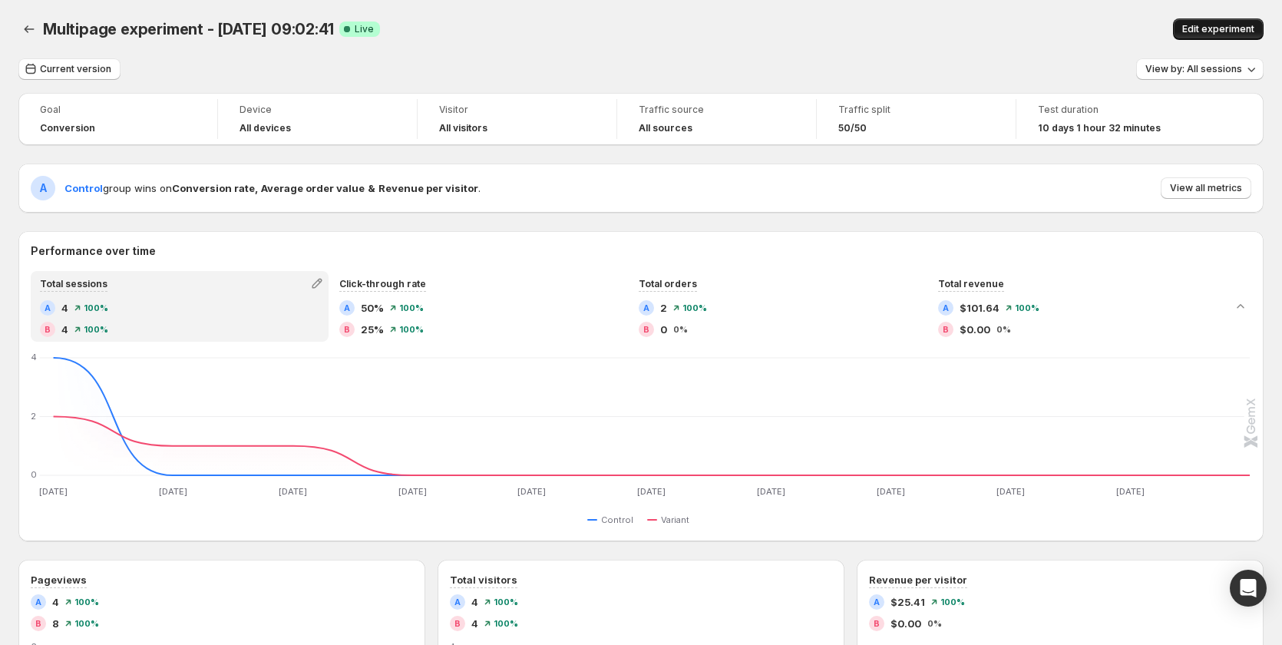
click at [1230, 21] on button "Edit experiment" at bounding box center [1218, 28] width 91 height 21
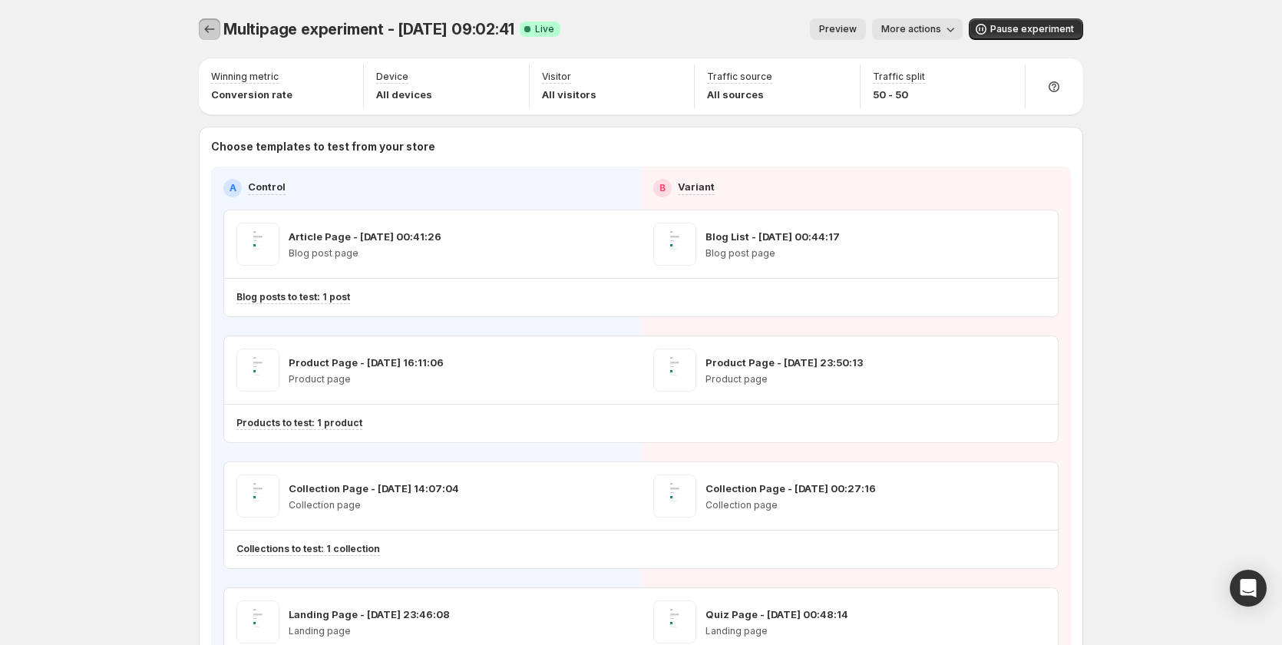
click at [210, 31] on icon "Experiments" at bounding box center [210, 29] width 10 height 8
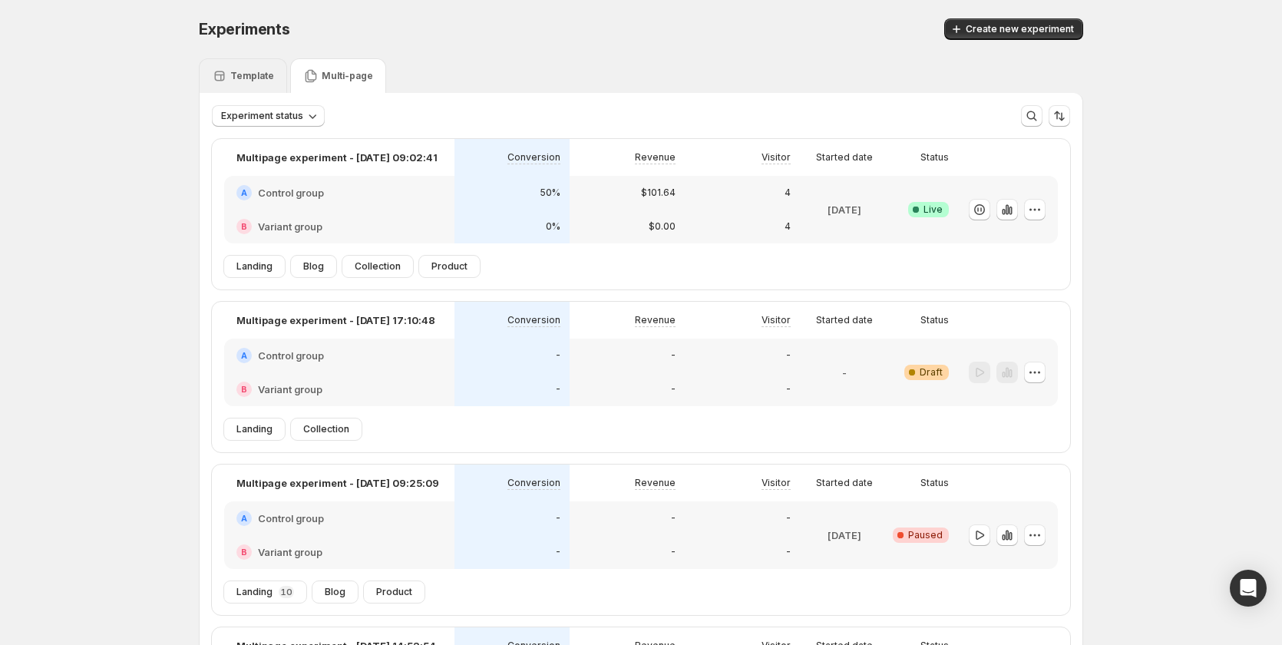
click at [256, 74] on p "Template" at bounding box center [252, 76] width 44 height 12
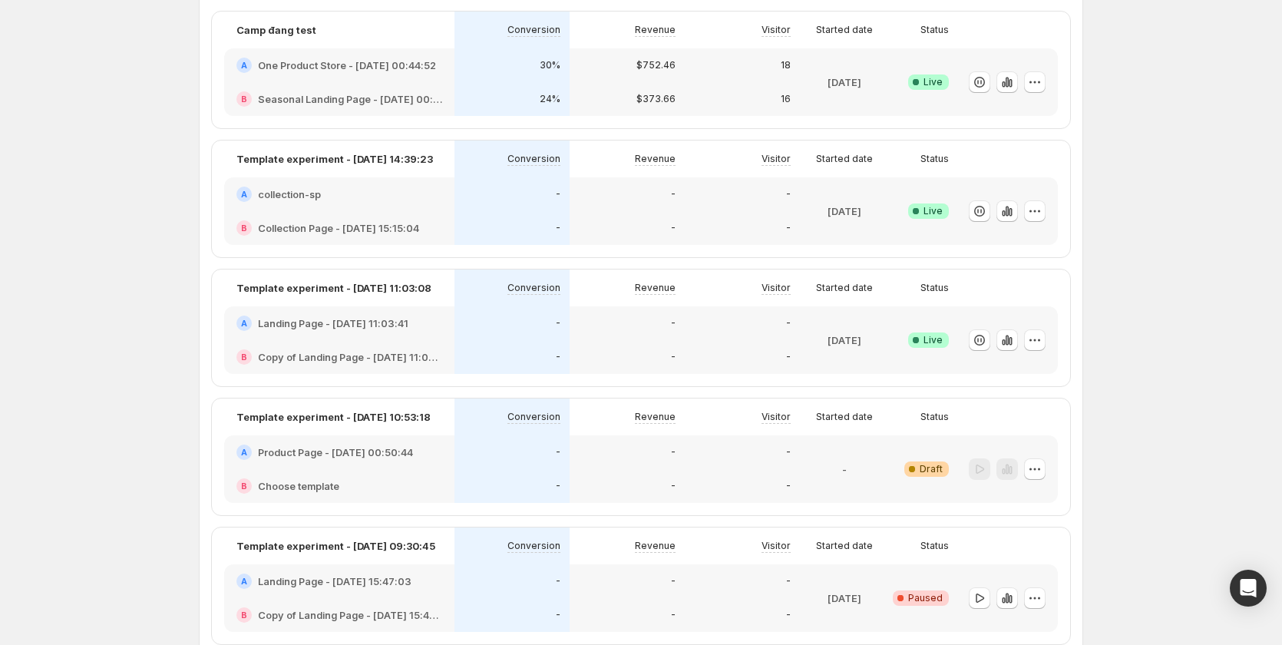
scroll to position [330, 0]
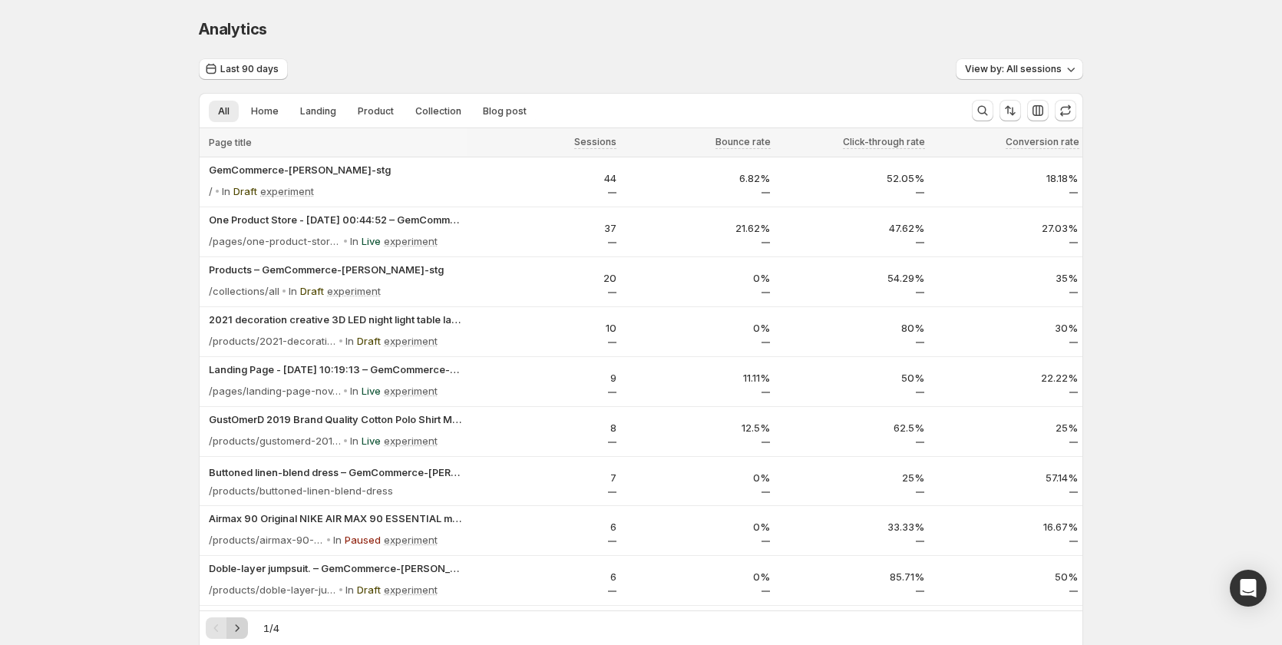
click at [238, 619] on button "Next" at bounding box center [236, 627] width 21 height 21
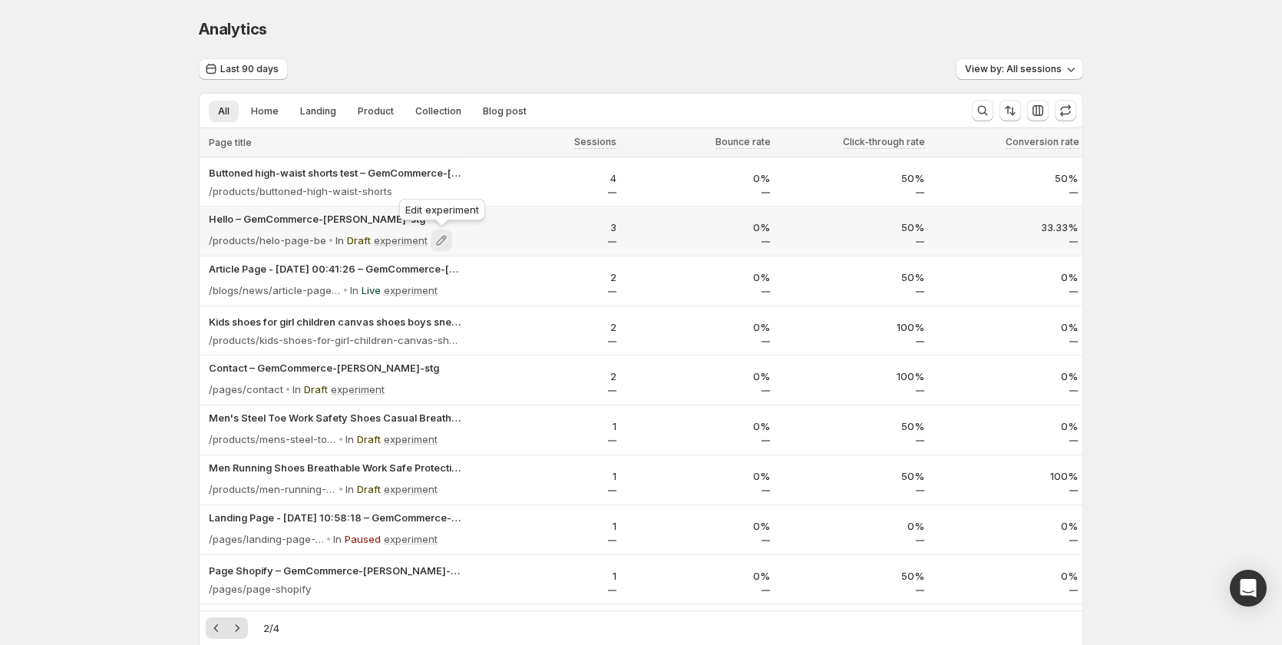
click at [436, 239] on icon at bounding box center [441, 240] width 15 height 15
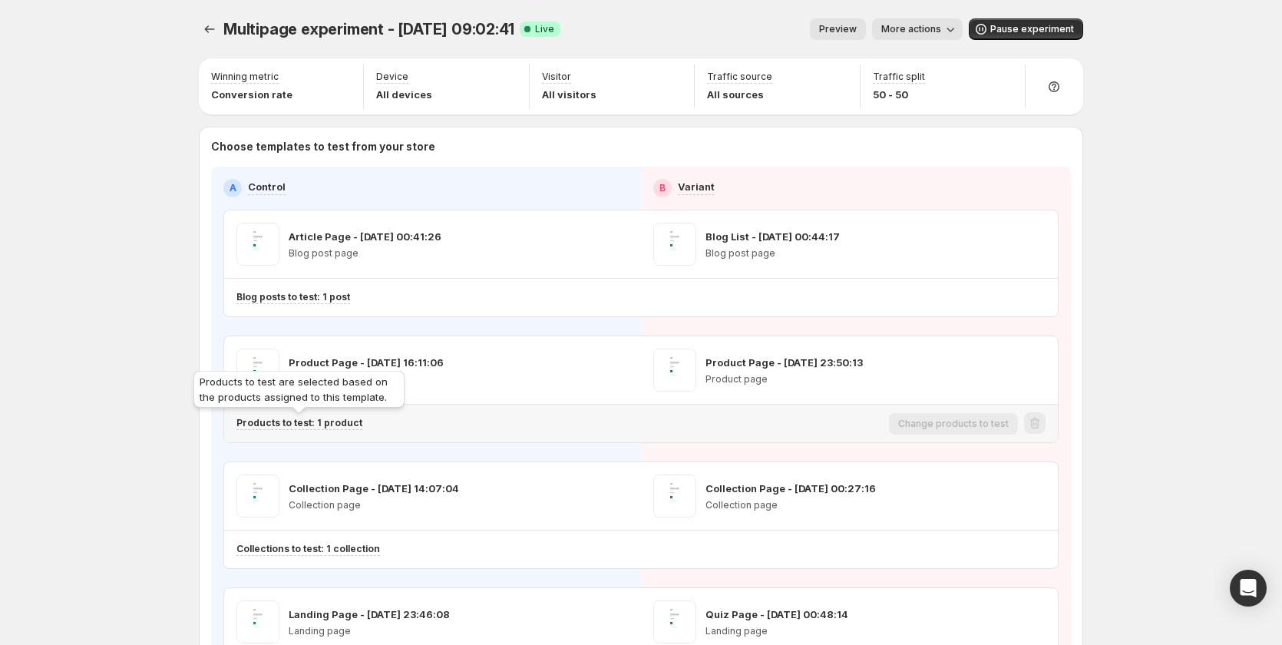
click at [339, 419] on p "Products to test: 1 product" at bounding box center [299, 423] width 126 height 12
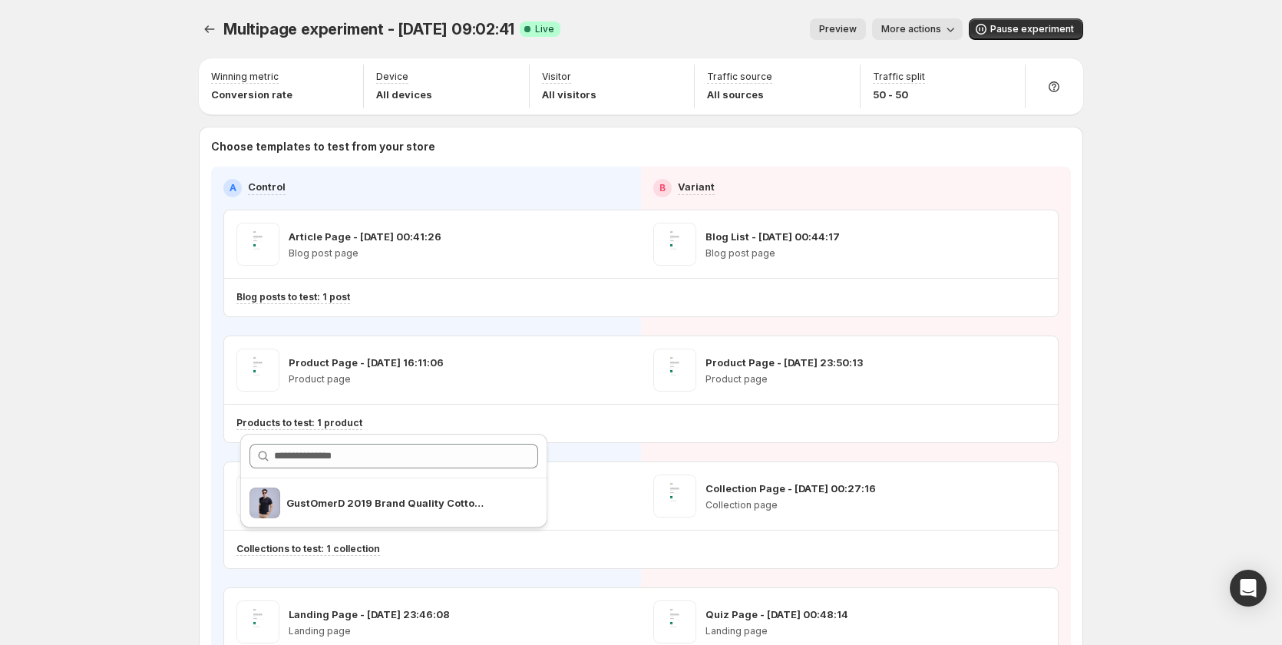
click at [120, 424] on div "Multipage experiment - Sep 3, 09:02:41. This page is ready Multipage experiment…" at bounding box center [641, 418] width 1282 height 836
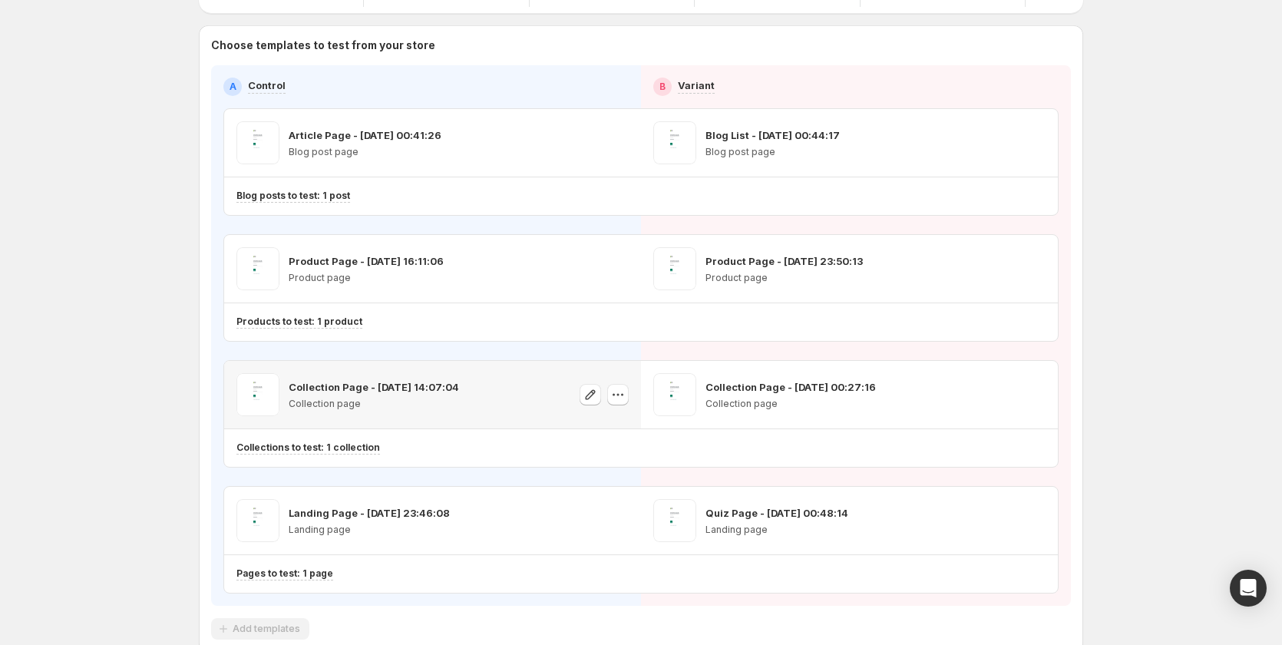
scroll to position [77, 0]
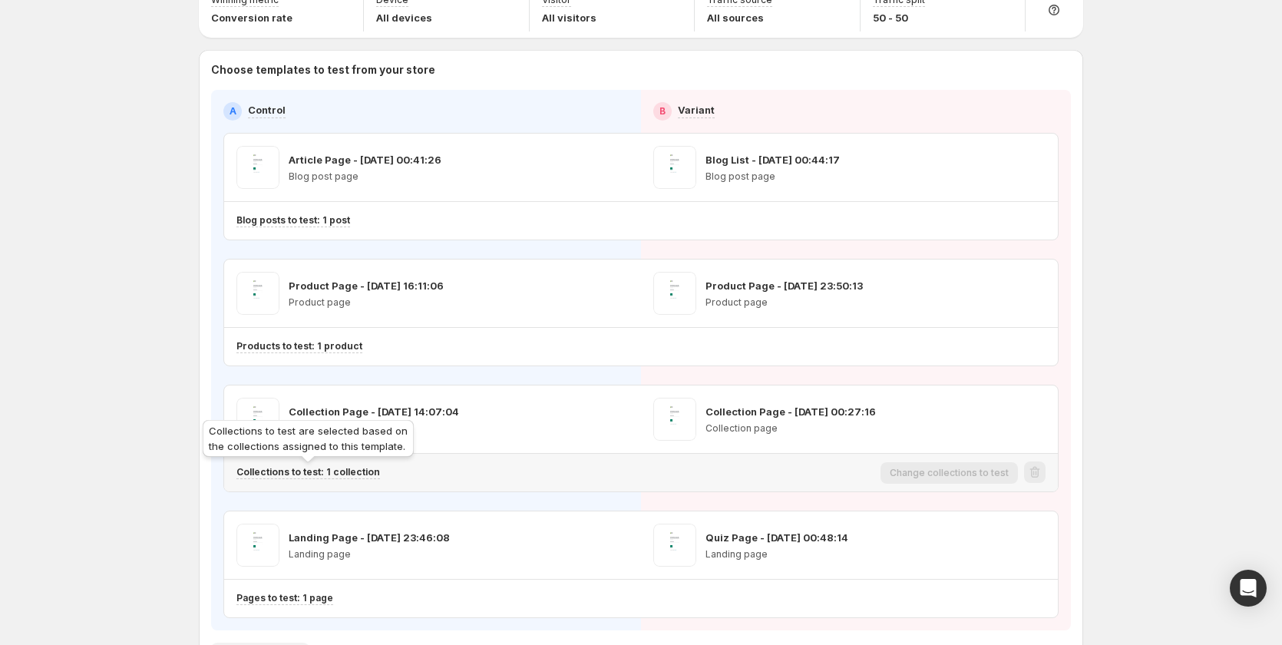
click at [360, 473] on p "Collections to test: 1 collection" at bounding box center [307, 472] width 143 height 12
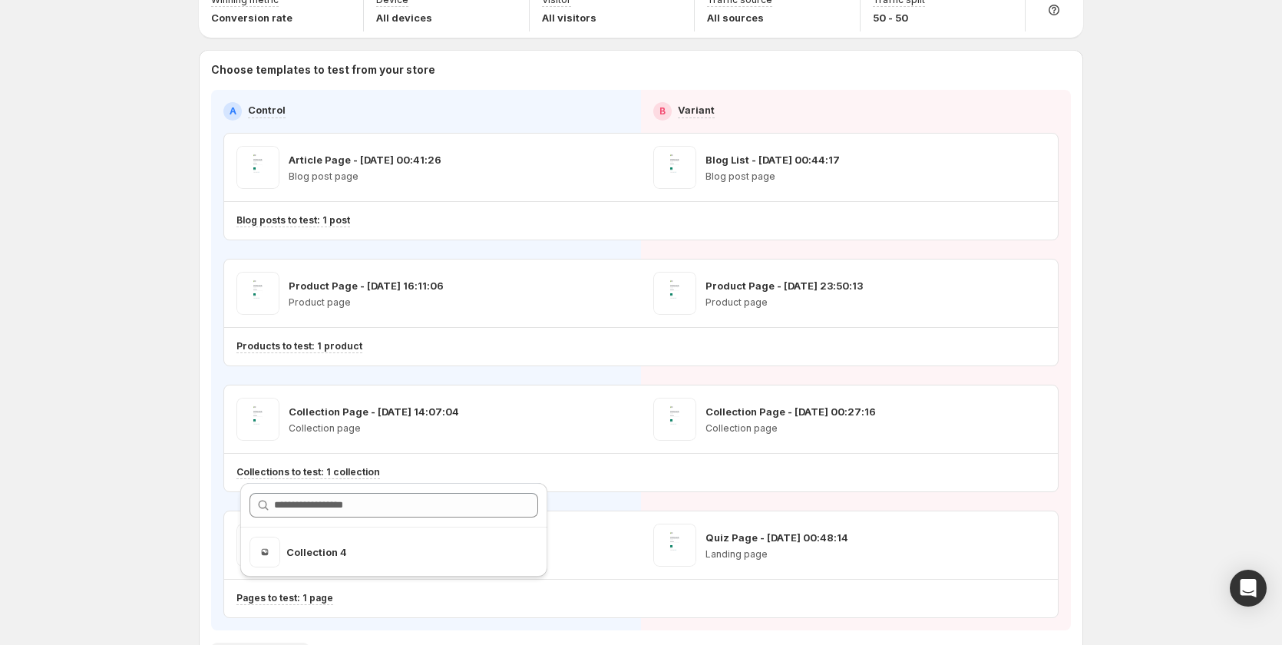
click at [89, 381] on div "Multipage experiment - Sep 3, 09:02:41. This page is ready Multipage experiment…" at bounding box center [641, 341] width 1282 height 836
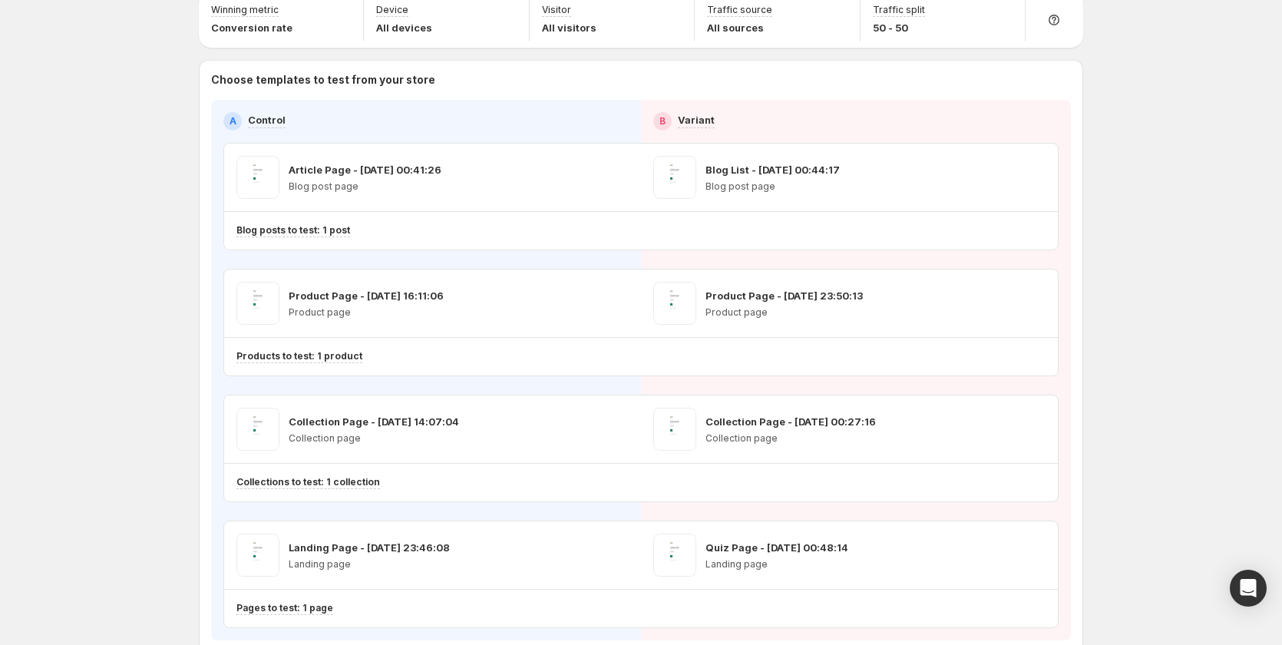
scroll to position [0, 0]
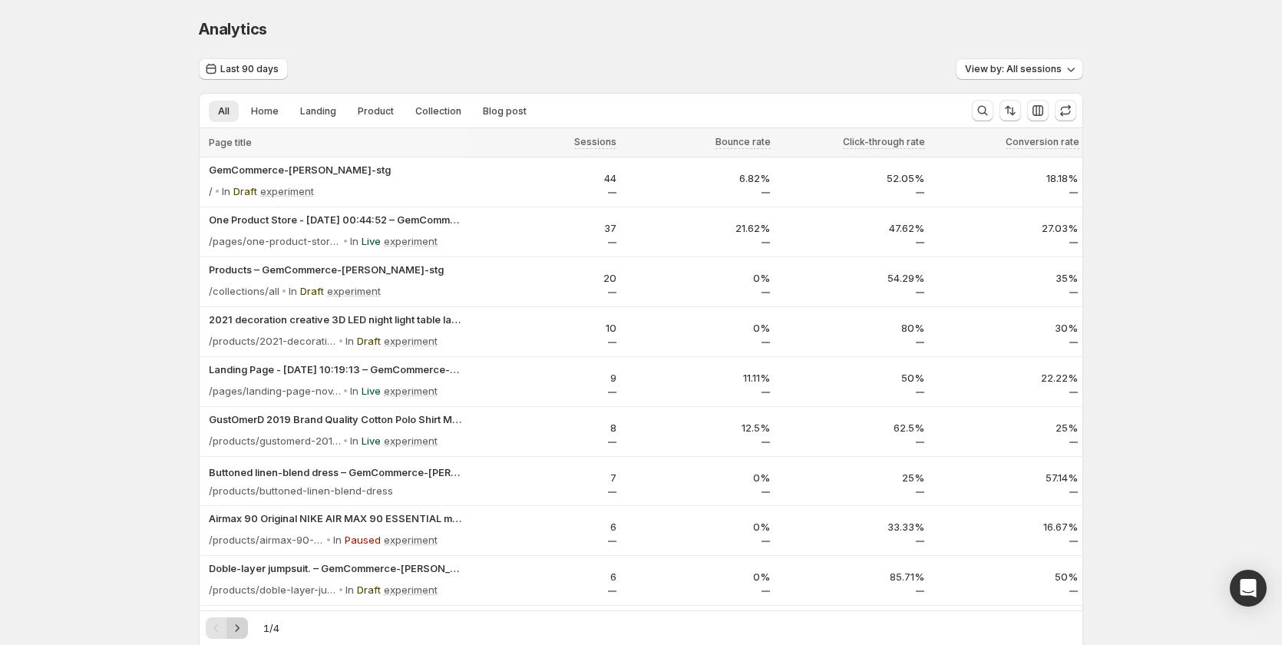
click at [238, 629] on icon "Next" at bounding box center [236, 627] width 15 height 15
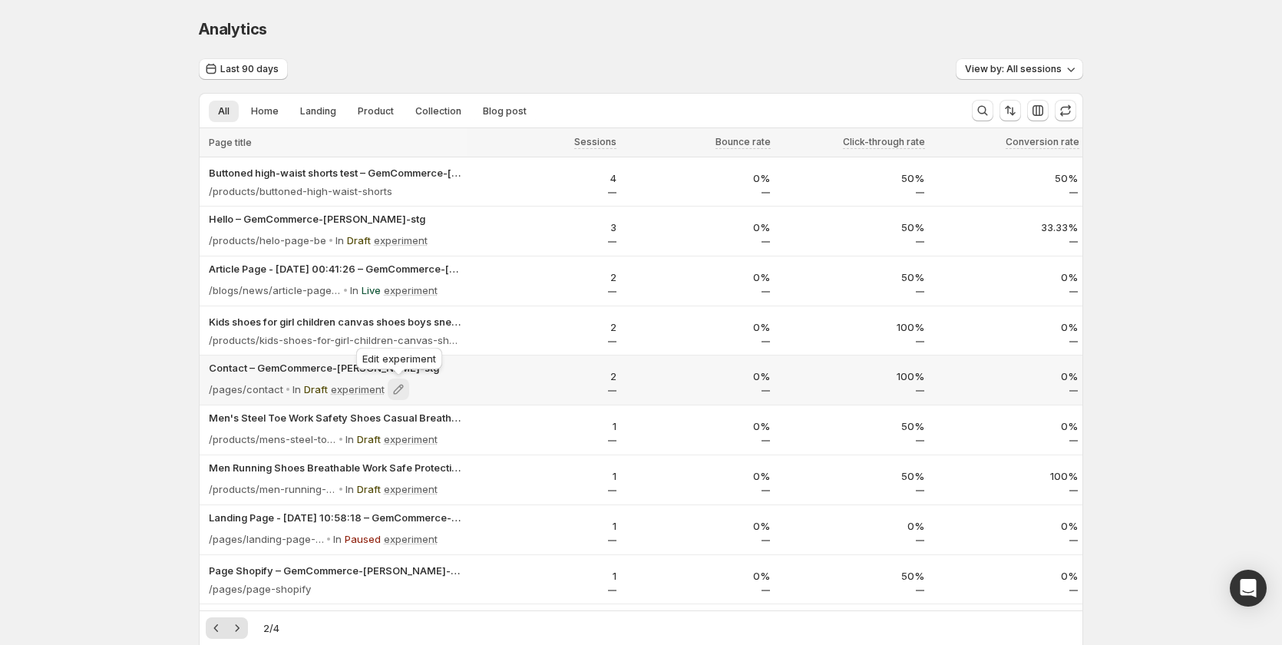
click at [401, 384] on icon at bounding box center [398, 388] width 15 height 15
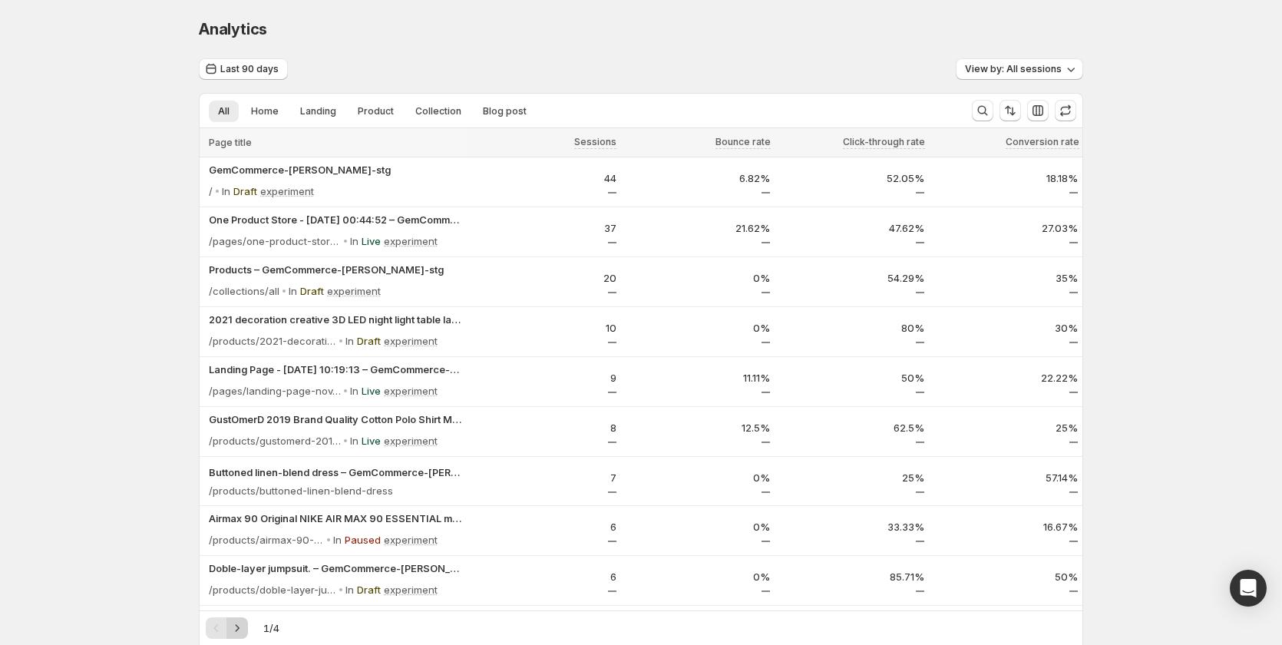
click at [242, 635] on button "Next" at bounding box center [236, 627] width 21 height 21
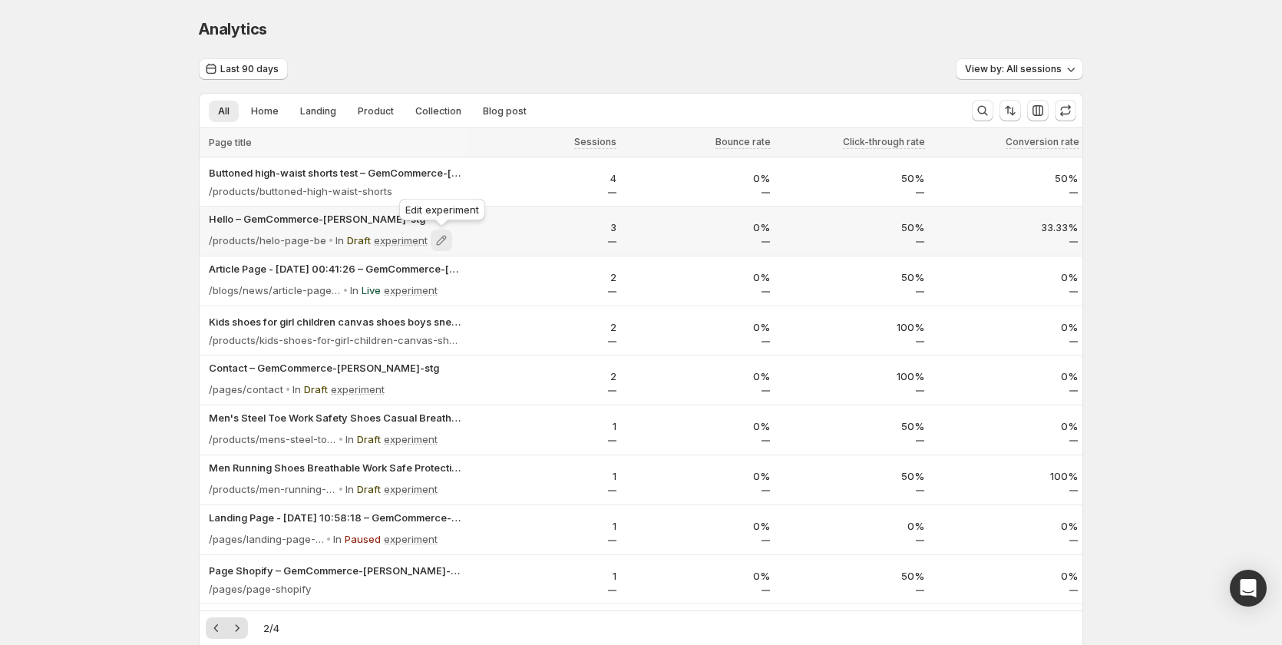
click at [441, 239] on icon at bounding box center [442, 241] width 10 height 10
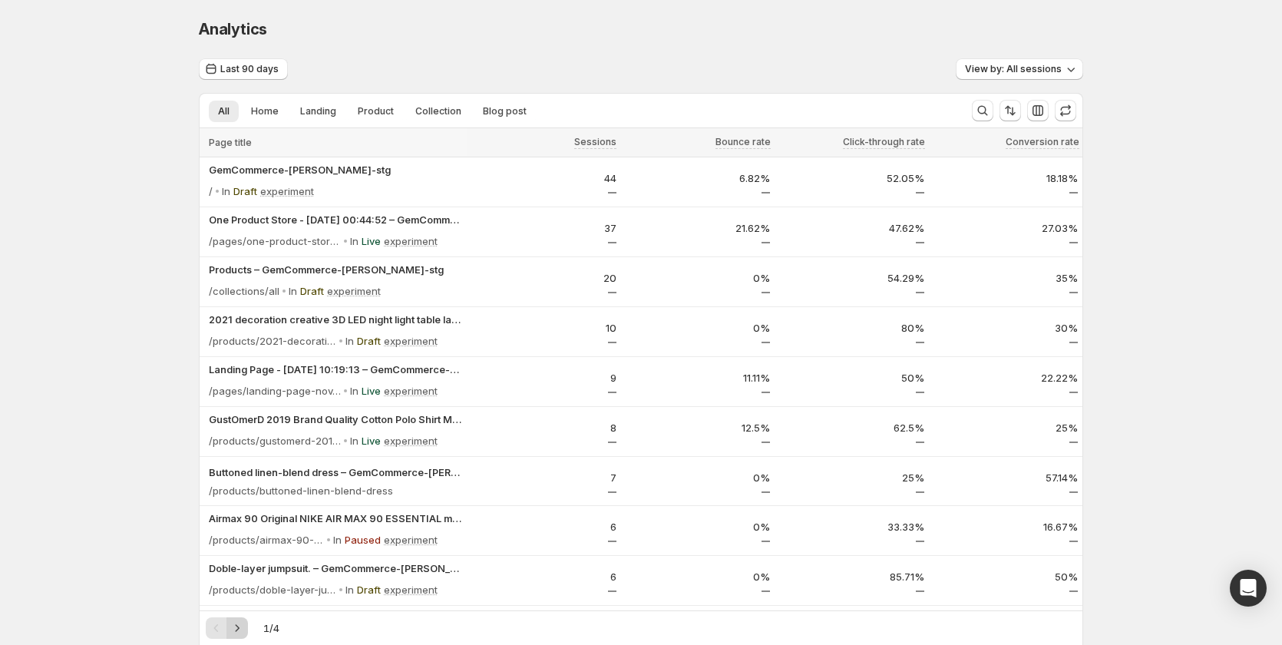
click at [245, 627] on icon "Next" at bounding box center [236, 627] width 15 height 15
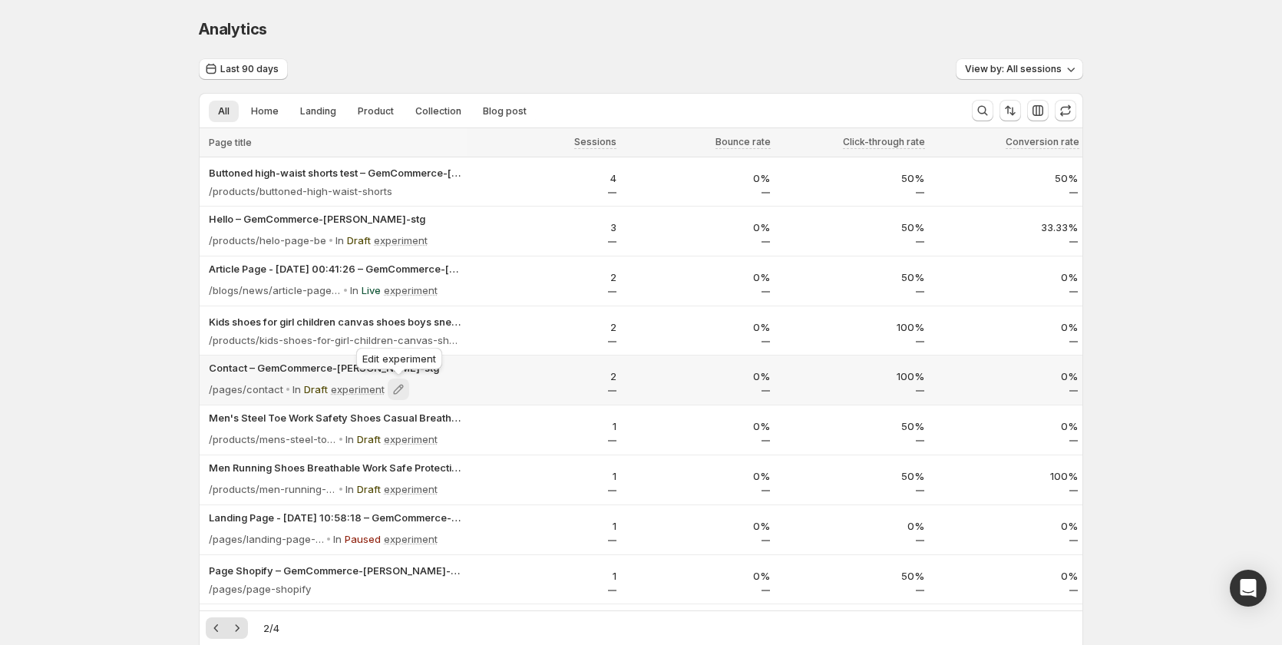
click at [395, 390] on icon at bounding box center [398, 388] width 15 height 15
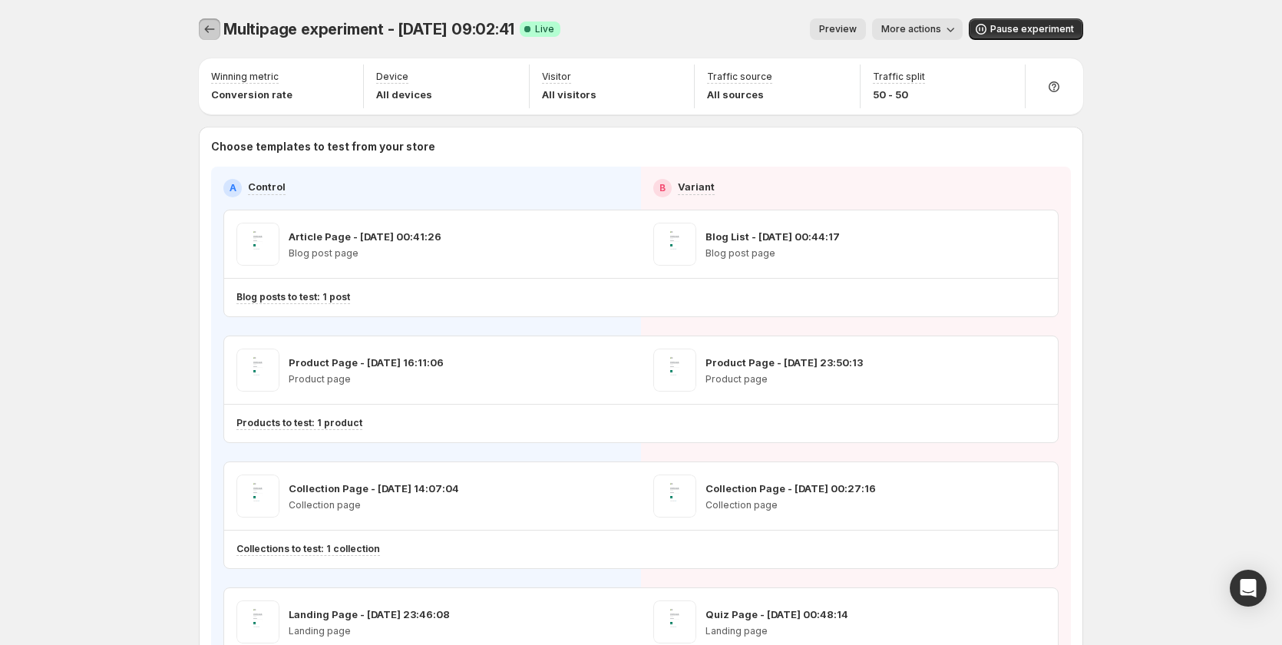
click at [213, 28] on icon "Experiments" at bounding box center [209, 28] width 15 height 15
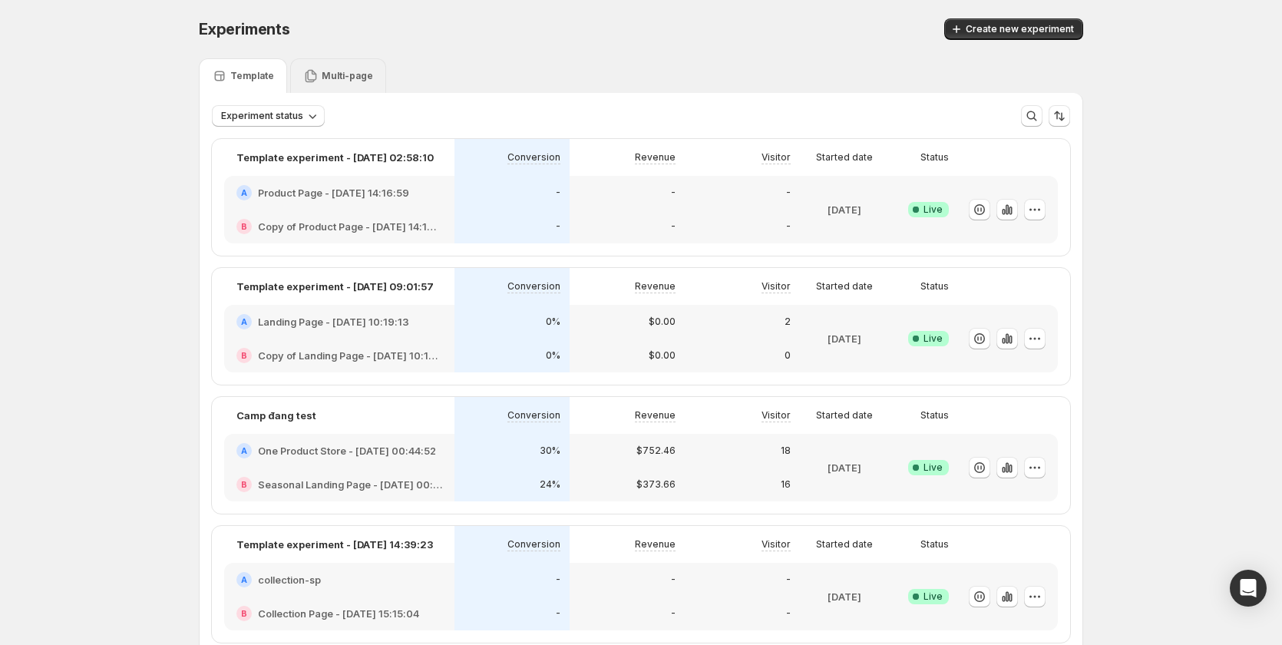
click at [323, 76] on p "Multi-page" at bounding box center [347, 76] width 51 height 12
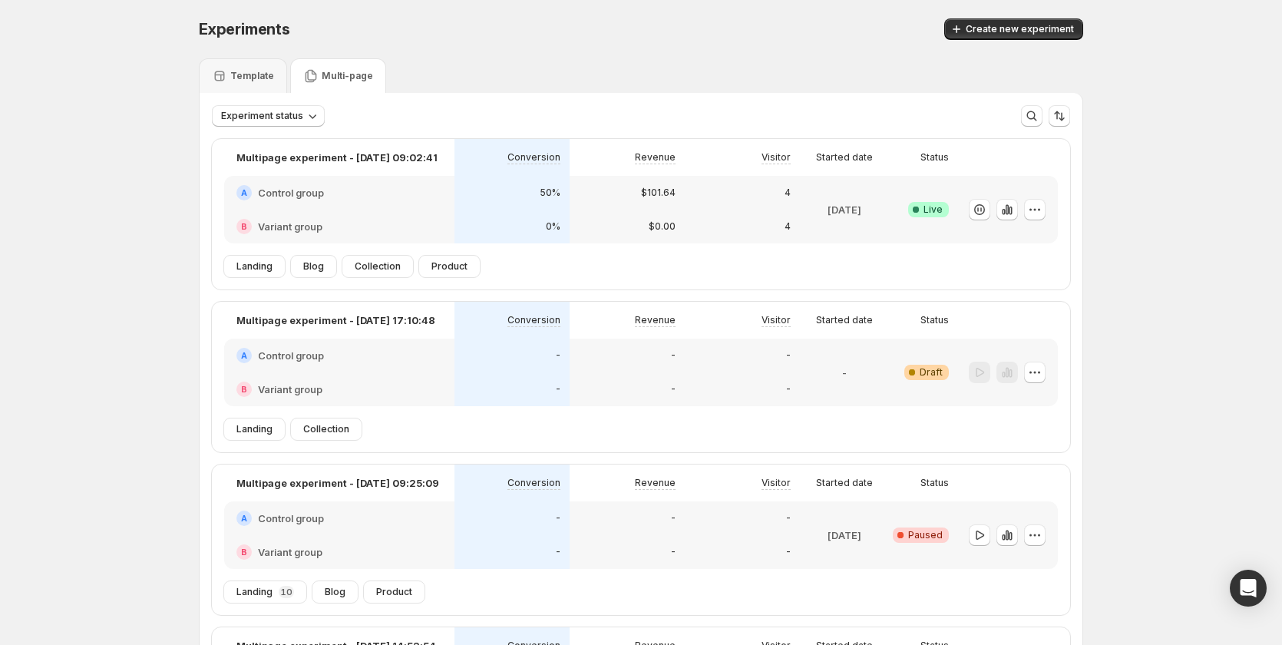
click at [478, 378] on div "-" at bounding box center [511, 389] width 115 height 34
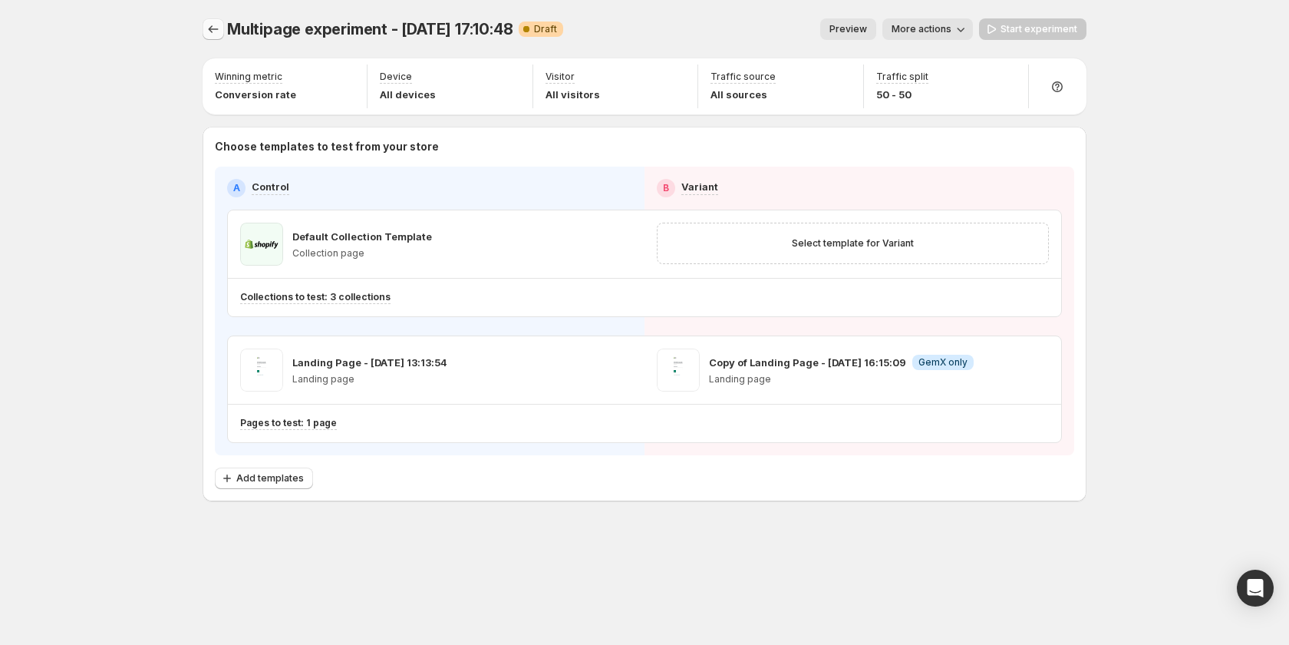
click at [207, 30] on icon "Experiments" at bounding box center [213, 28] width 15 height 15
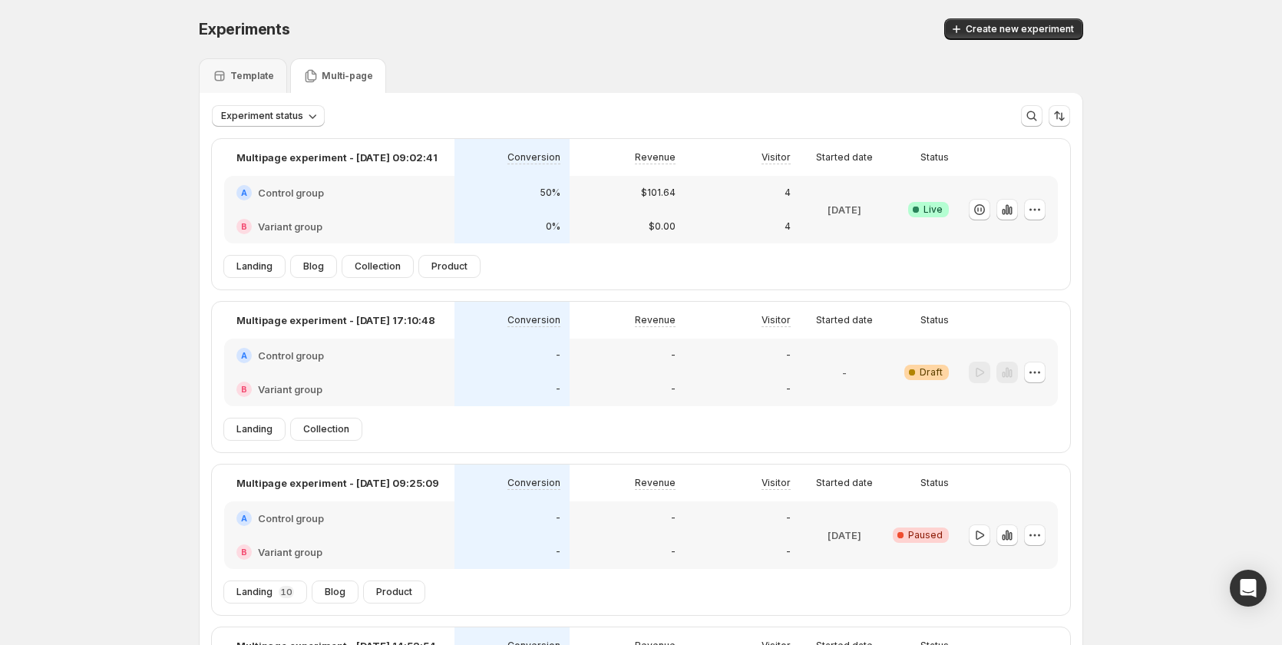
click at [476, 210] on div "0%" at bounding box center [511, 226] width 115 height 34
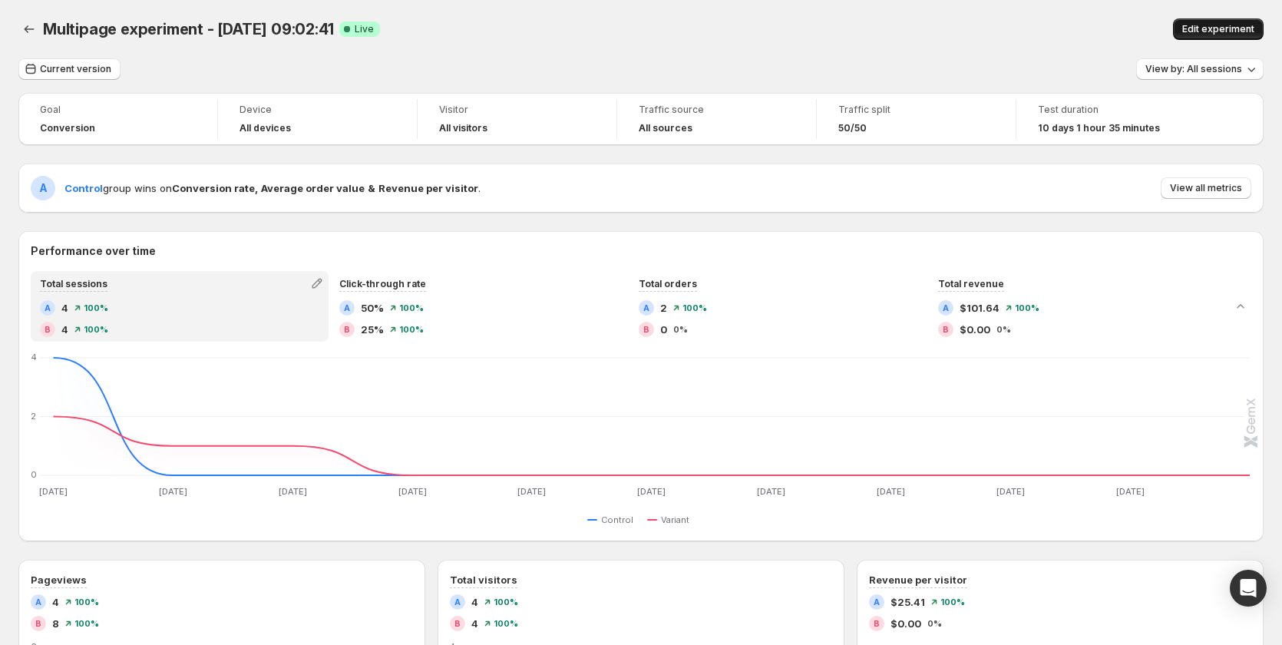
click at [1225, 26] on span "Edit experiment" at bounding box center [1218, 29] width 72 height 12
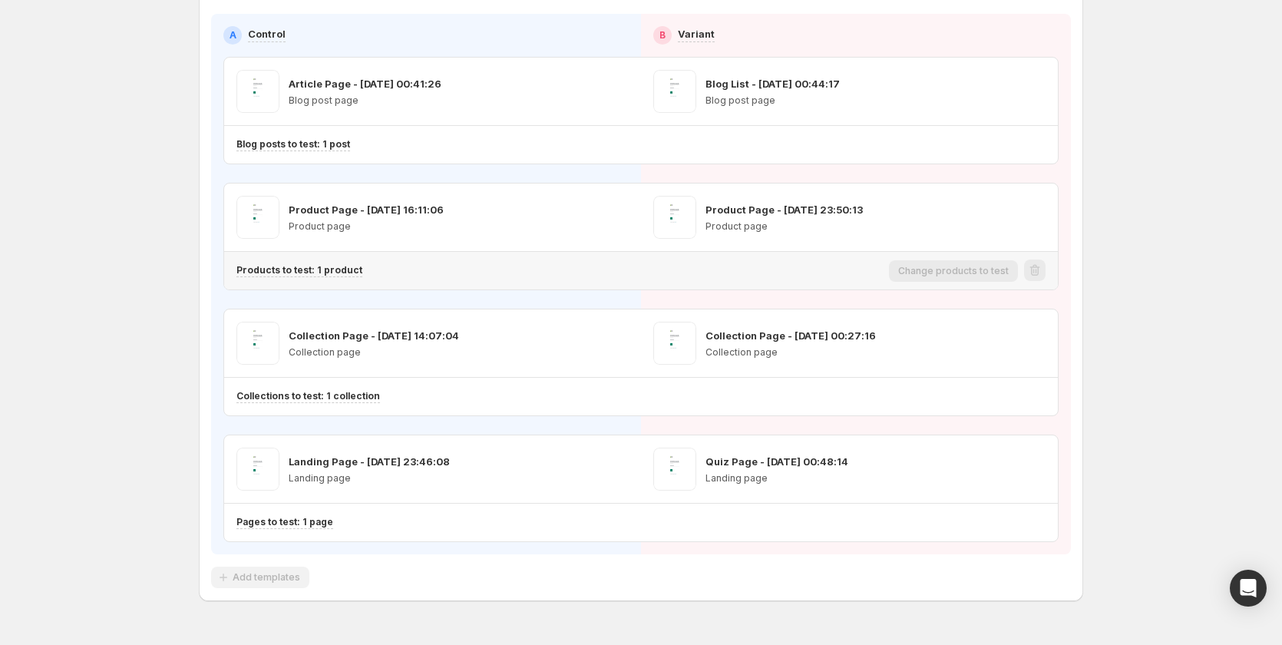
scroll to position [153, 0]
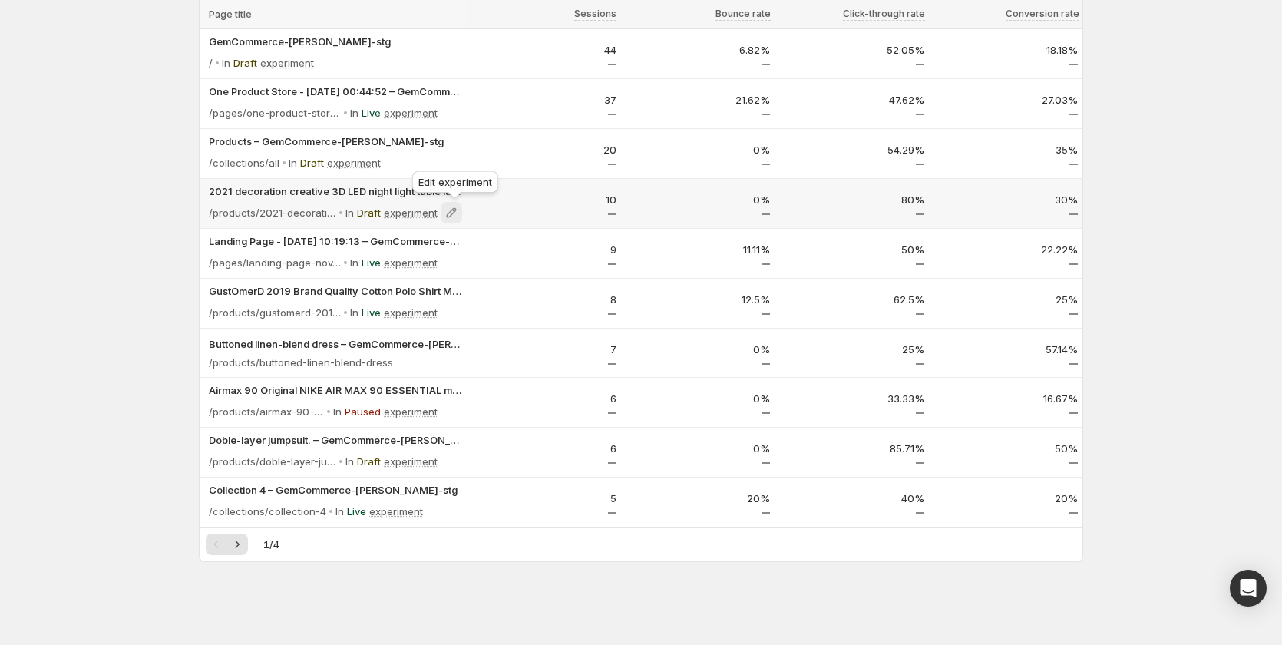
click at [457, 211] on icon at bounding box center [452, 213] width 10 height 10
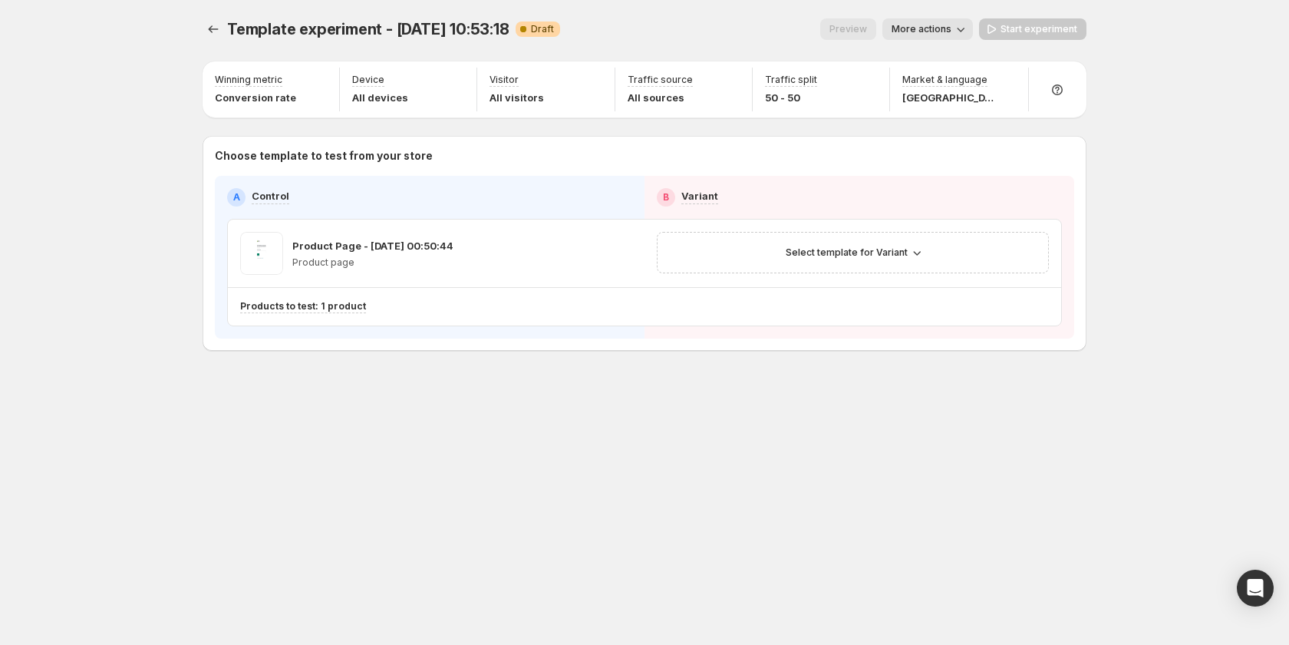
click at [201, 23] on div "Template experiment - Sep 17, 10:53:18. This page is ready Template experiment …" at bounding box center [644, 217] width 921 height 434
click at [212, 31] on icon "Experiments" at bounding box center [213, 28] width 15 height 15
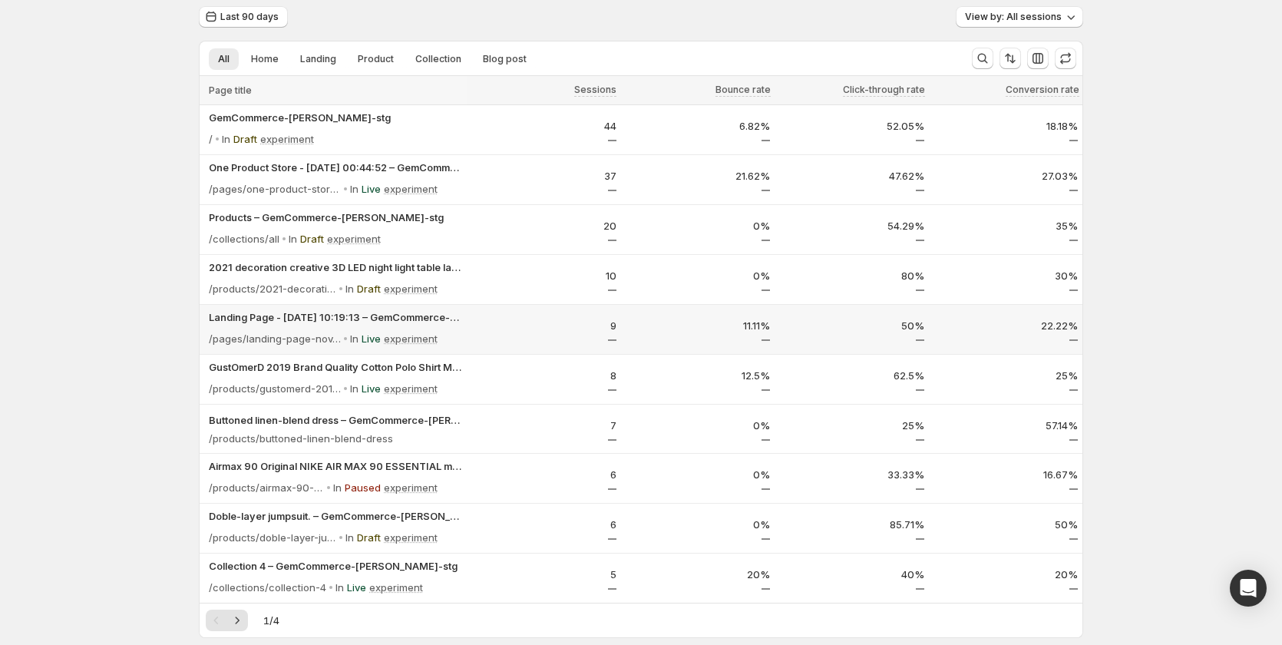
scroll to position [128, 0]
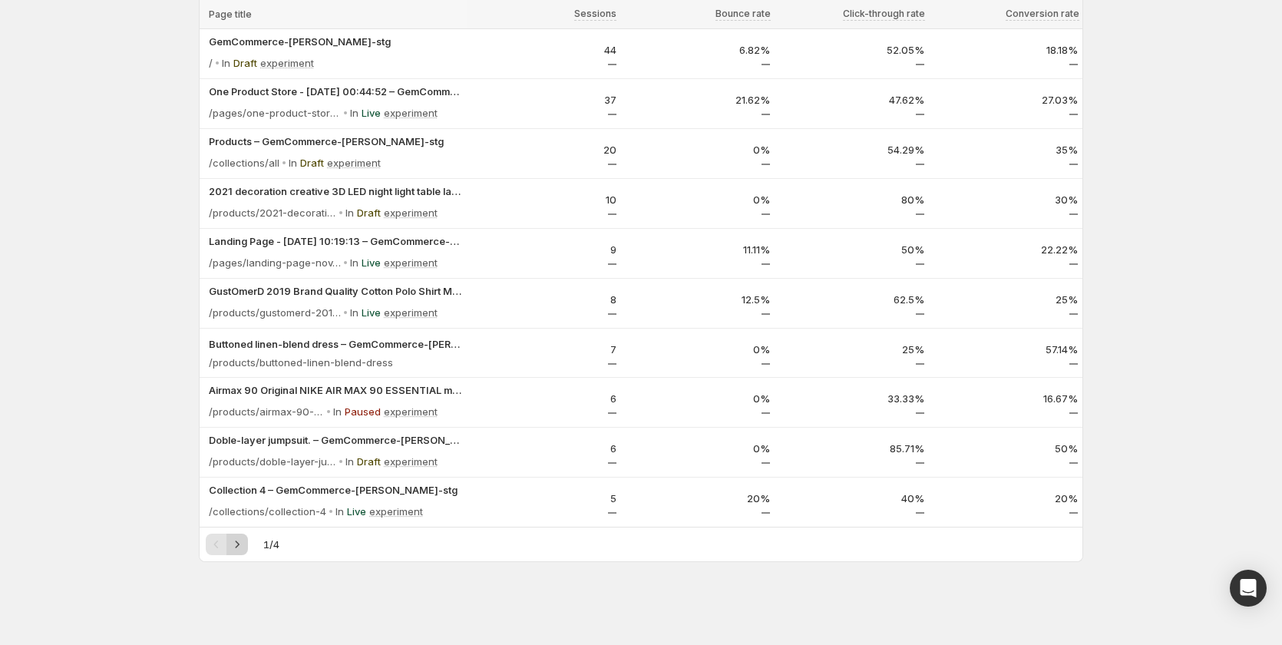
click at [248, 548] on button "Next" at bounding box center [236, 543] width 21 height 21
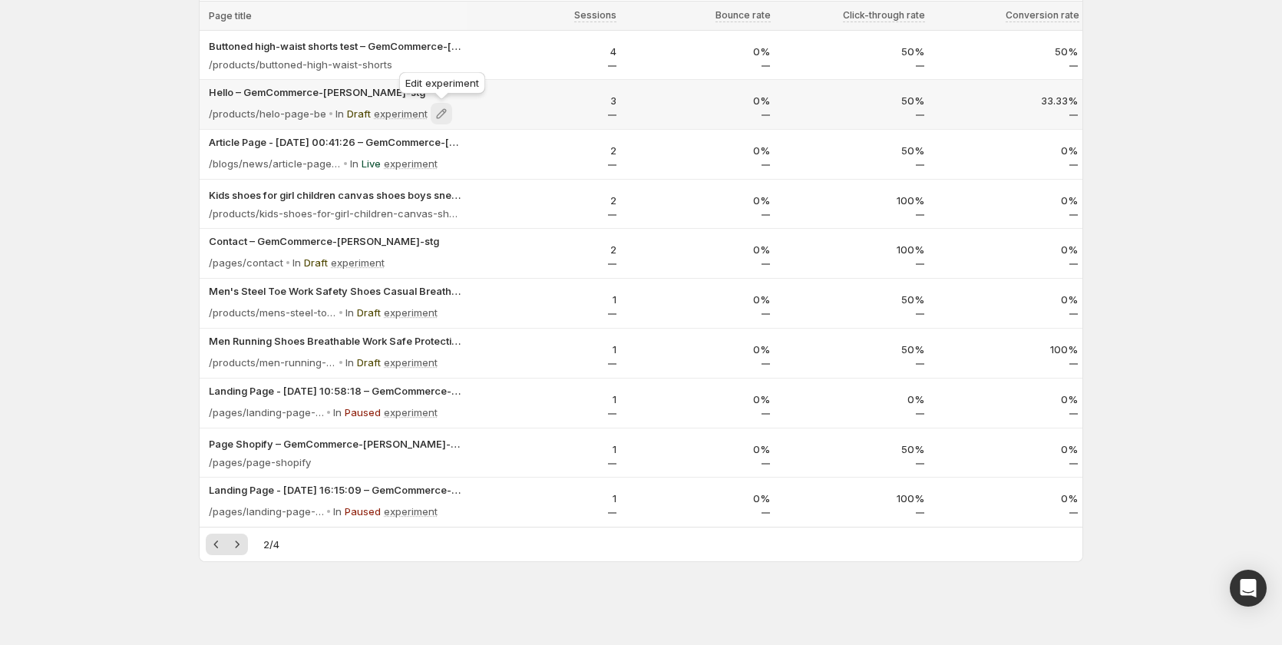
click at [443, 113] on icon at bounding box center [441, 113] width 15 height 15
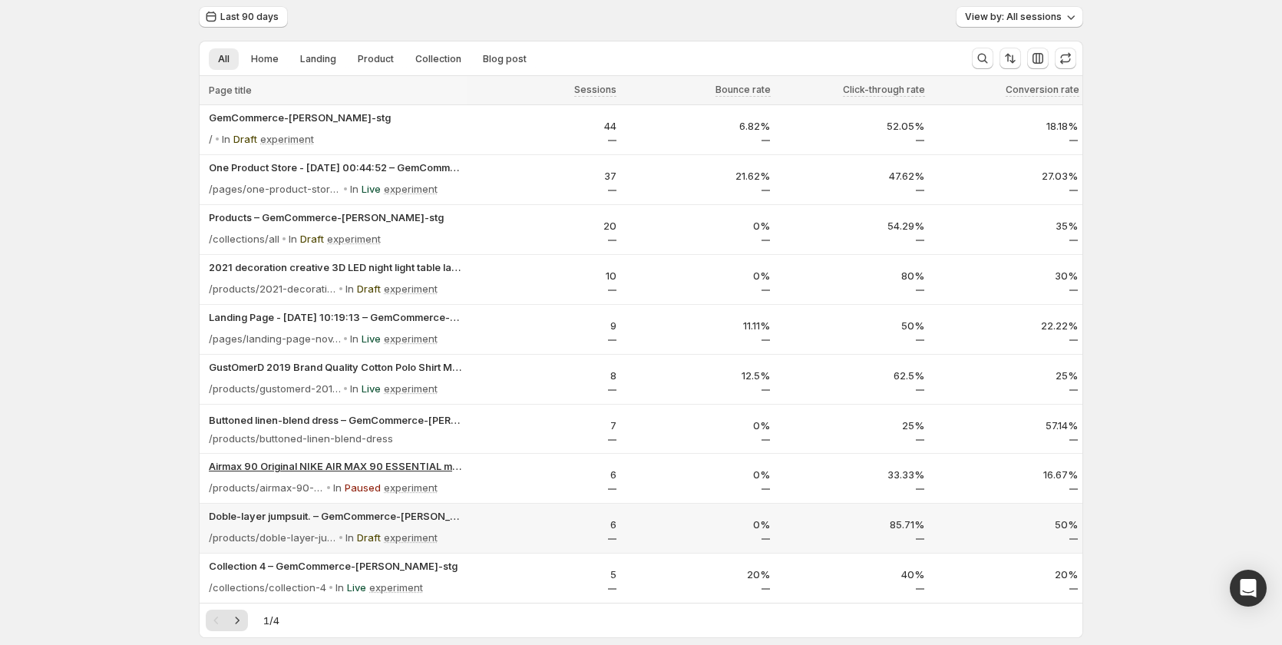
scroll to position [77, 0]
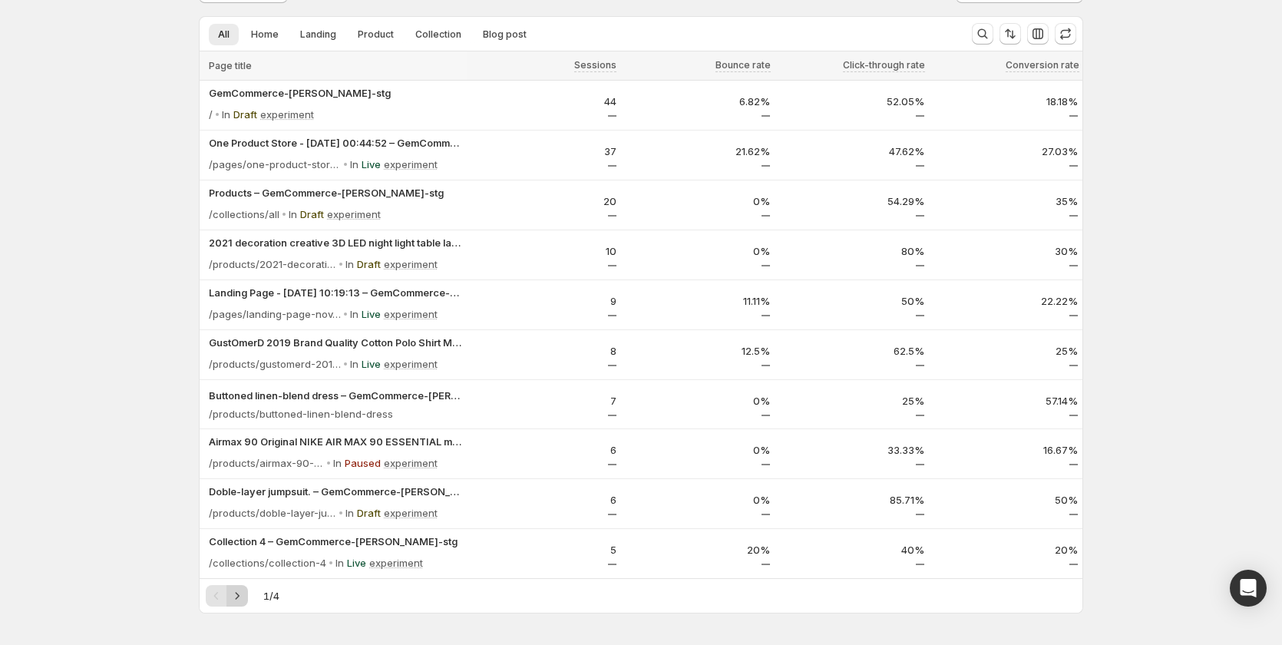
click at [242, 591] on icon "Next" at bounding box center [236, 595] width 15 height 15
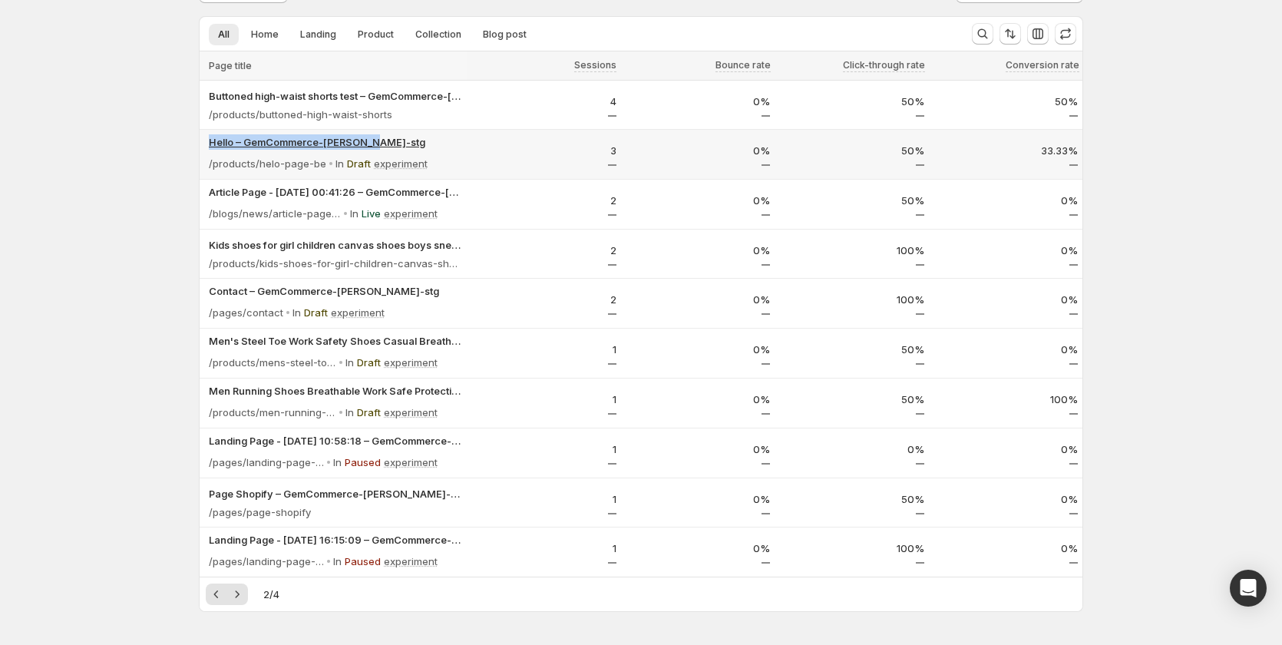
copy p "Hello – GemCommerce-sandy-stg"
drag, startPoint x: 205, startPoint y: 137, endPoint x: 401, endPoint y: 139, distance: 195.7
click at [401, 139] on div "Hello – GemCommerce-sandy-stg /products/helo-page-be In Draft experiment" at bounding box center [333, 154] width 267 height 49
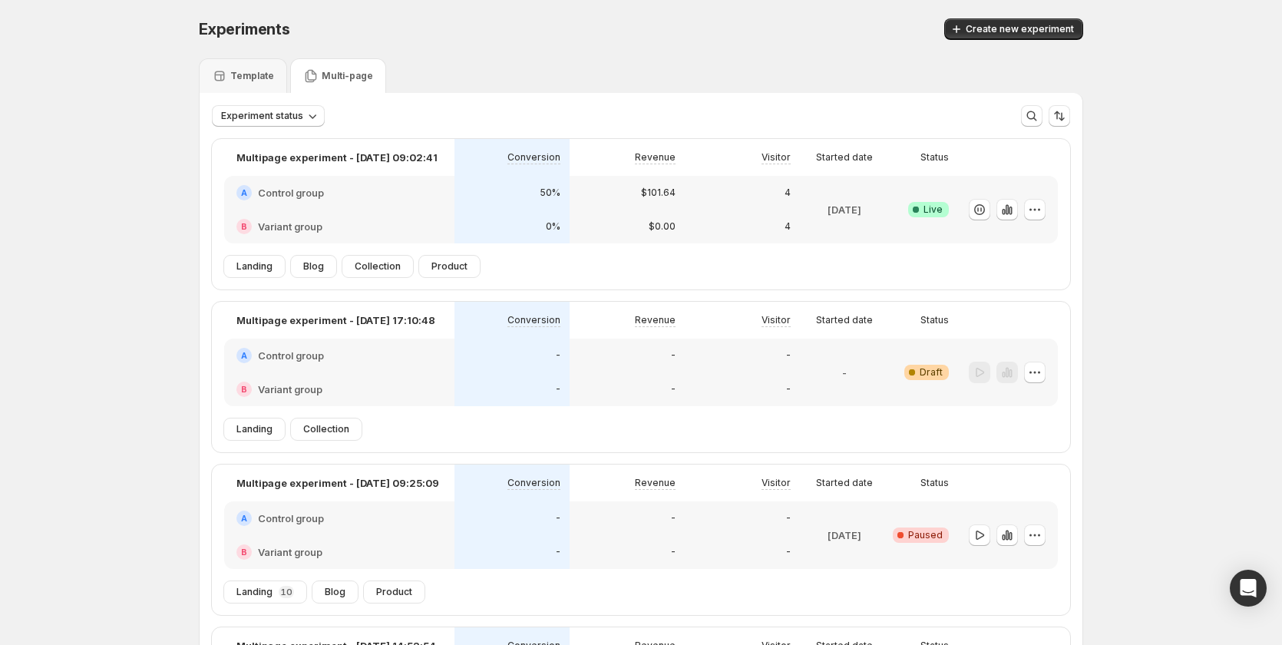
click at [266, 77] on p "Template" at bounding box center [252, 76] width 44 height 12
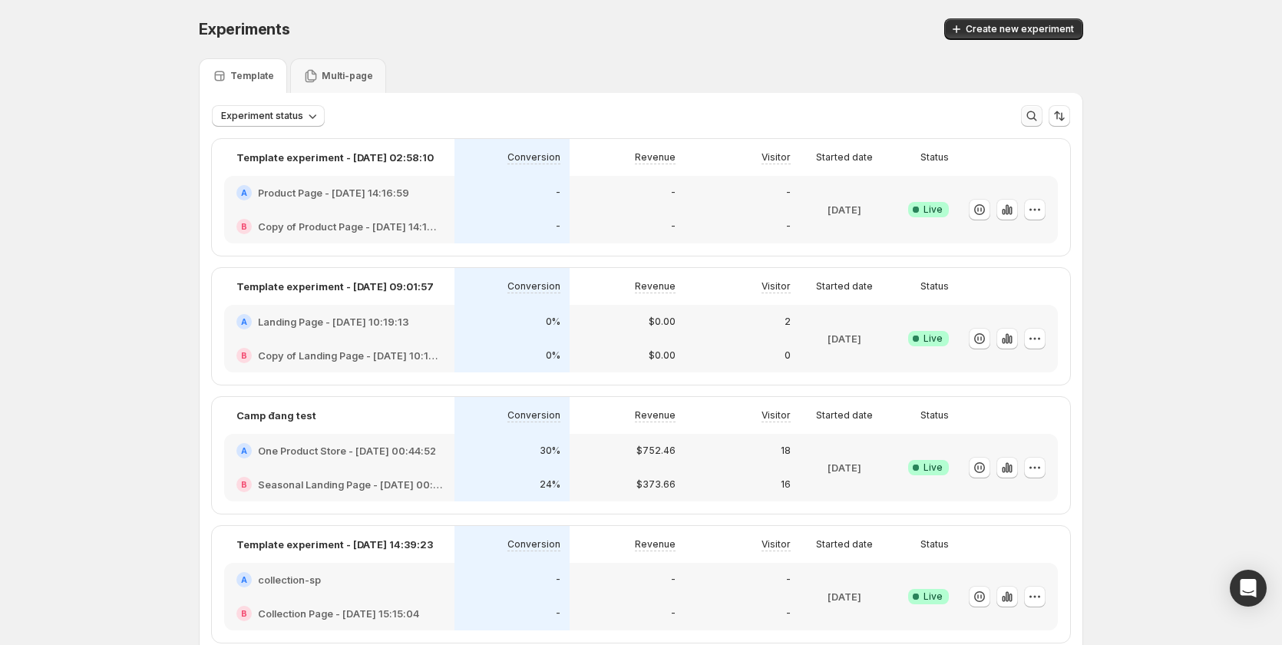
click at [1035, 120] on icon "button" at bounding box center [1031, 115] width 15 height 15
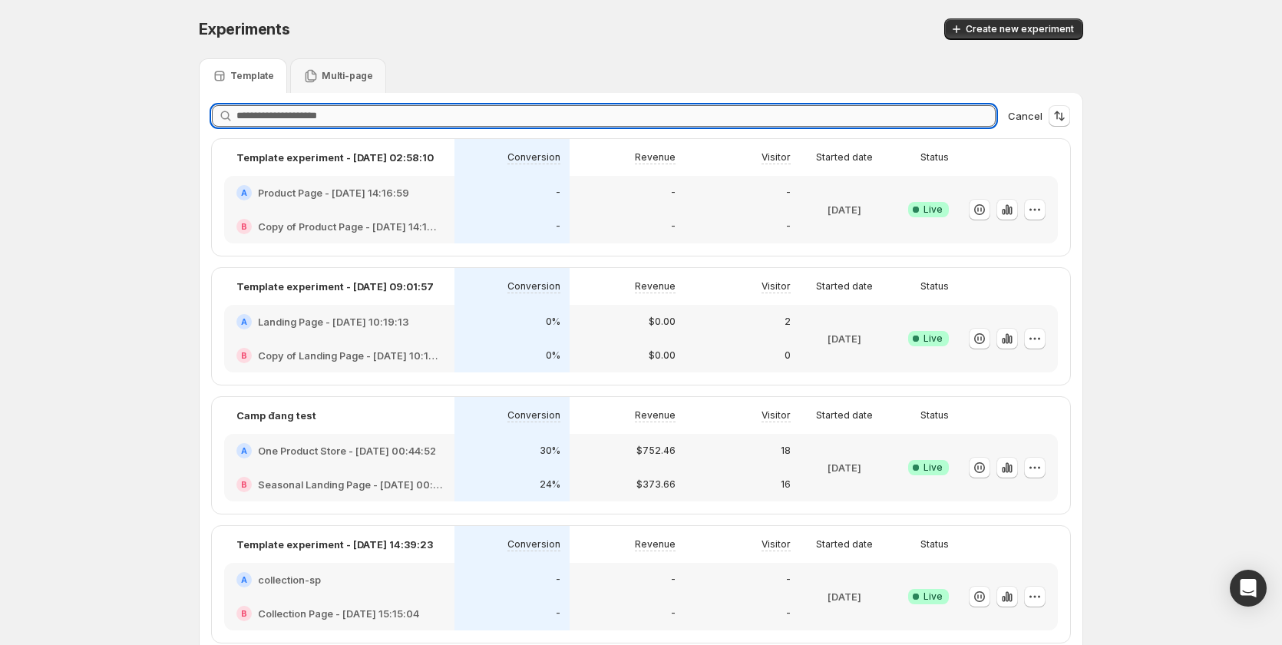
click at [416, 116] on input "text" at bounding box center [615, 115] width 759 height 21
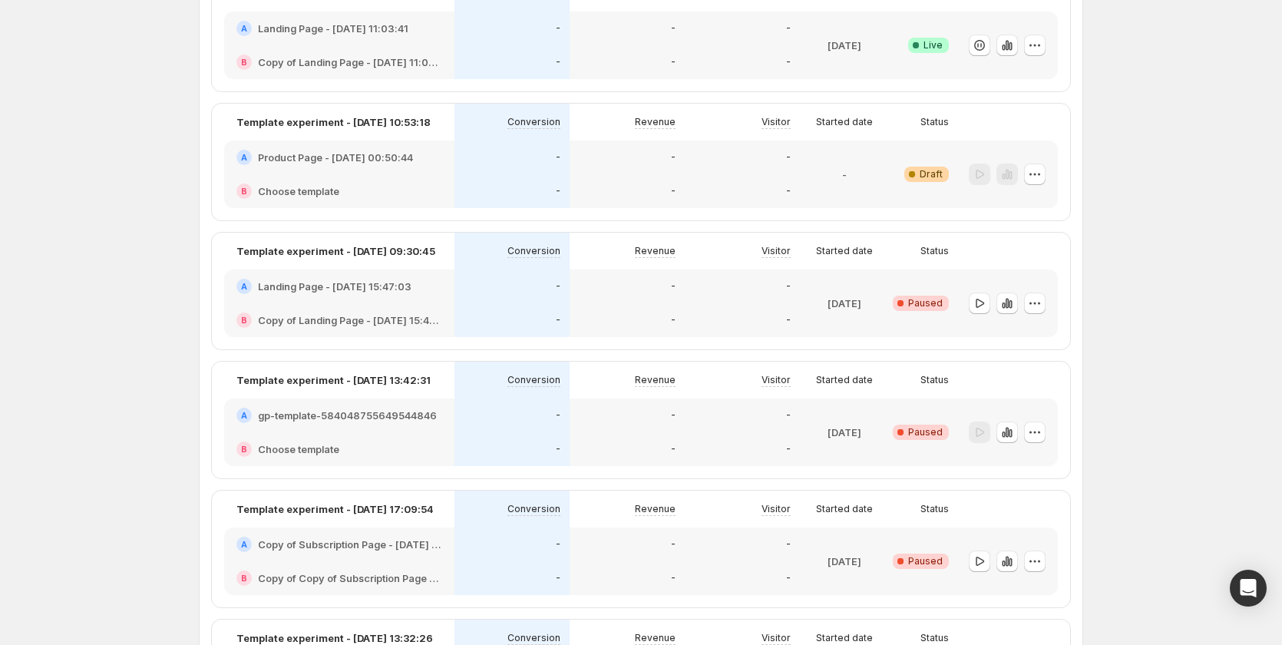
scroll to position [691, 0]
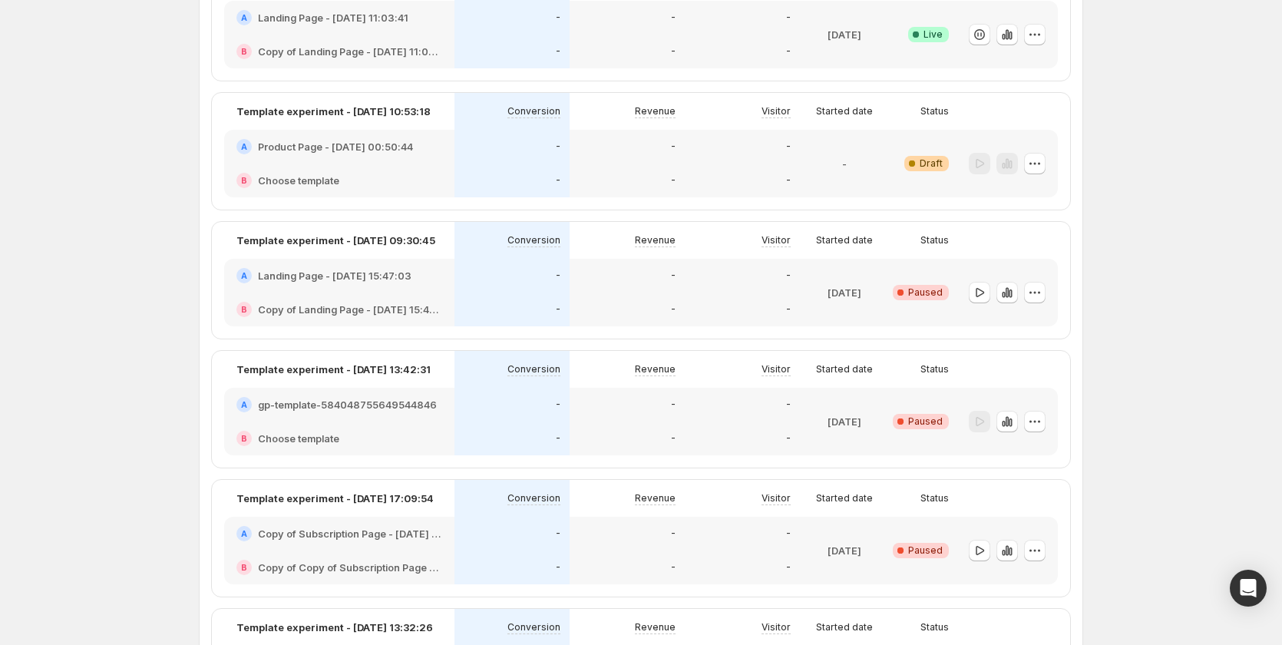
click at [648, 170] on div "-" at bounding box center [626, 180] width 115 height 34
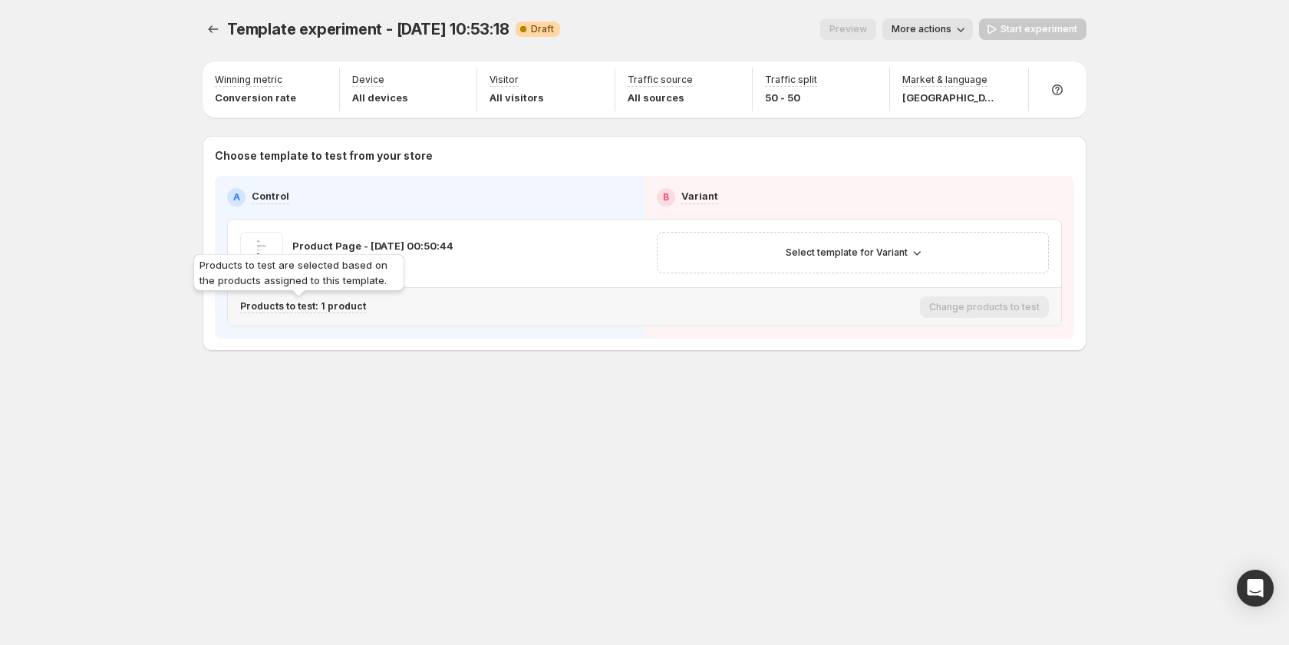
click at [330, 302] on p "Products to test: 1 product" at bounding box center [303, 306] width 126 height 12
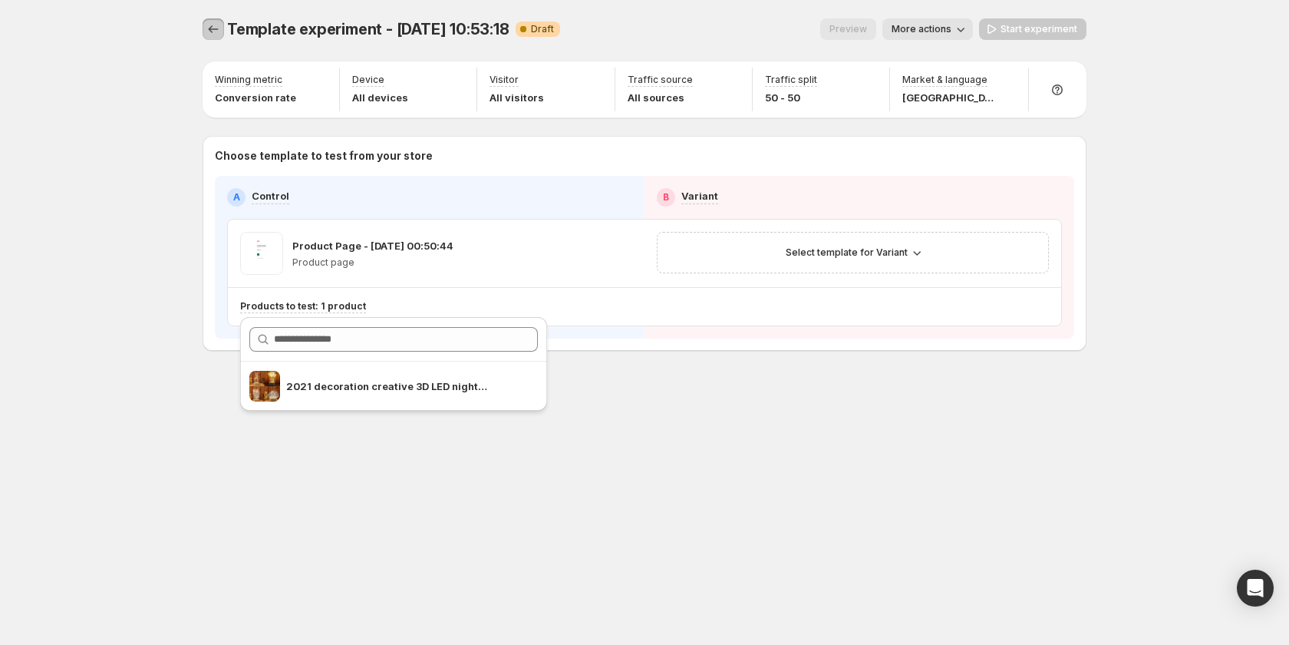
click at [220, 33] on icon "Experiments" at bounding box center [213, 28] width 15 height 15
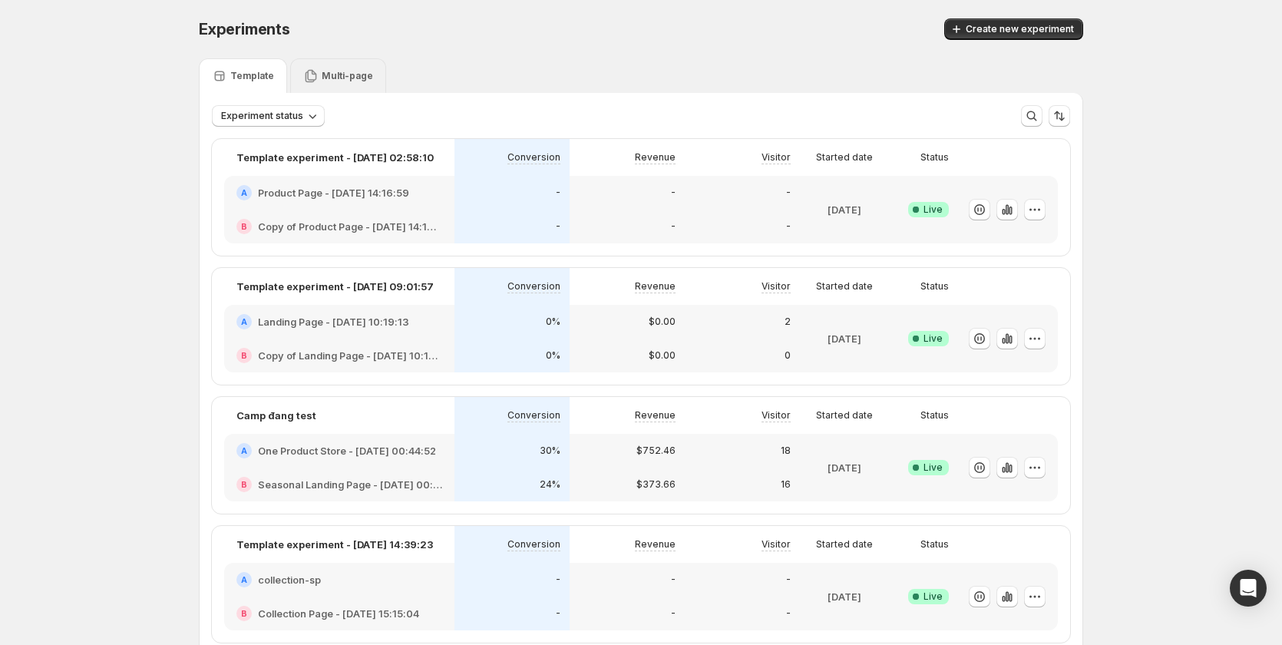
click at [348, 91] on div "Multi-page" at bounding box center [338, 75] width 96 height 35
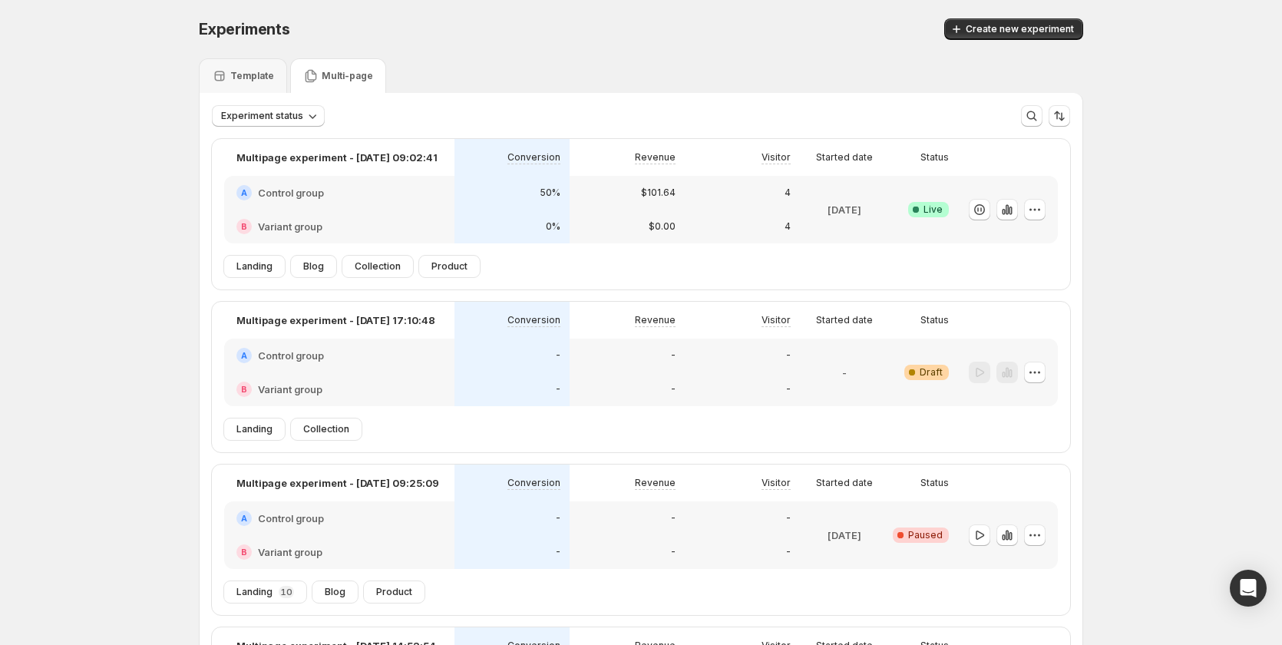
click at [486, 389] on div "-" at bounding box center [511, 388] width 97 height 15
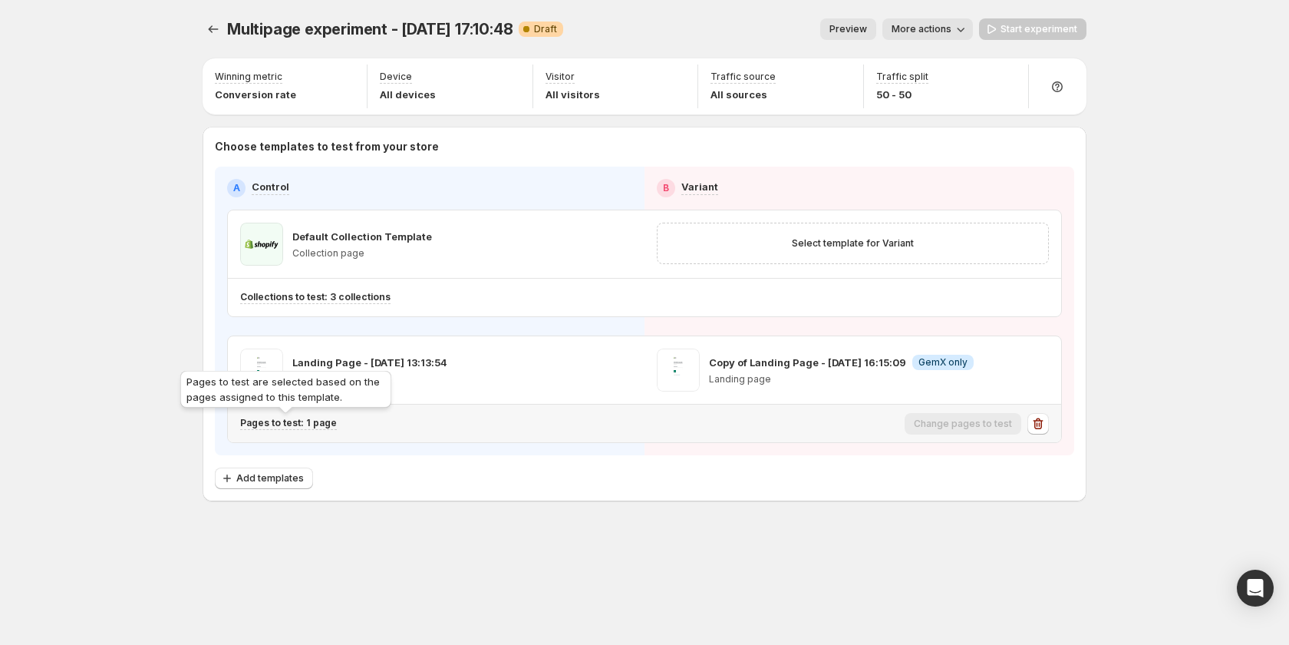
click at [317, 417] on p "Pages to test: 1 page" at bounding box center [288, 423] width 97 height 12
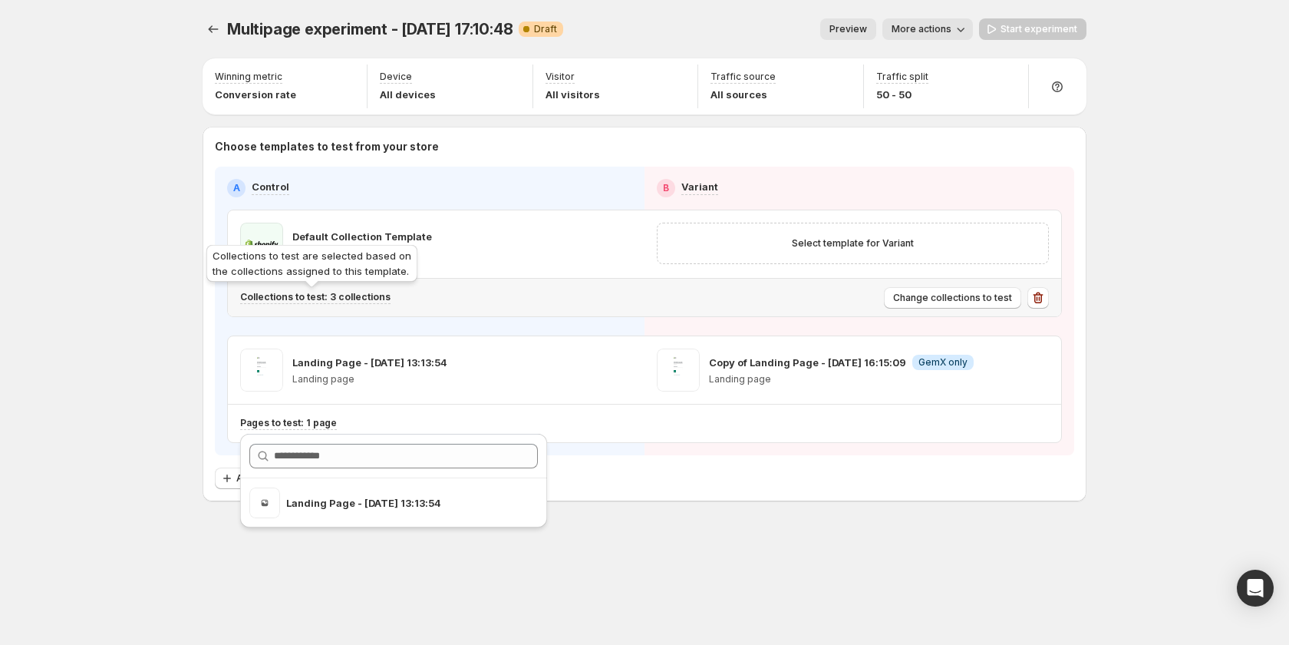
click at [357, 298] on p "Collections to test: 3 collections" at bounding box center [315, 297] width 150 height 12
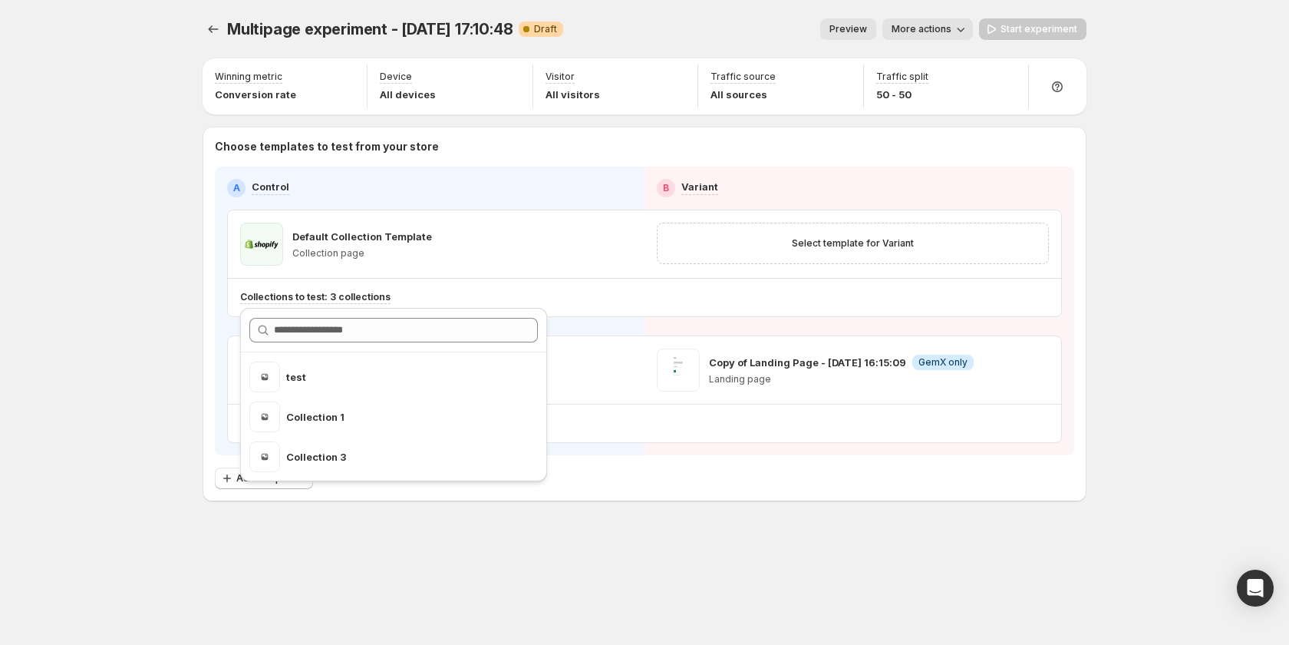
click at [791, 526] on div "Multipage experiment - Sep 15, 17:10:48. This page is ready Multipage experimen…" at bounding box center [644, 292] width 921 height 584
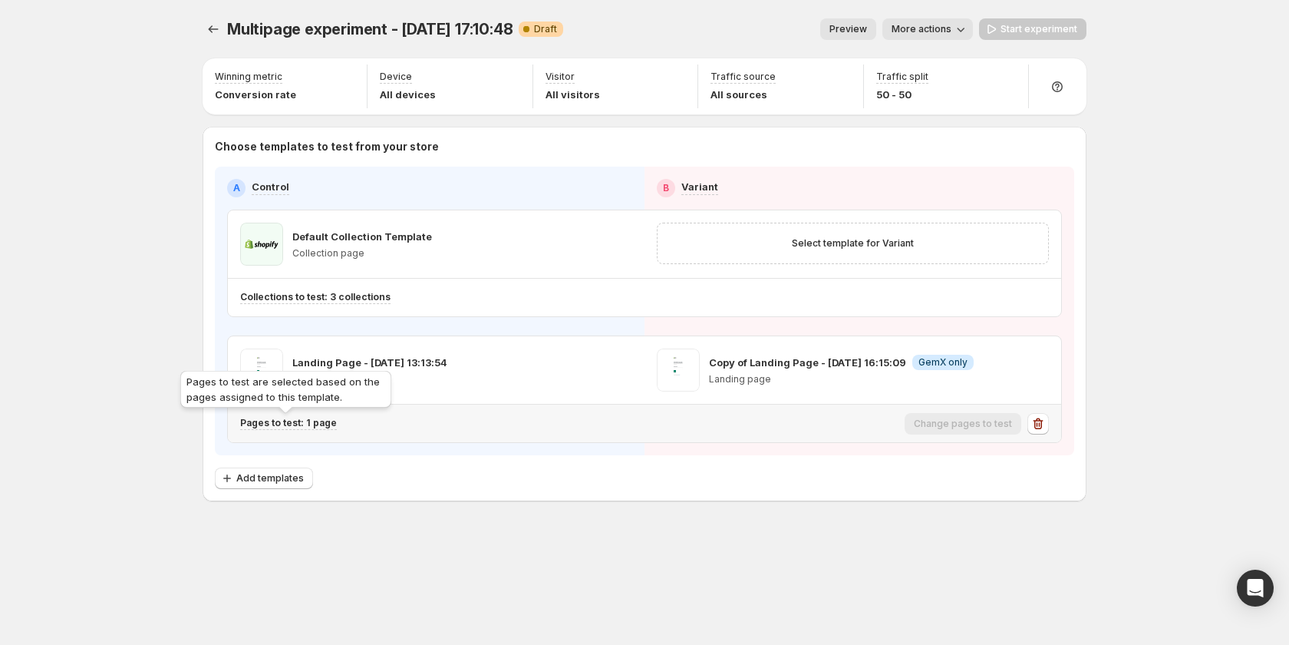
click at [319, 422] on p "Pages to test: 1 page" at bounding box center [288, 423] width 97 height 12
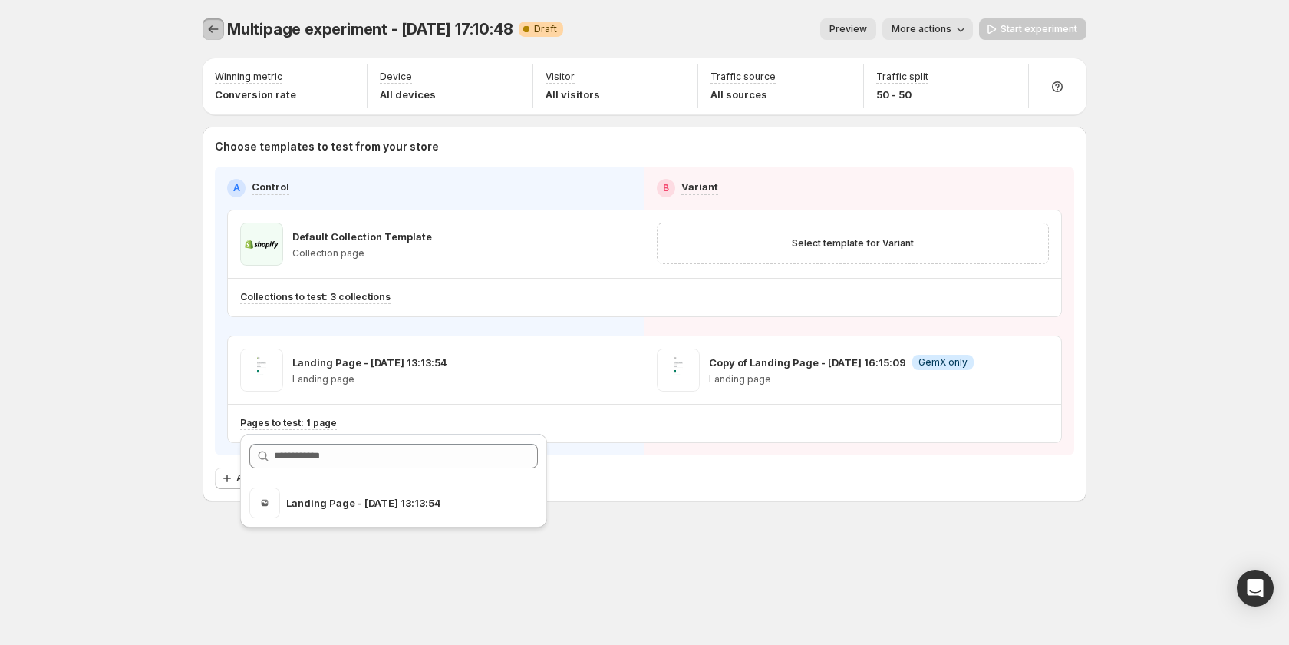
click at [215, 28] on icon "Experiments" at bounding box center [213, 28] width 15 height 15
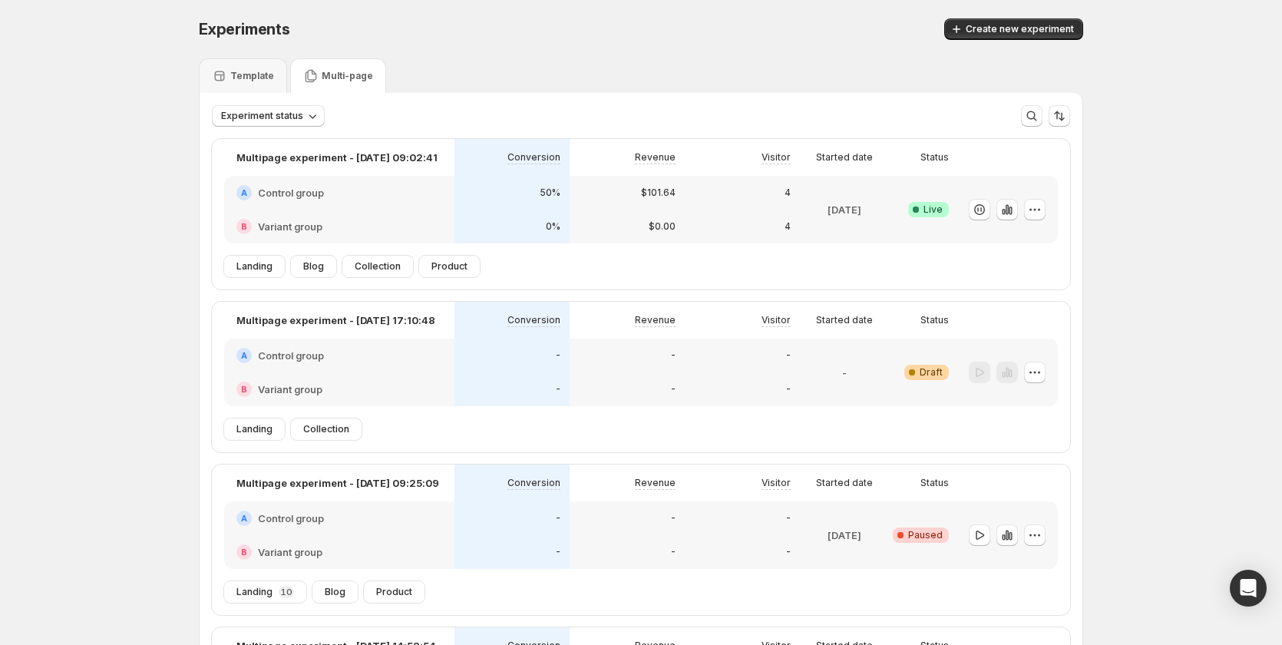
scroll to position [77, 0]
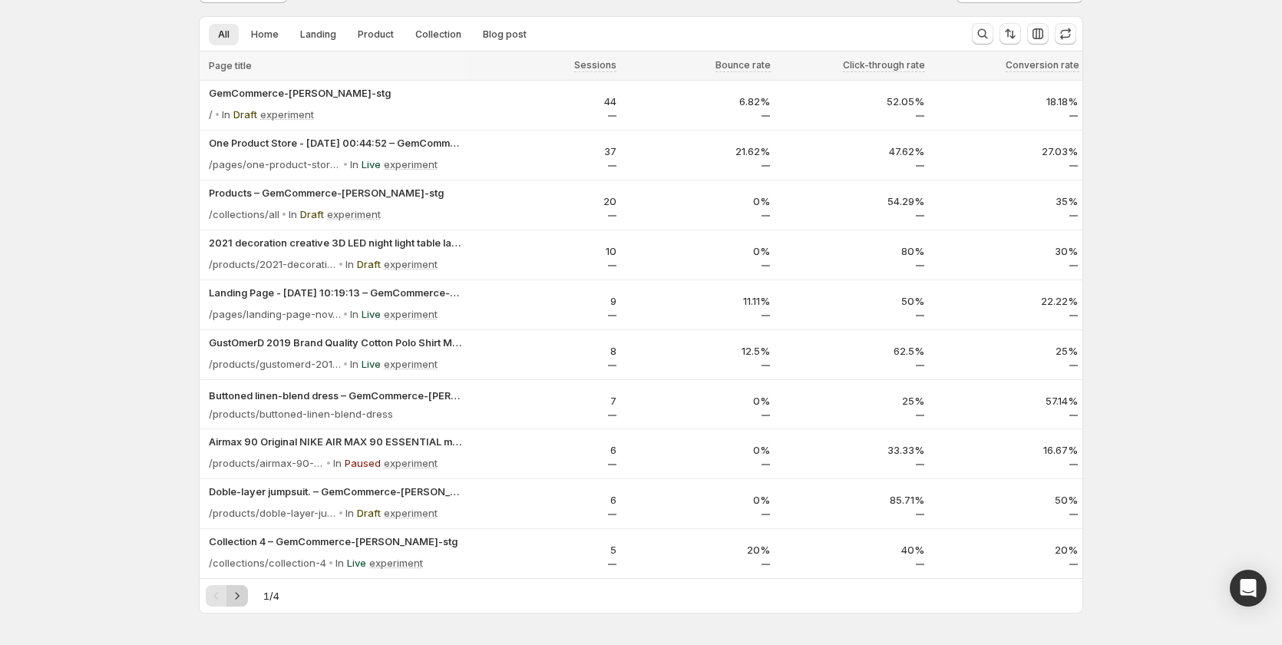
click at [238, 589] on icon "Next" at bounding box center [236, 595] width 15 height 15
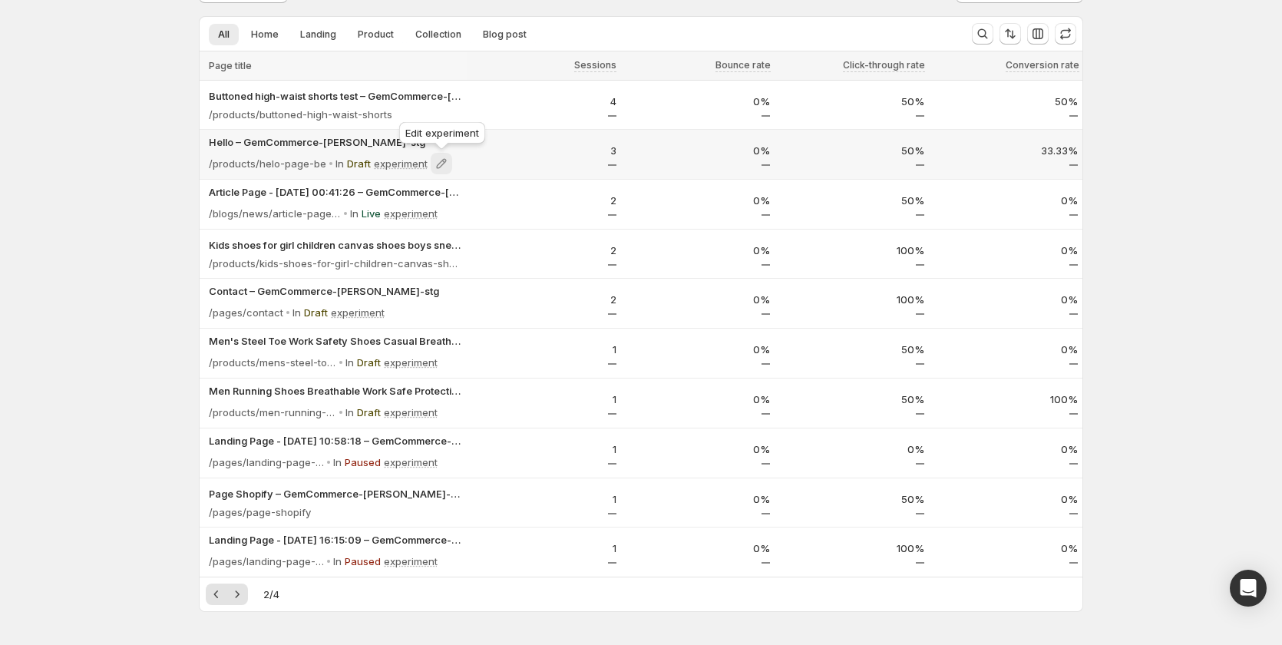
click at [445, 166] on icon at bounding box center [441, 163] width 15 height 15
